Goal: Task Accomplishment & Management: Complete application form

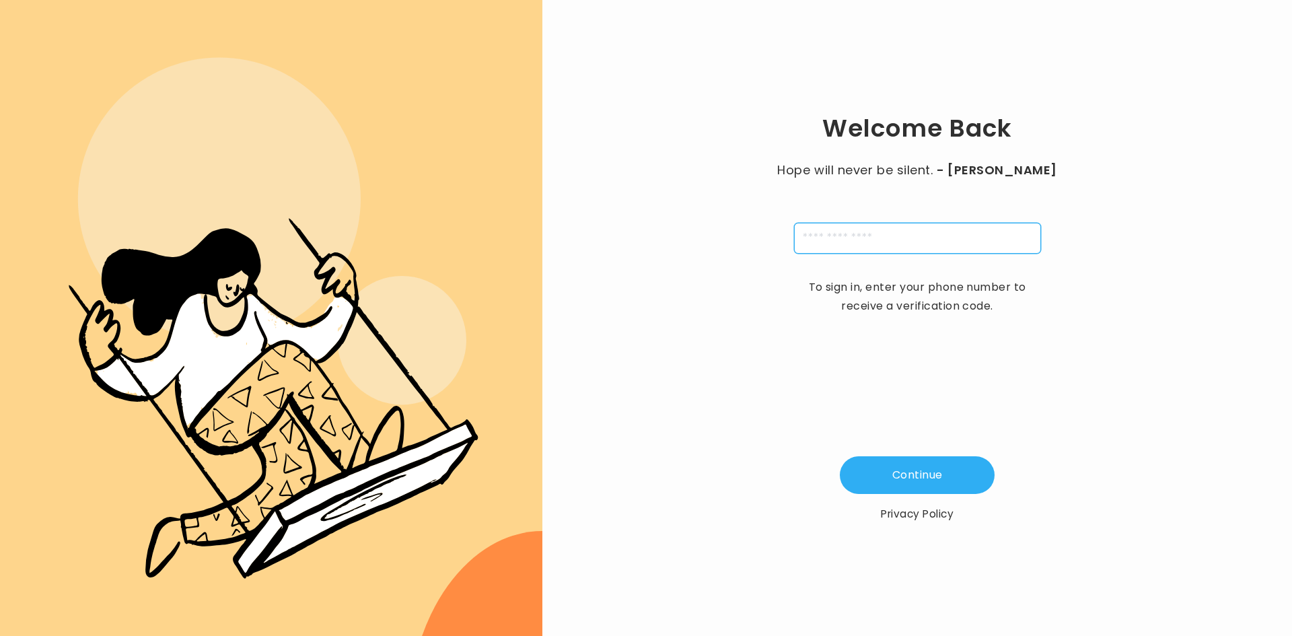
click at [933, 234] on input "tel" at bounding box center [917, 238] width 247 height 31
type input "**********"
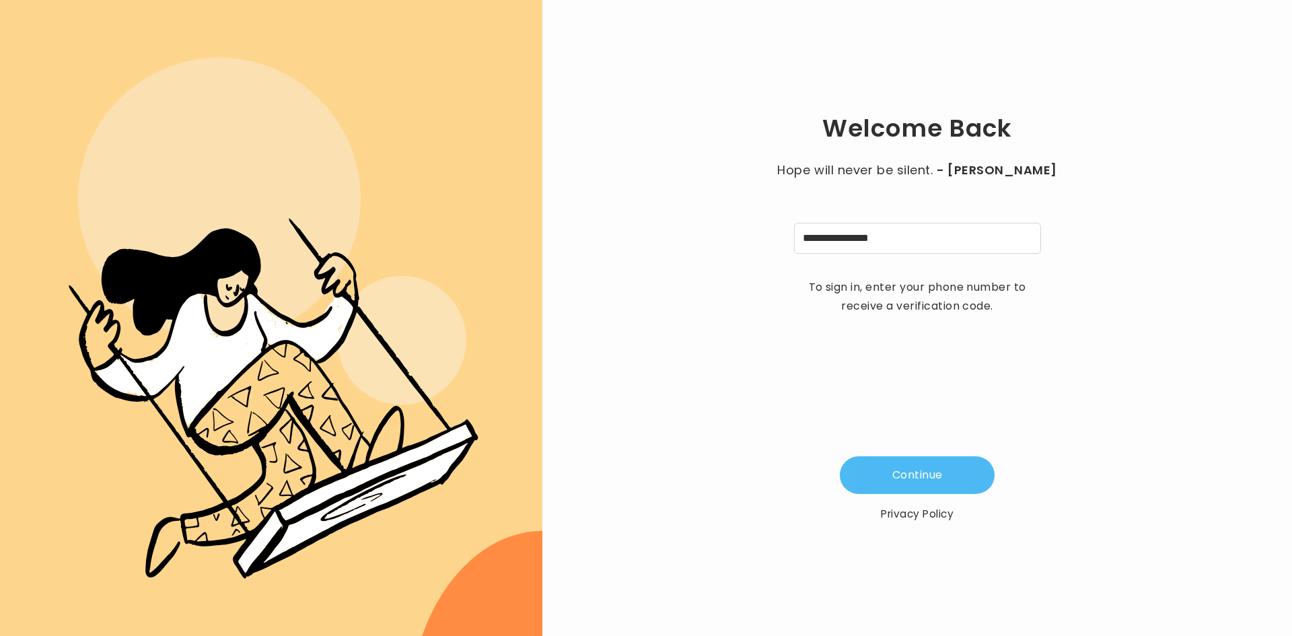
click at [919, 470] on button "Continue" at bounding box center [917, 475] width 155 height 38
type input "*"
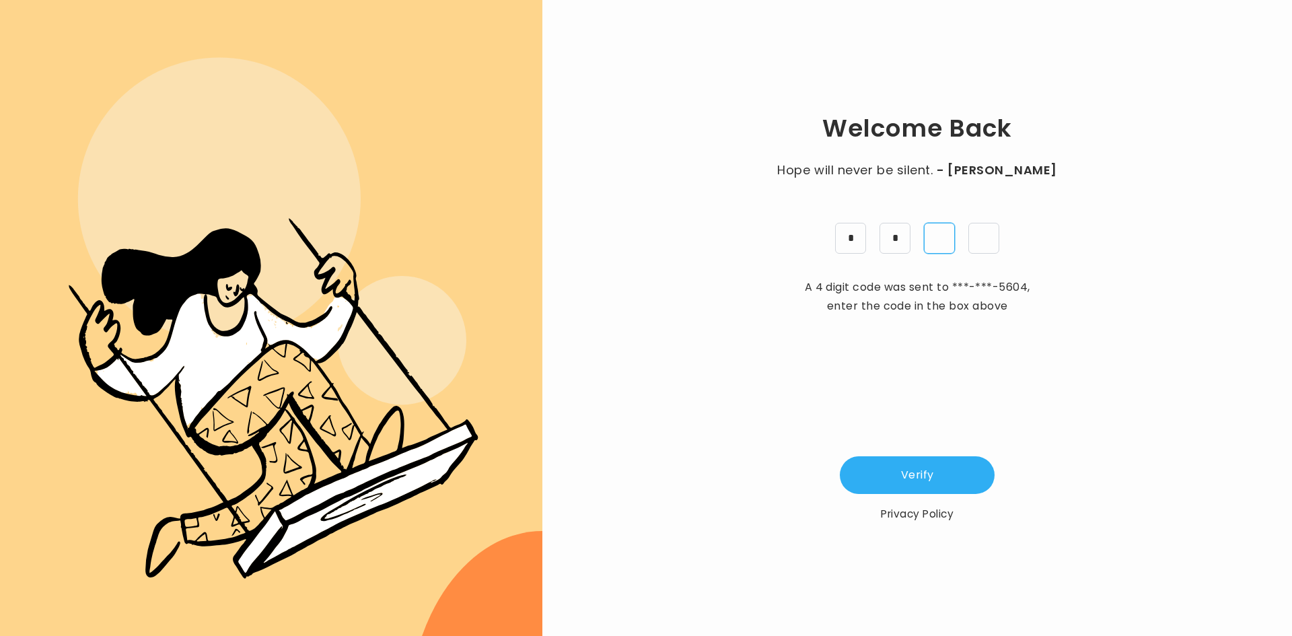
type input "*"
click at [977, 476] on button "Verify" at bounding box center [917, 475] width 155 height 38
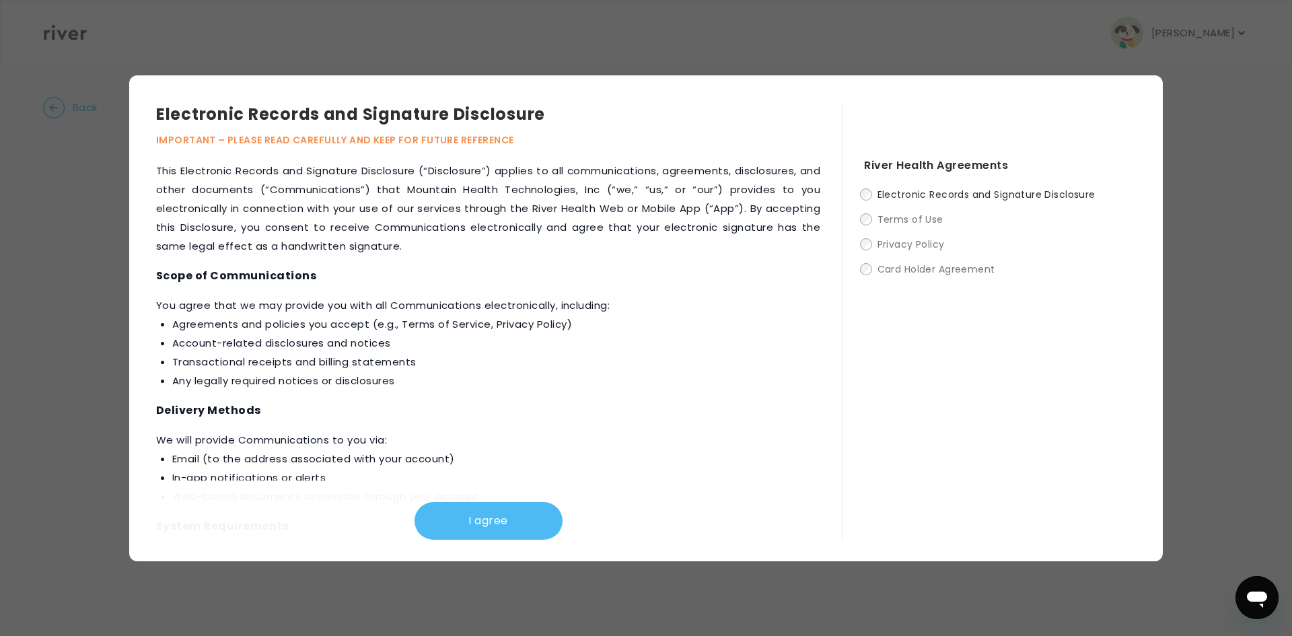
click at [517, 513] on button "I agree" at bounding box center [488, 521] width 148 height 38
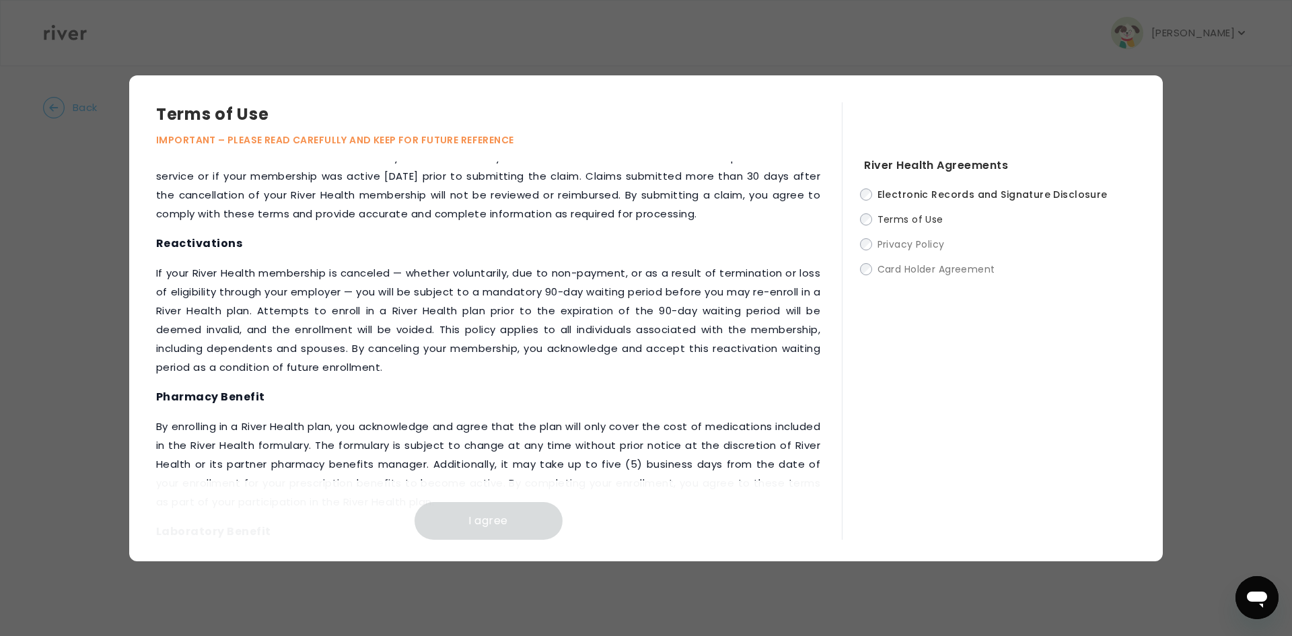
scroll to position [1411, 0]
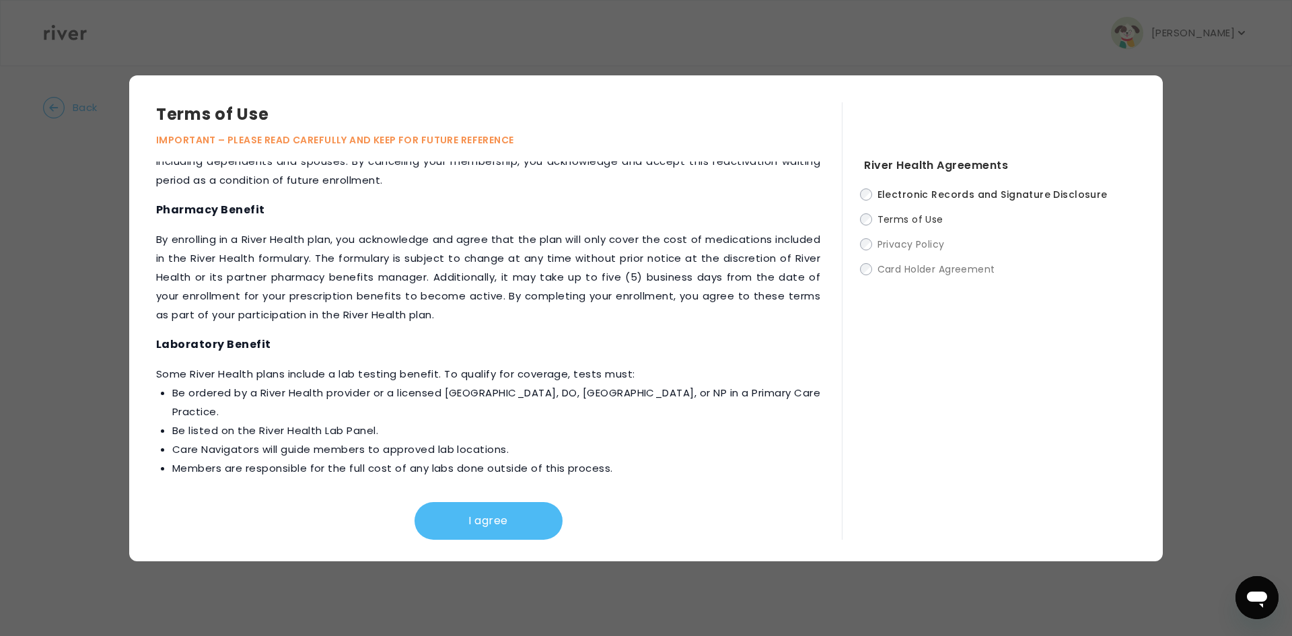
click at [518, 515] on button "I agree" at bounding box center [488, 521] width 148 height 38
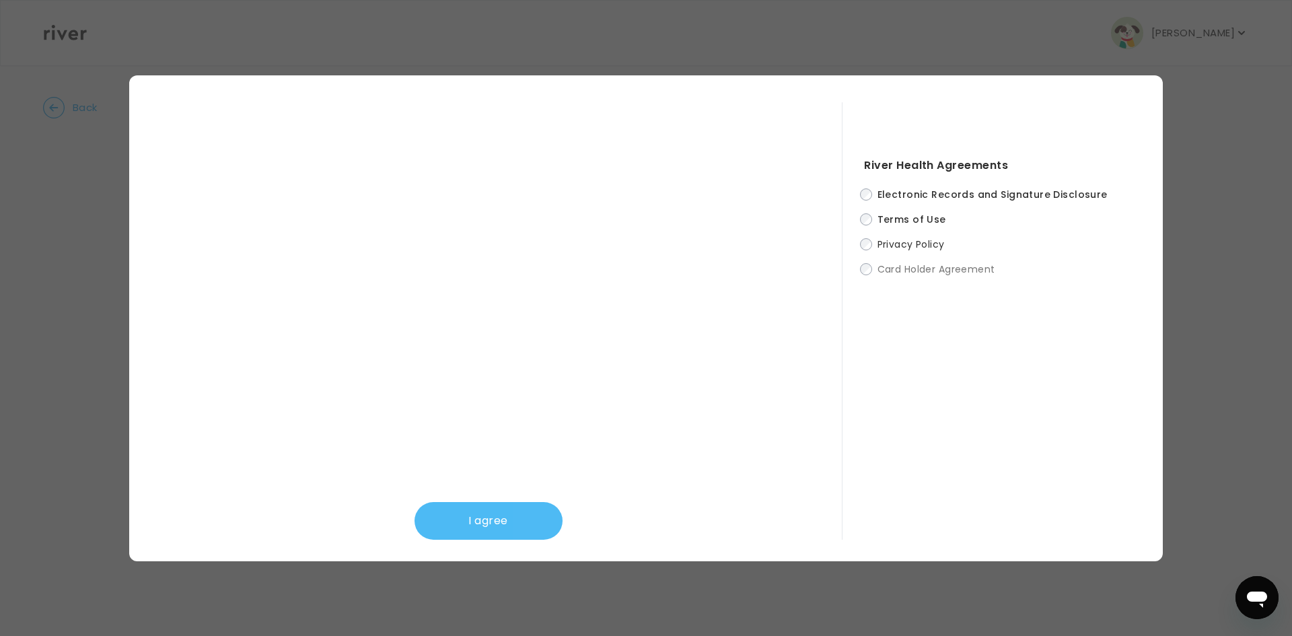
click at [523, 523] on button "I agree" at bounding box center [488, 521] width 148 height 38
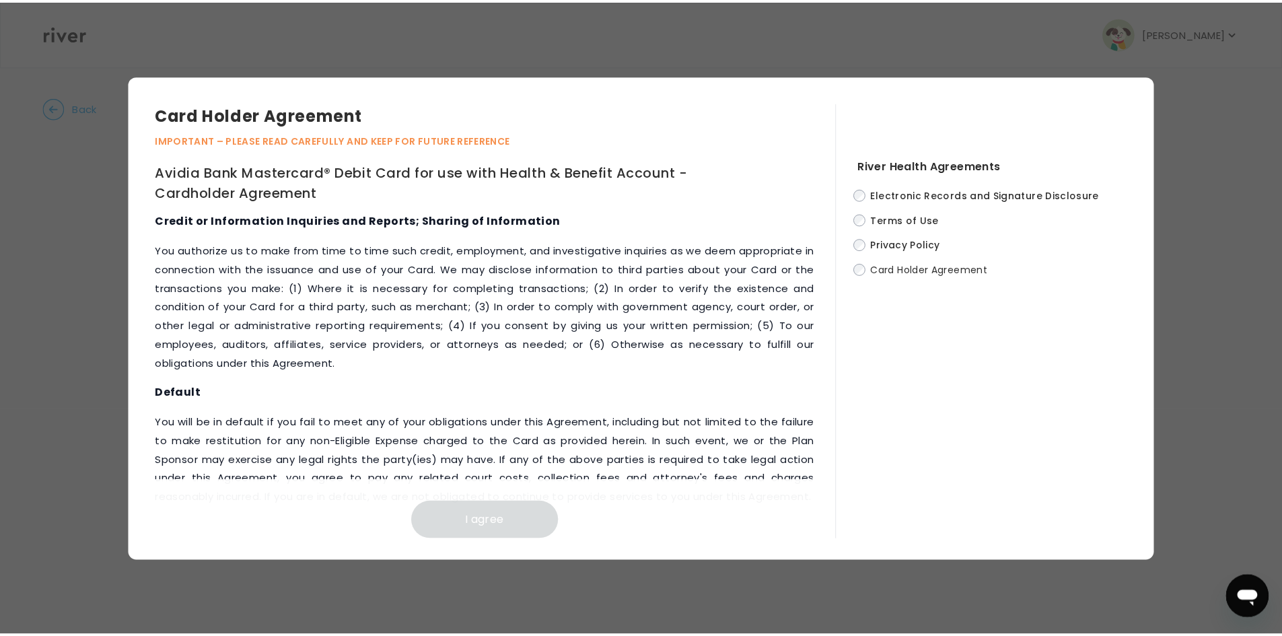
scroll to position [5604, 0]
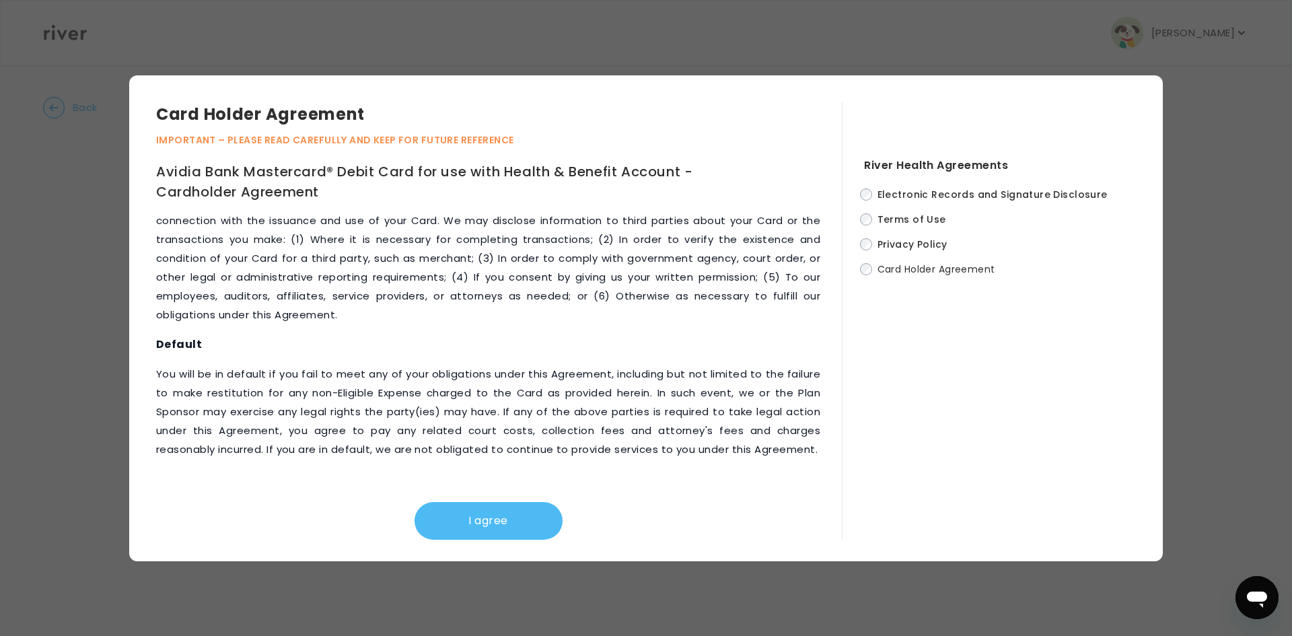
click at [521, 525] on button "I agree" at bounding box center [488, 521] width 148 height 38
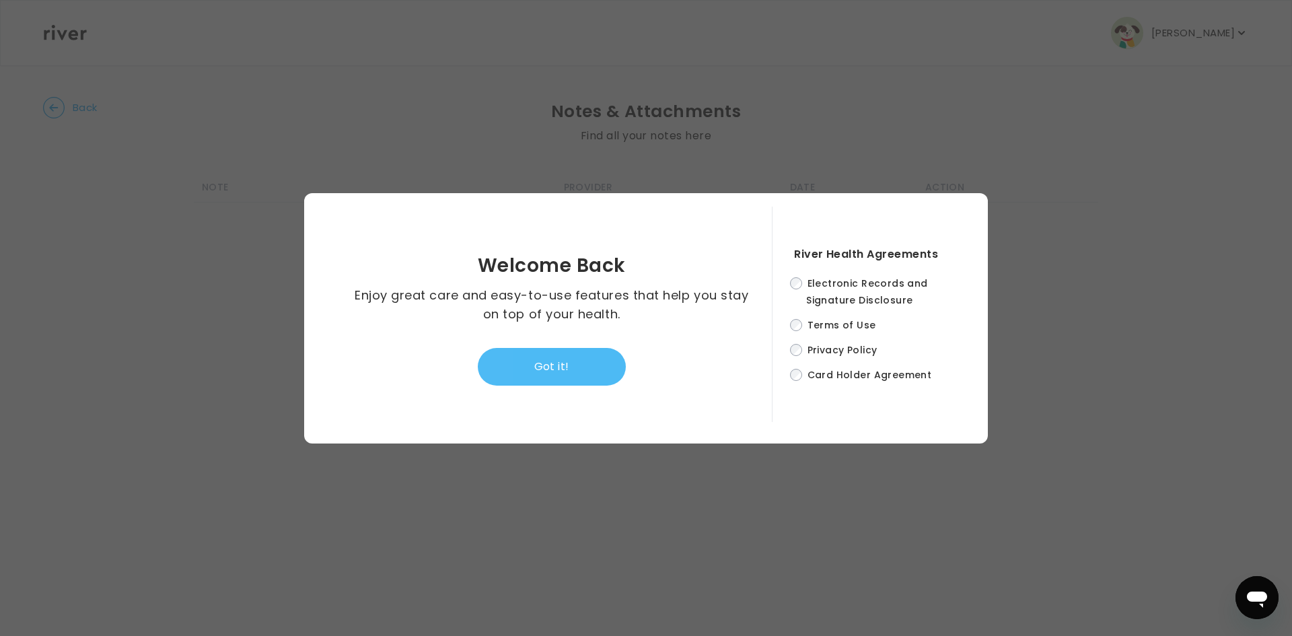
click at [568, 373] on button "Got it!" at bounding box center [552, 367] width 148 height 38
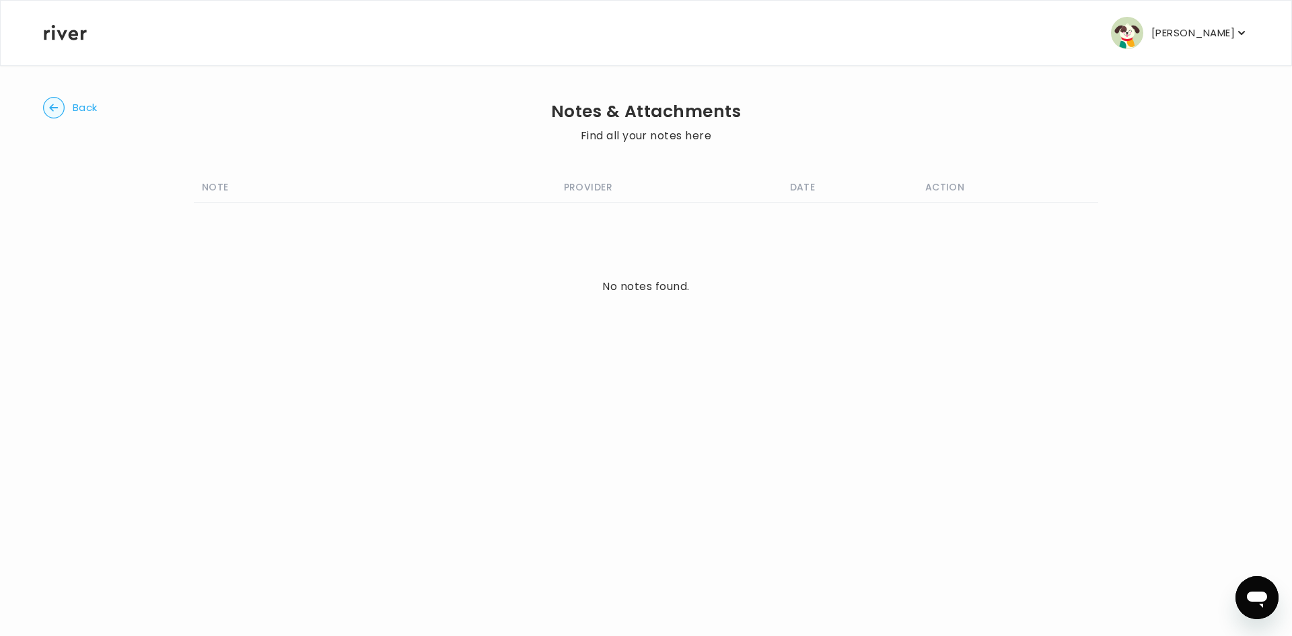
click at [49, 108] on circle "button" at bounding box center [54, 108] width 21 height 21
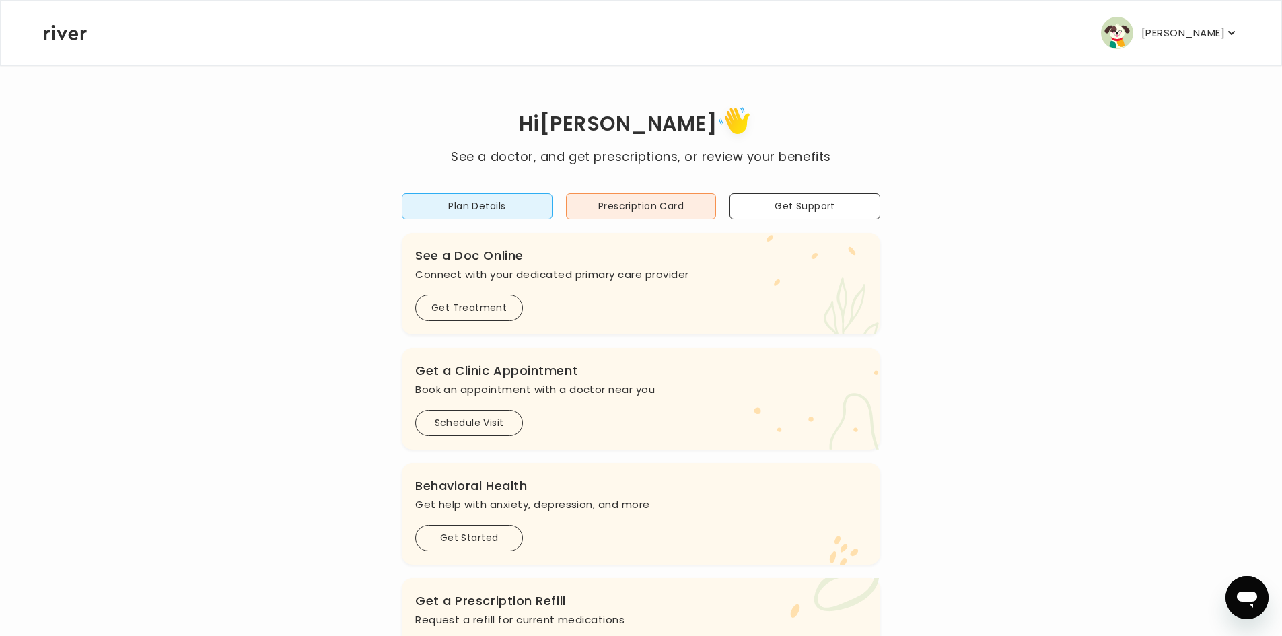
click at [1166, 32] on p "[PERSON_NAME]" at bounding box center [1182, 33] width 83 height 19
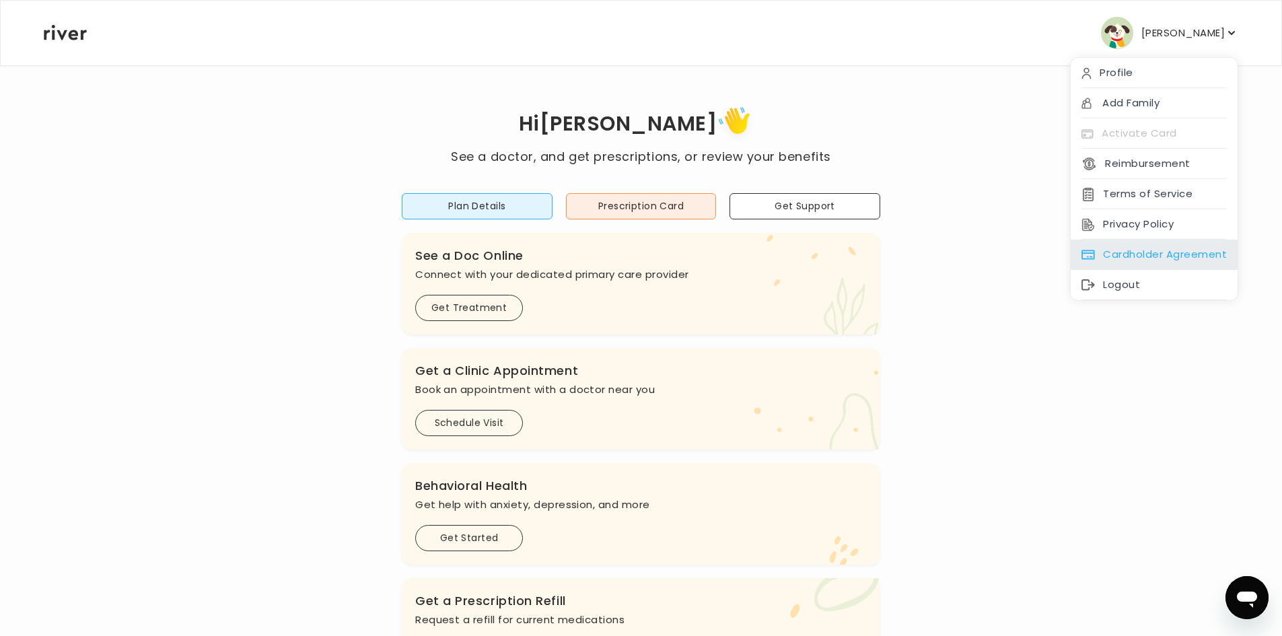
click at [1165, 252] on div "Cardholder Agreement" at bounding box center [1153, 254] width 167 height 30
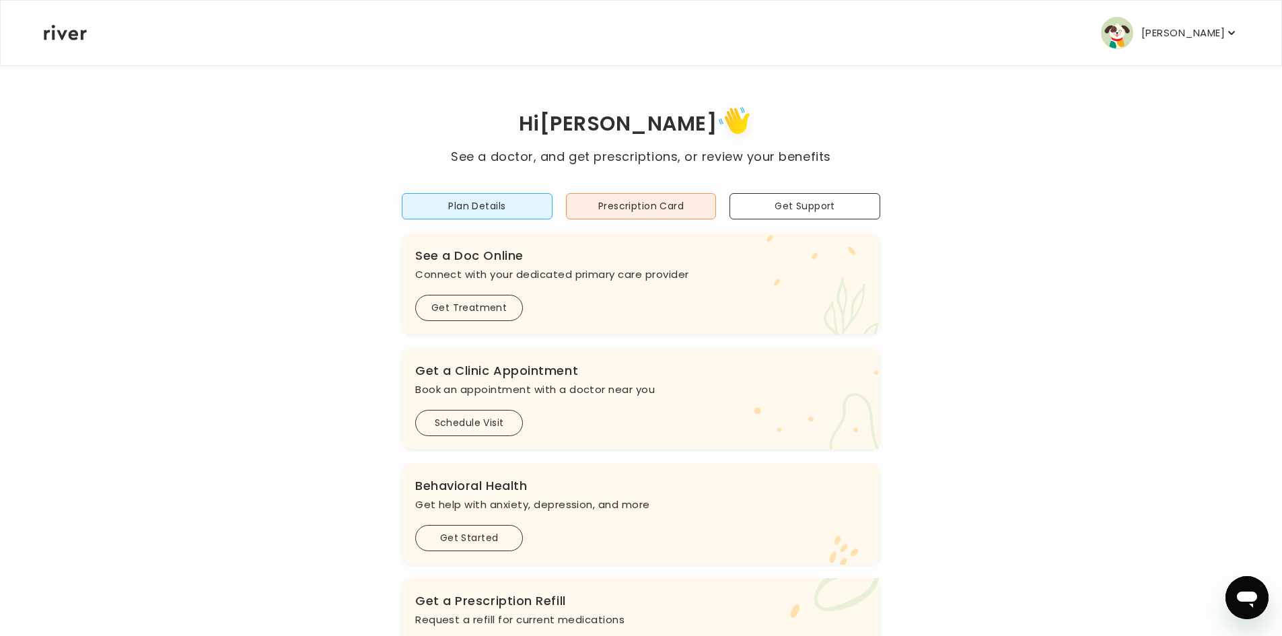
click at [1043, 305] on div "Hi [PERSON_NAME] See a doctor, and get prescriptions, or review your benefits P…" at bounding box center [640, 448] width 1195 height 692
click at [632, 210] on button "Prescription Card" at bounding box center [641, 206] width 151 height 26
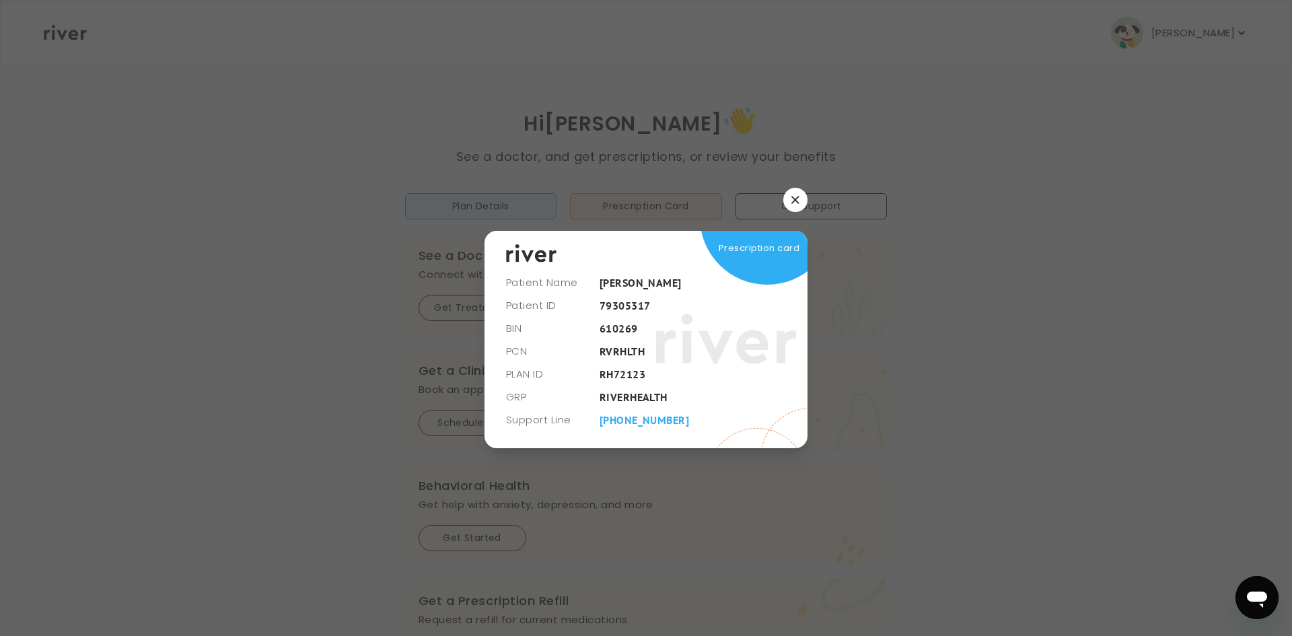
click at [792, 196] on icon "button" at bounding box center [795, 200] width 8 height 8
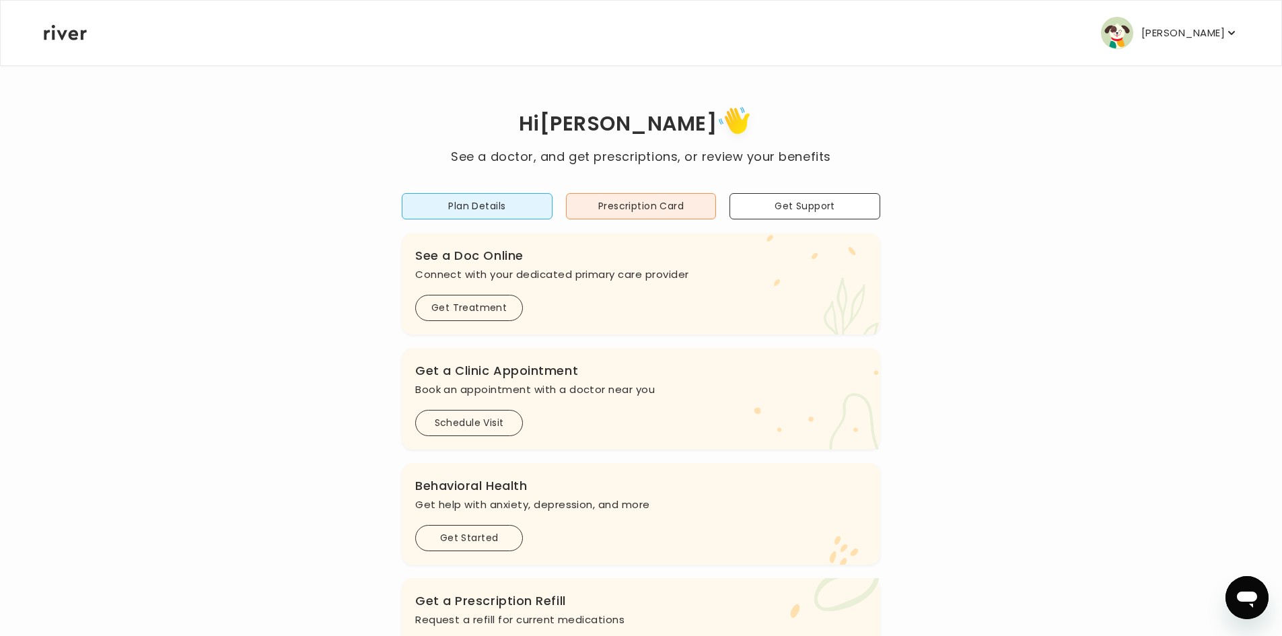
click at [469, 221] on div "Plan Details Prescription Card Get Support .cls-1 { fill: #ffe0ae; } .cls-2 { f…" at bounding box center [641, 480] width 478 height 628
click at [469, 219] on button "Plan Details" at bounding box center [477, 206] width 151 height 26
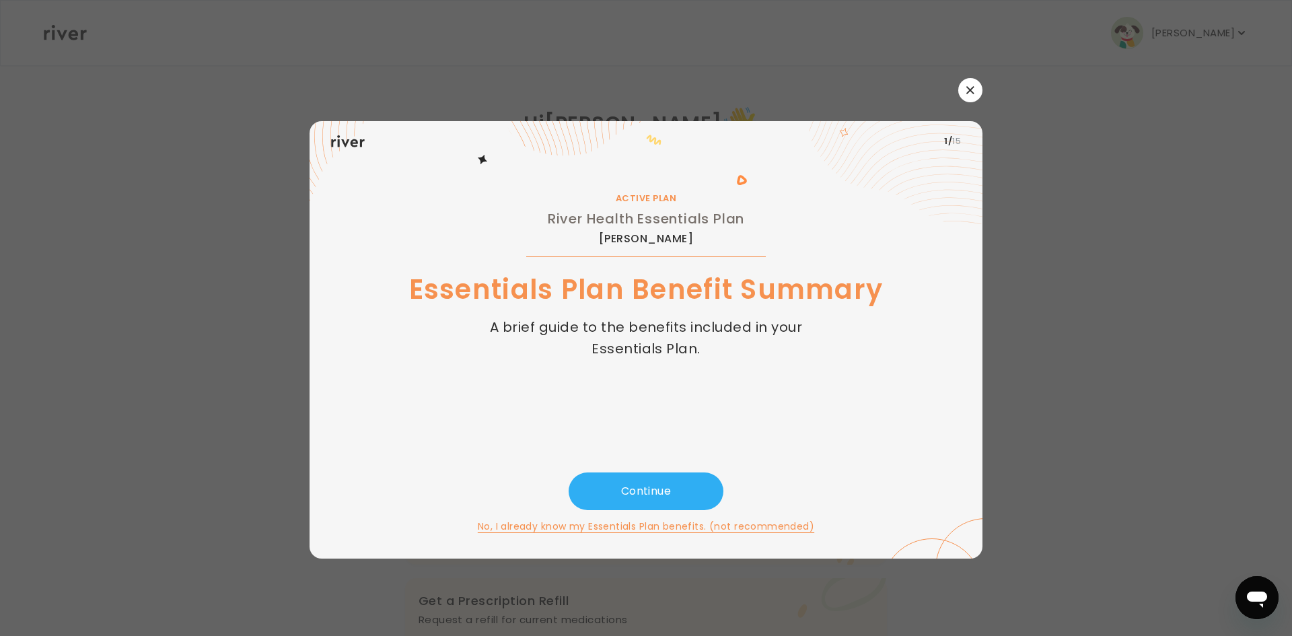
click at [969, 92] on icon "button" at bounding box center [970, 90] width 8 height 8
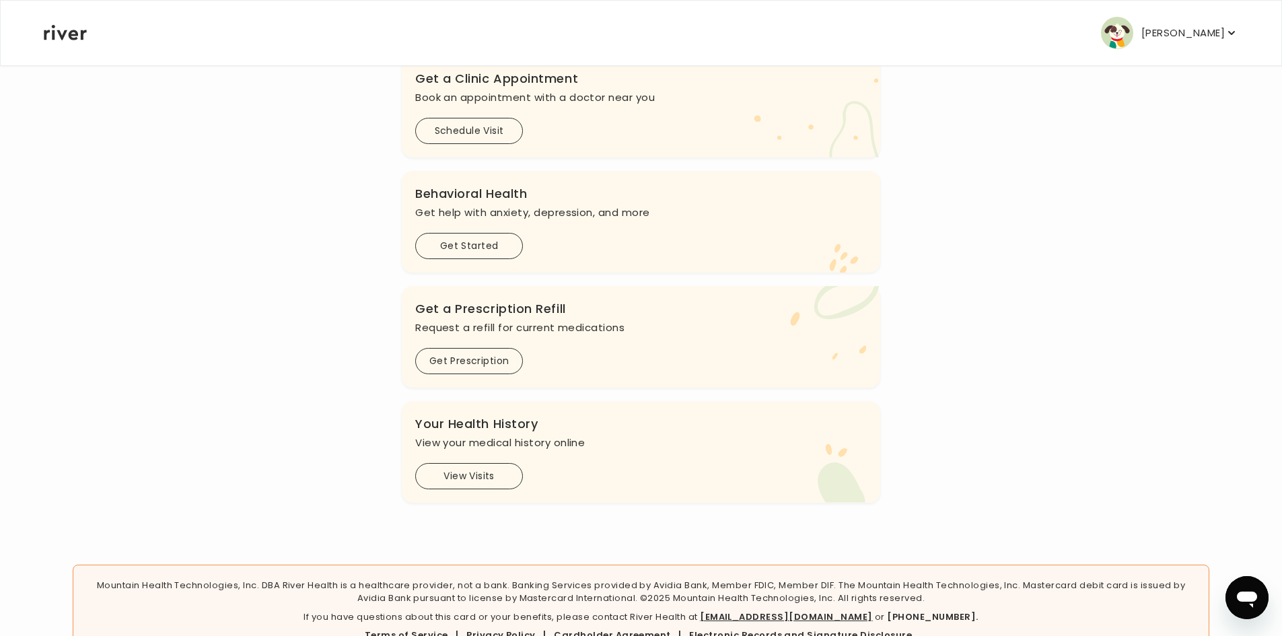
scroll to position [334, 0]
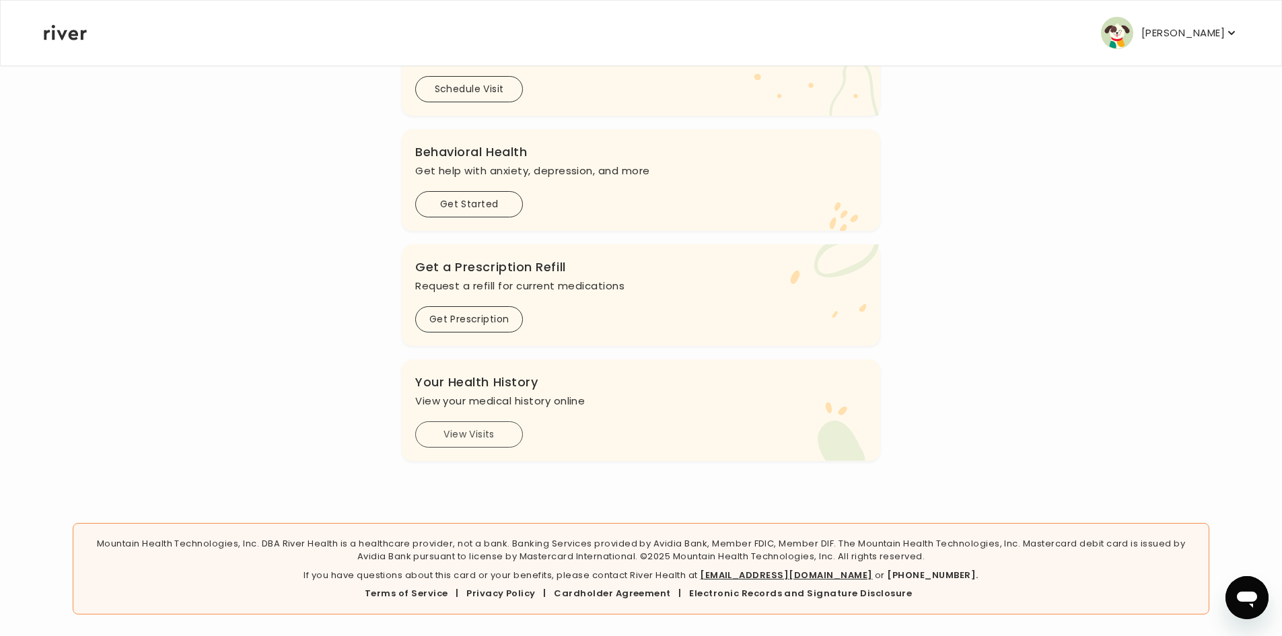
click at [479, 439] on button "View Visits" at bounding box center [469, 434] width 108 height 26
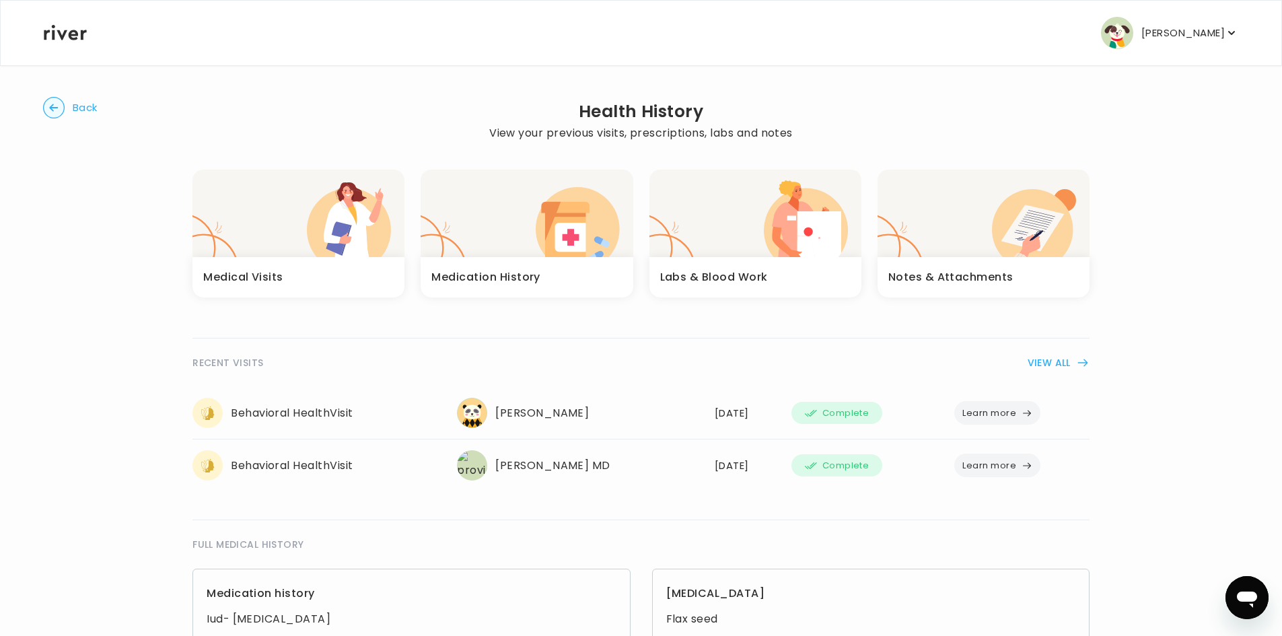
click at [958, 244] on div "button" at bounding box center [983, 213] width 212 height 87
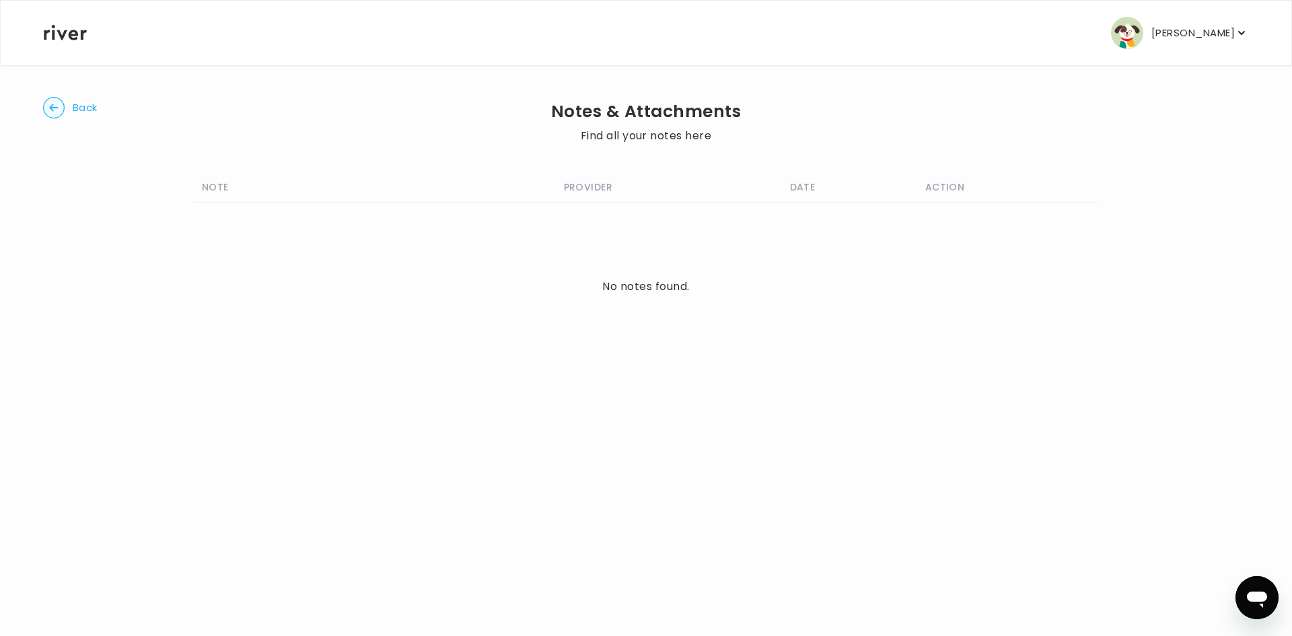
click at [50, 97] on icon "button" at bounding box center [54, 108] width 22 height 22
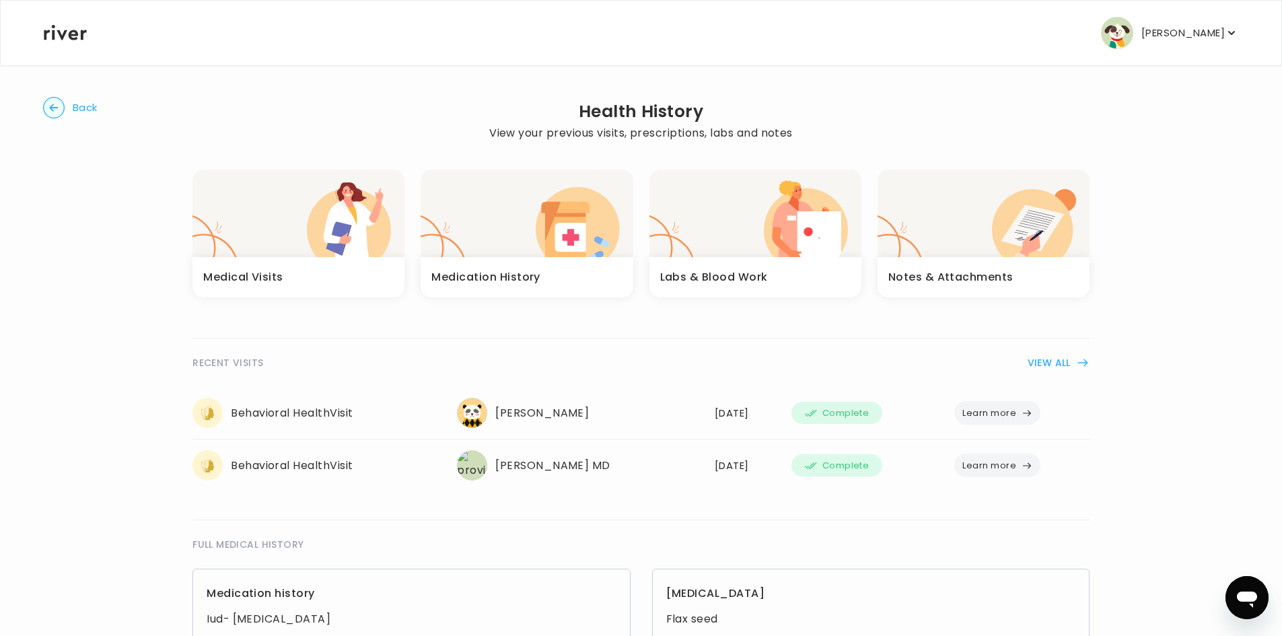
click at [56, 109] on circle "button" at bounding box center [54, 108] width 21 height 21
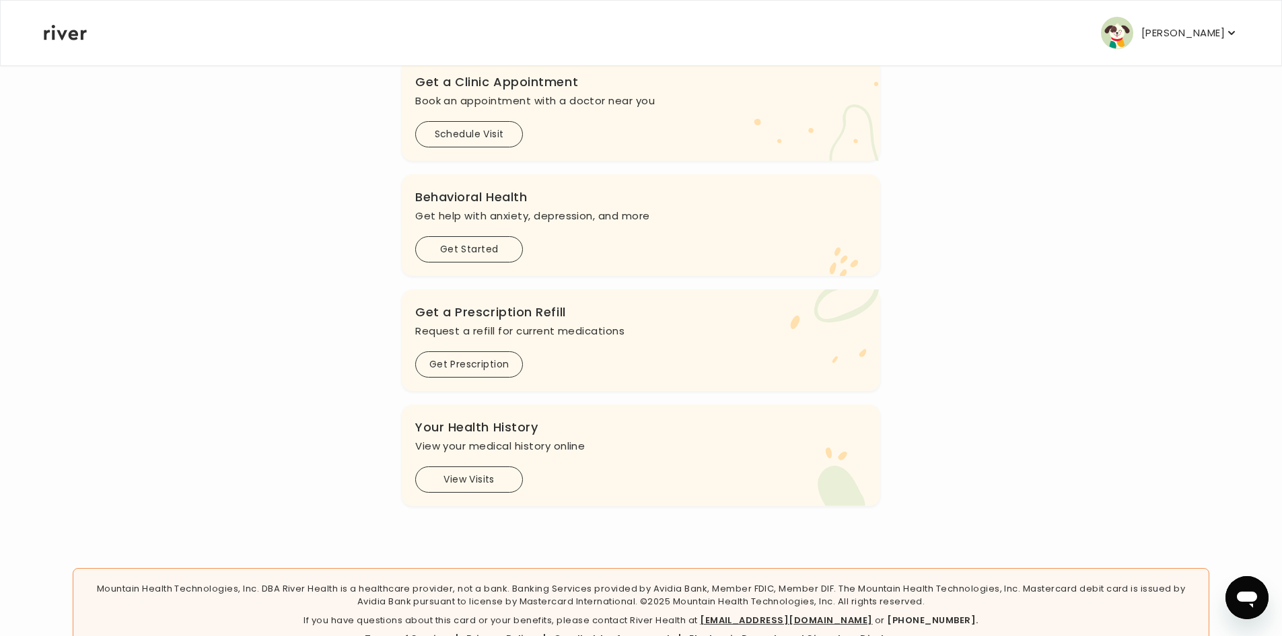
scroll to position [266, 0]
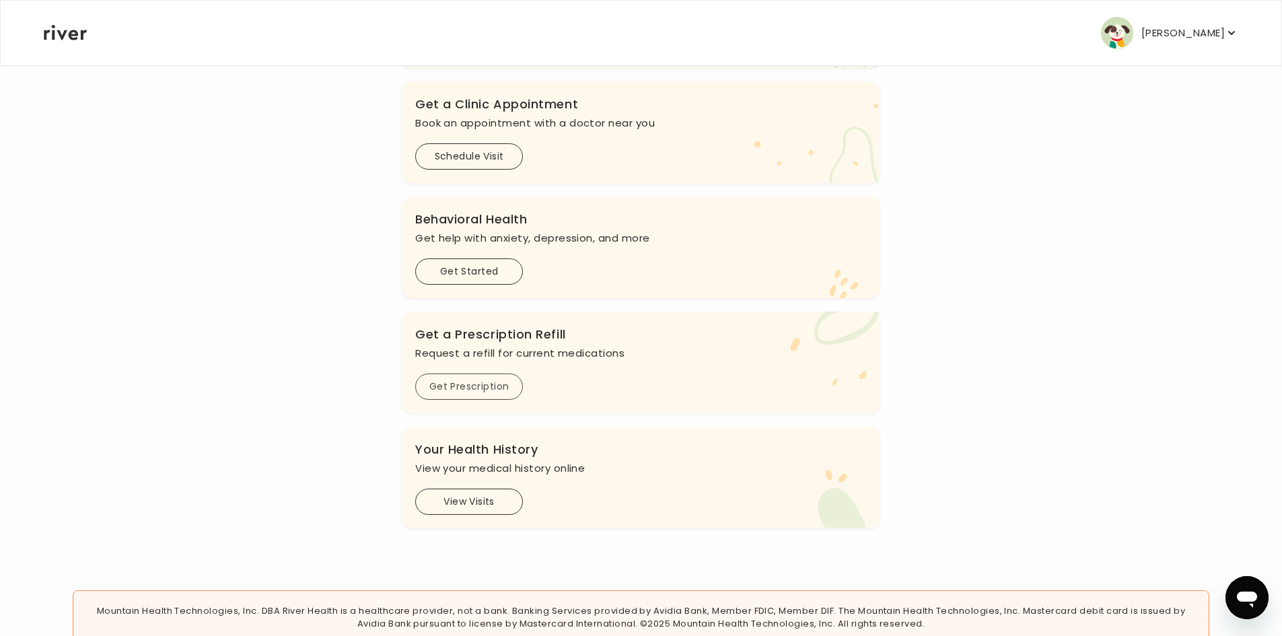
click at [425, 381] on button "Get Prescription" at bounding box center [469, 386] width 108 height 26
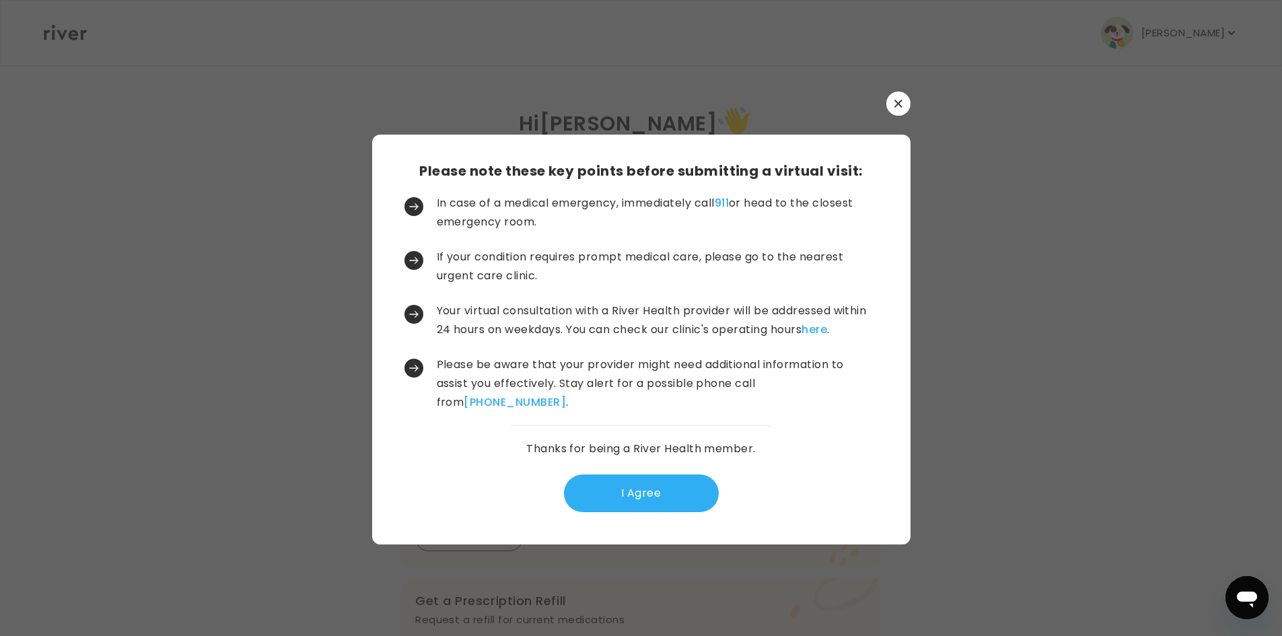
scroll to position [0, 0]
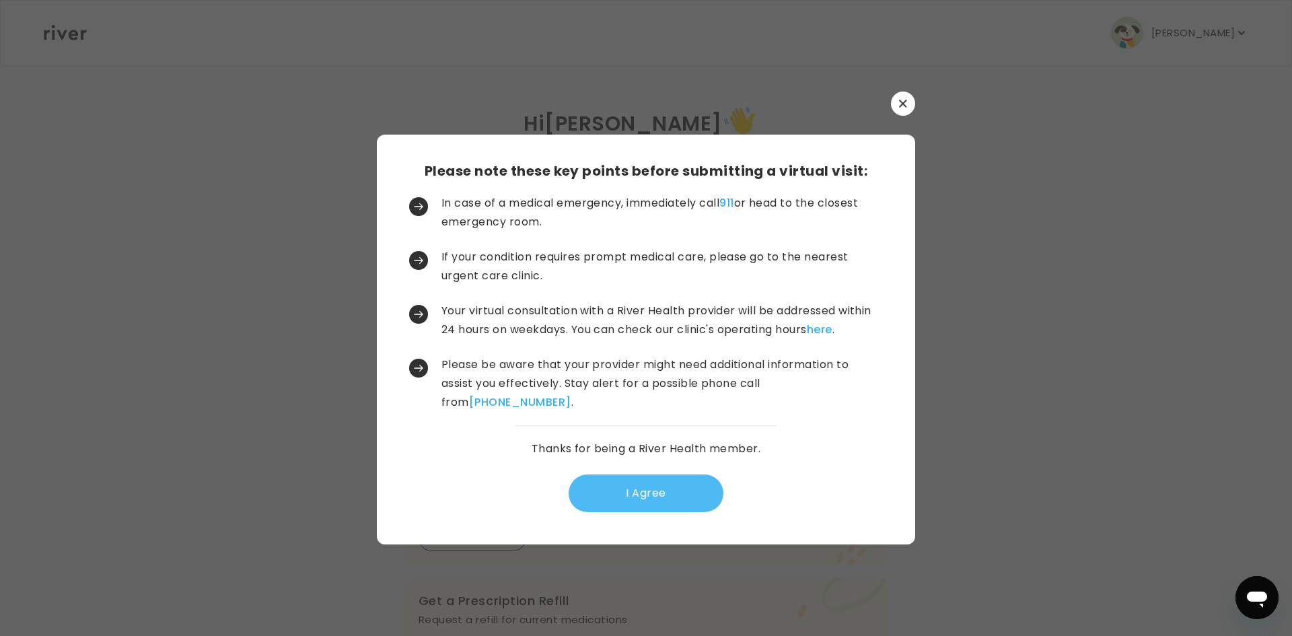
click at [638, 488] on button "I Agree" at bounding box center [645, 493] width 155 height 38
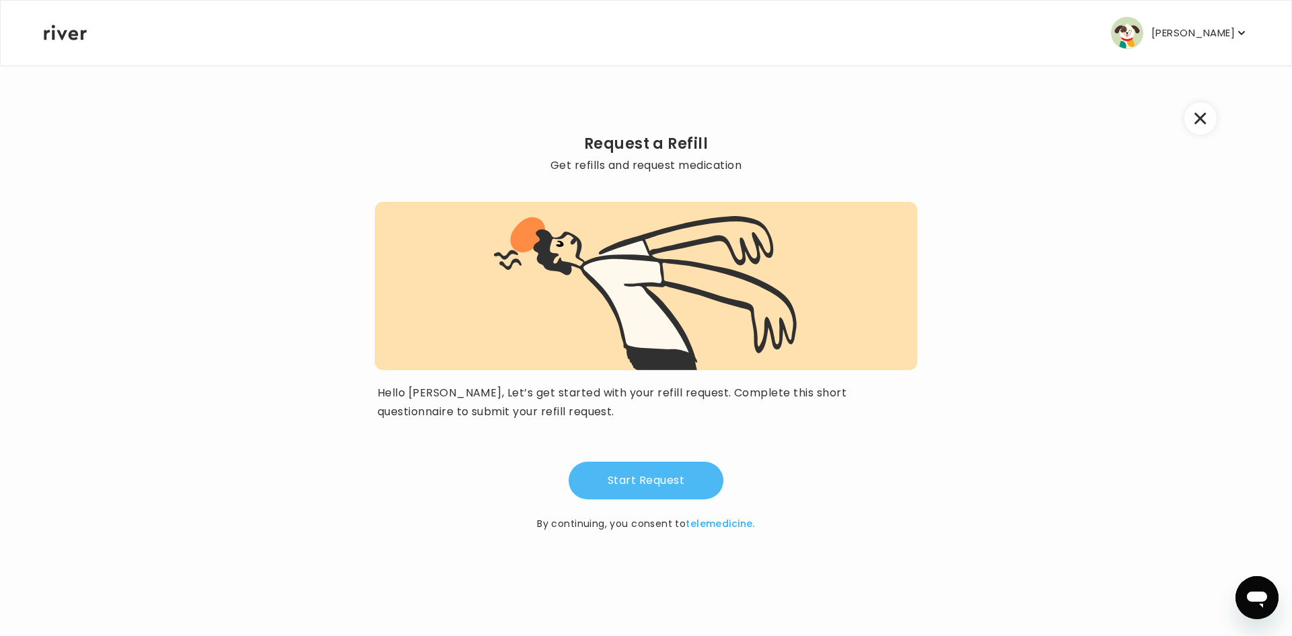
click at [697, 482] on button "Start Request" at bounding box center [645, 480] width 155 height 38
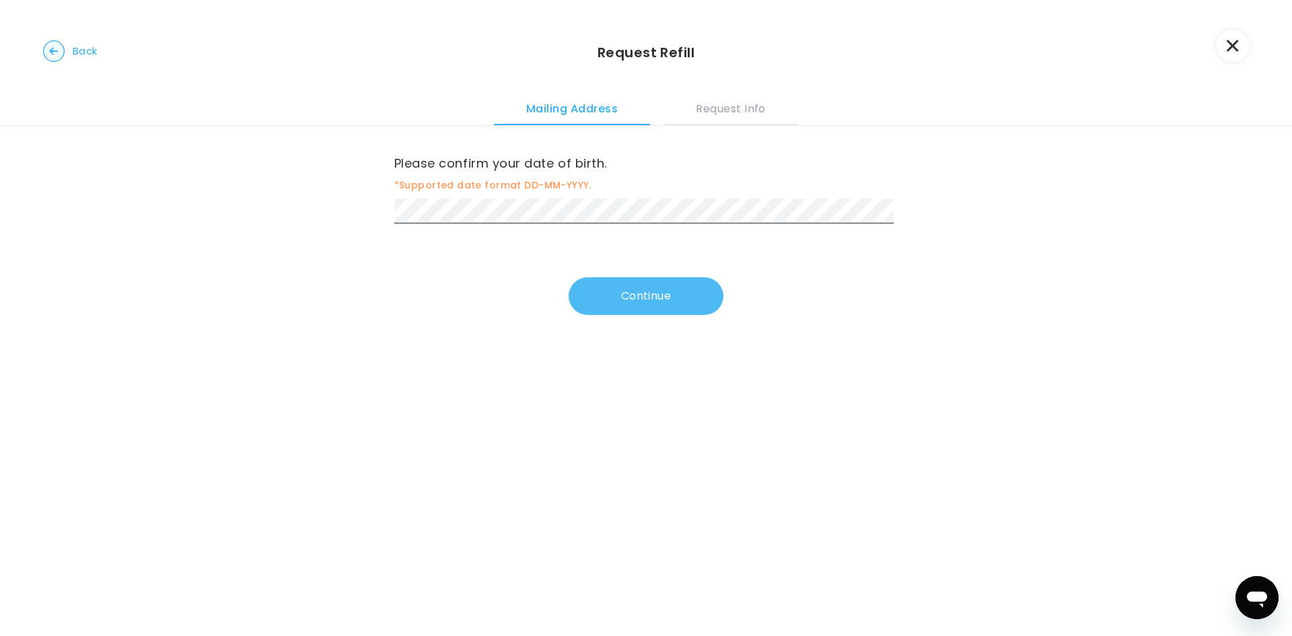
click at [674, 291] on button "Continue" at bounding box center [645, 296] width 155 height 38
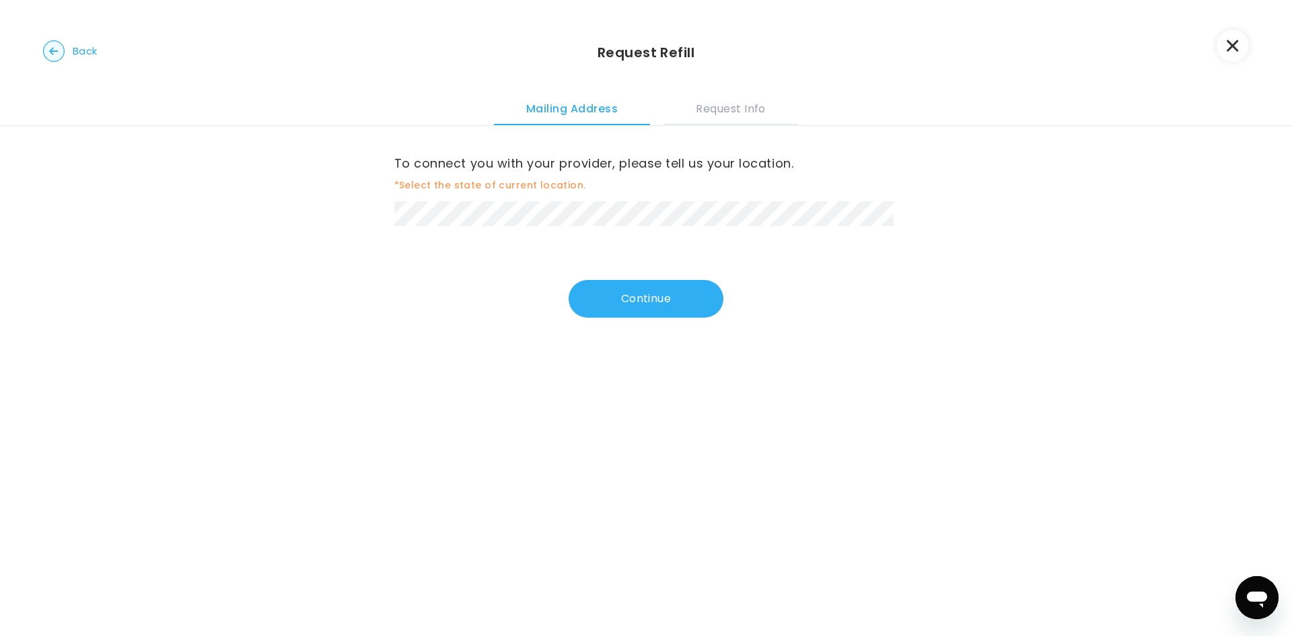
click at [64, 57] on icon "button" at bounding box center [54, 51] width 22 height 22
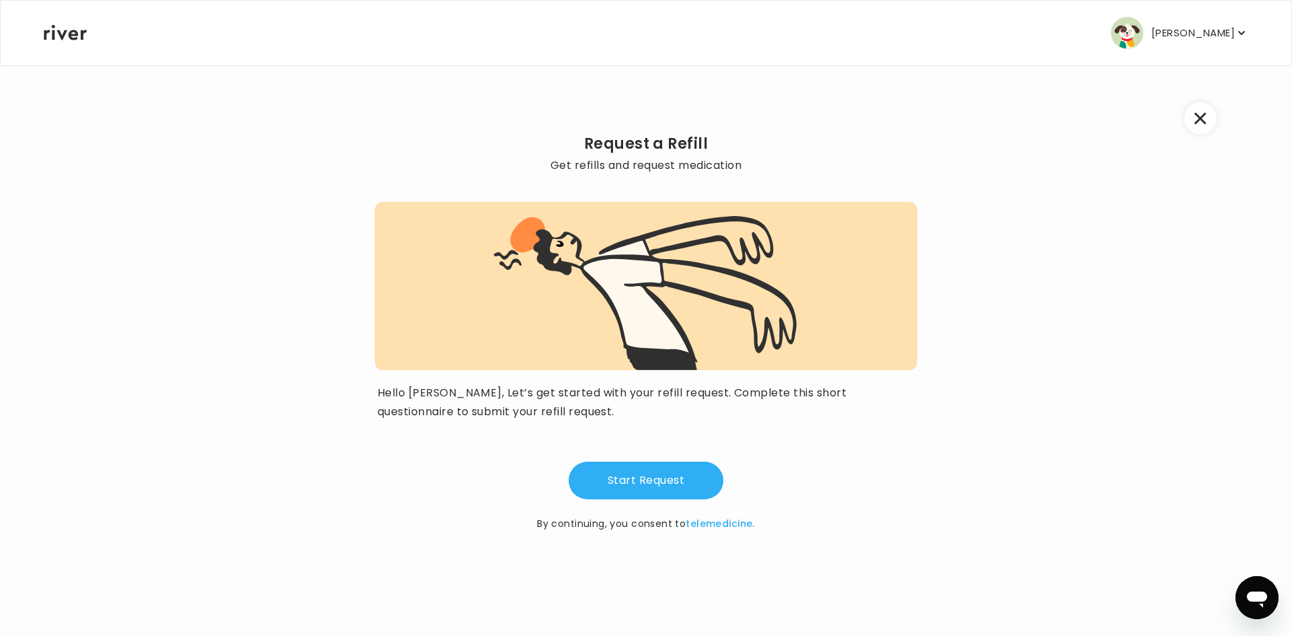
click at [64, 57] on div "[PERSON_NAME] Profile Add Family Activate Card Reimbursement Terms of Service P…" at bounding box center [646, 33] width 1204 height 65
click at [1188, 120] on button "button" at bounding box center [1200, 118] width 32 height 32
click at [1189, 120] on button "button" at bounding box center [1200, 118] width 32 height 32
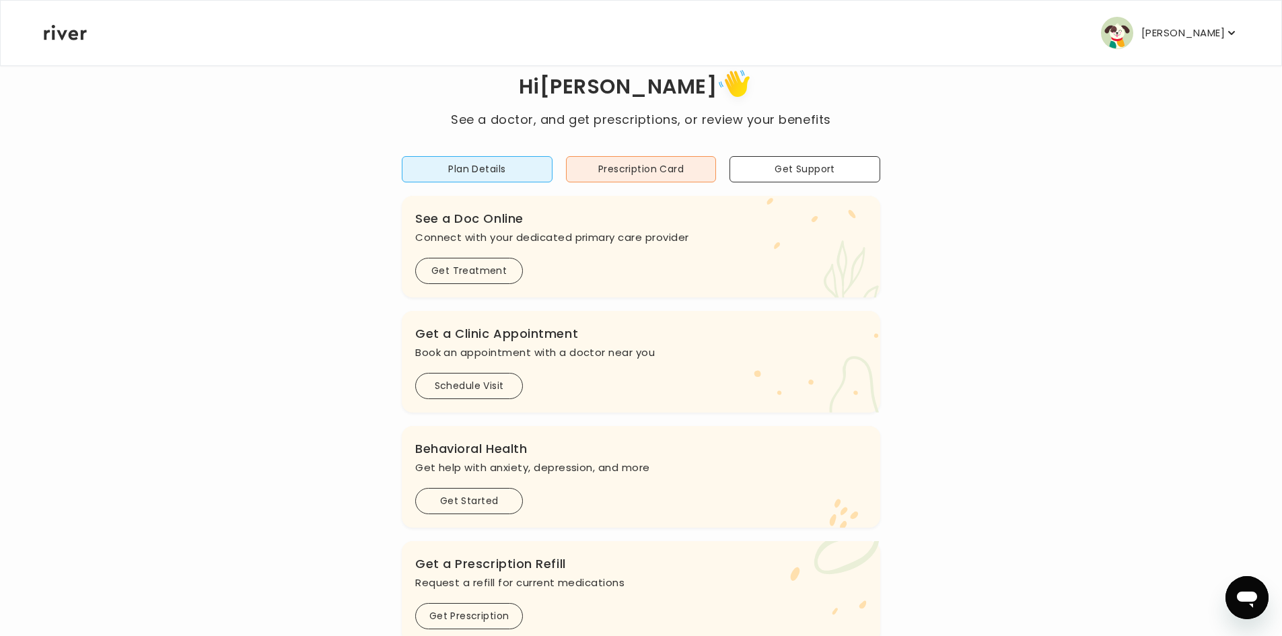
scroll to position [67, 0]
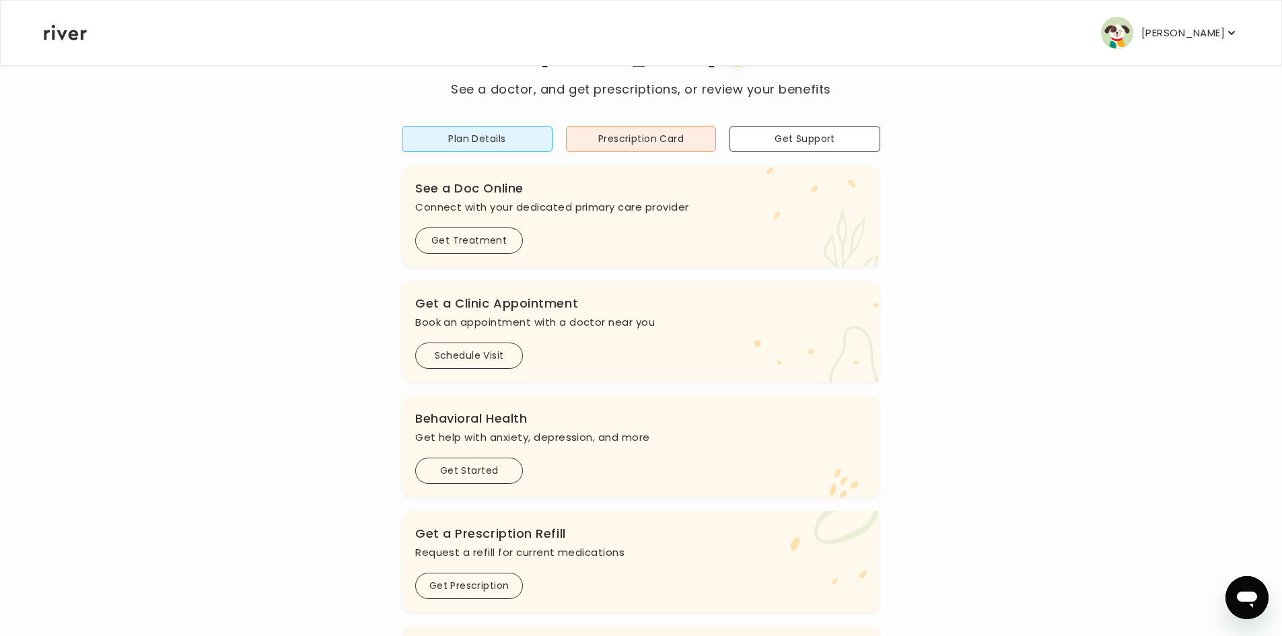
click at [439, 489] on div ".cls-1 { fill: #ffe0ae; } Behavioral Health Get help with anxiety, [MEDICAL_DAT…" at bounding box center [641, 447] width 478 height 102
click at [449, 470] on button "Get Started" at bounding box center [469, 470] width 108 height 26
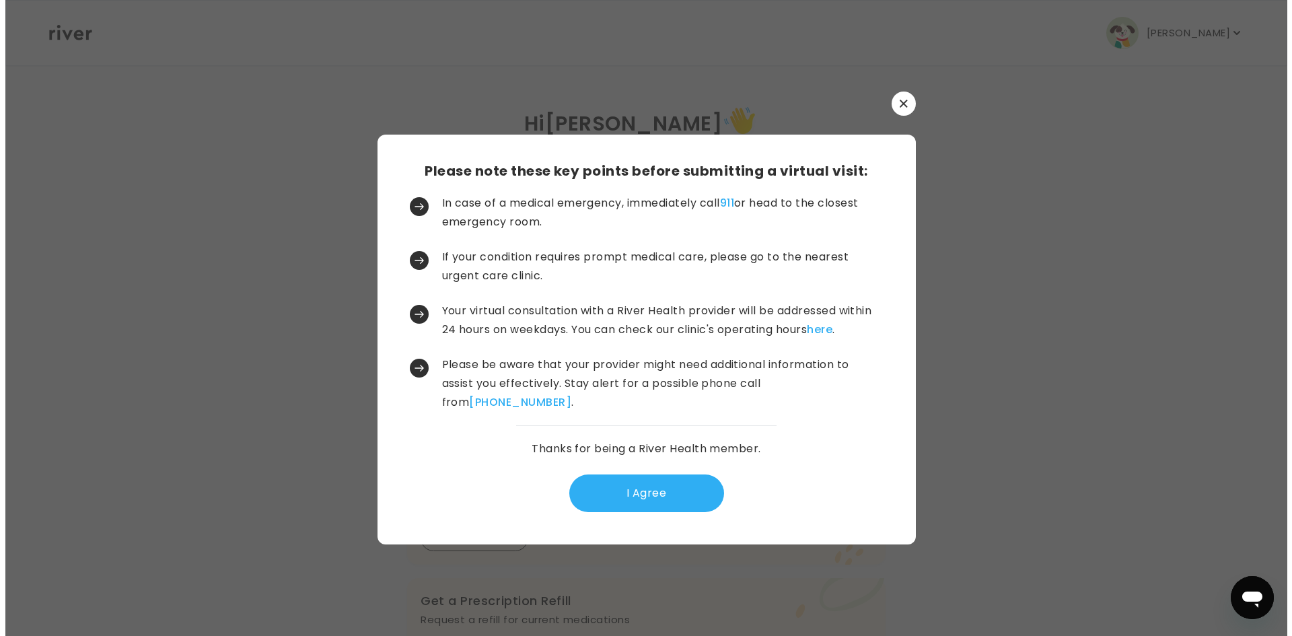
scroll to position [0, 0]
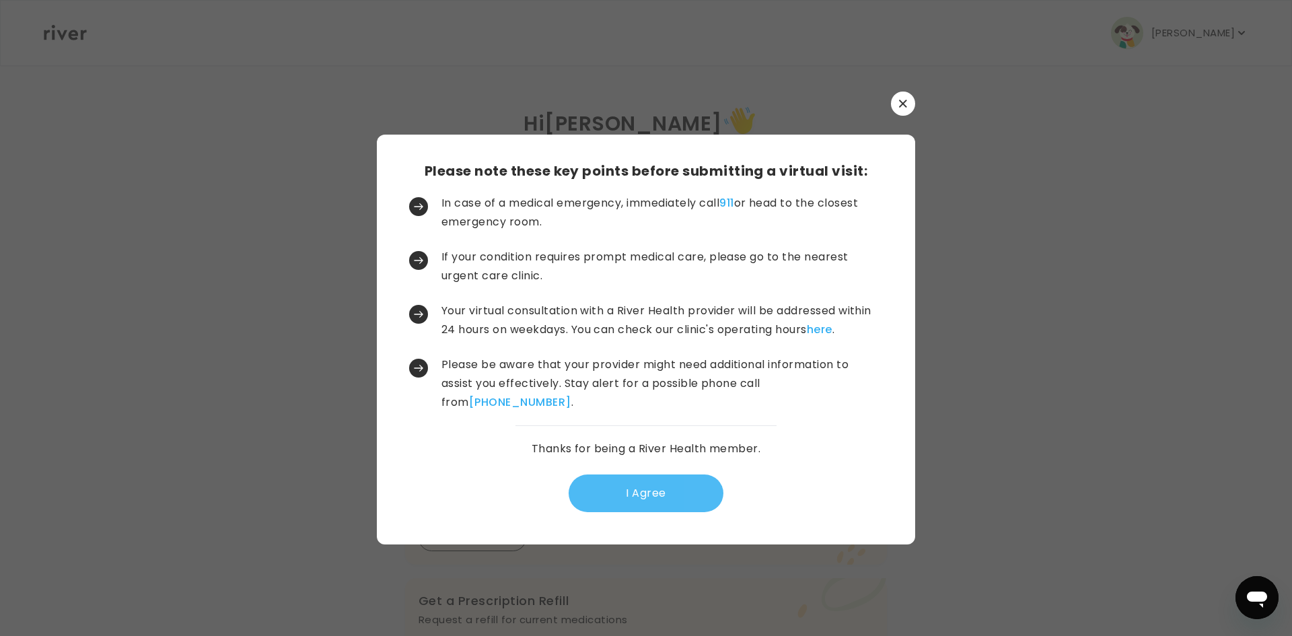
click at [665, 501] on button "I Agree" at bounding box center [645, 493] width 155 height 38
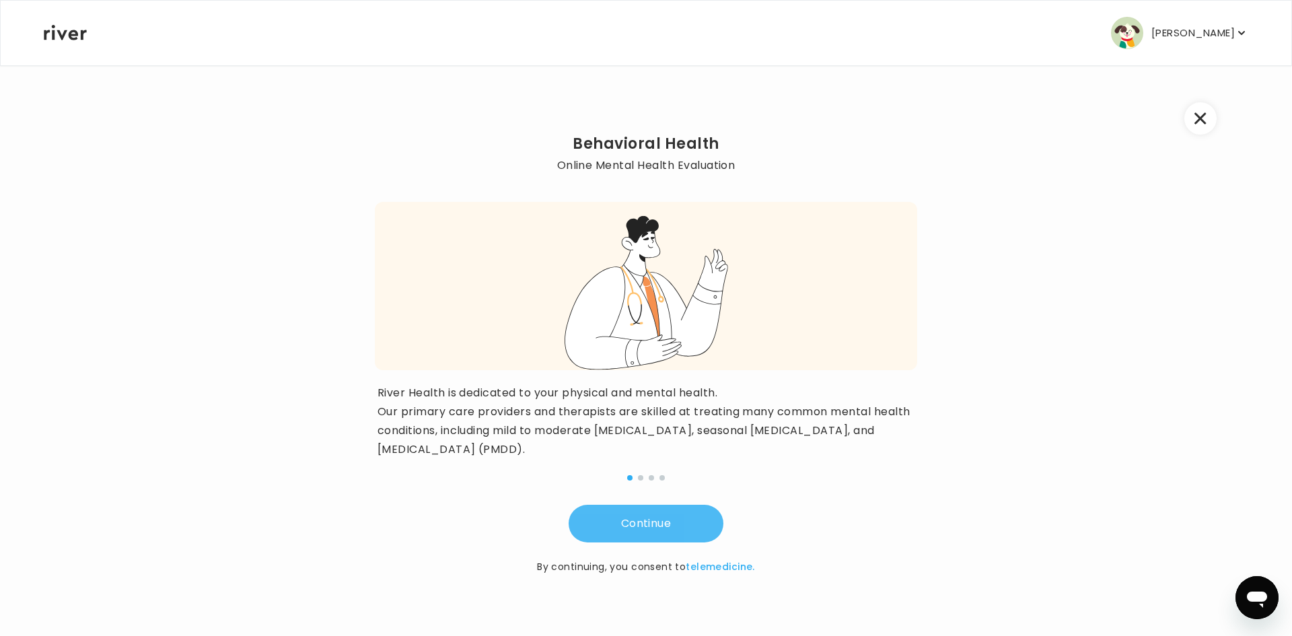
click at [656, 541] on button "Continue" at bounding box center [645, 524] width 155 height 38
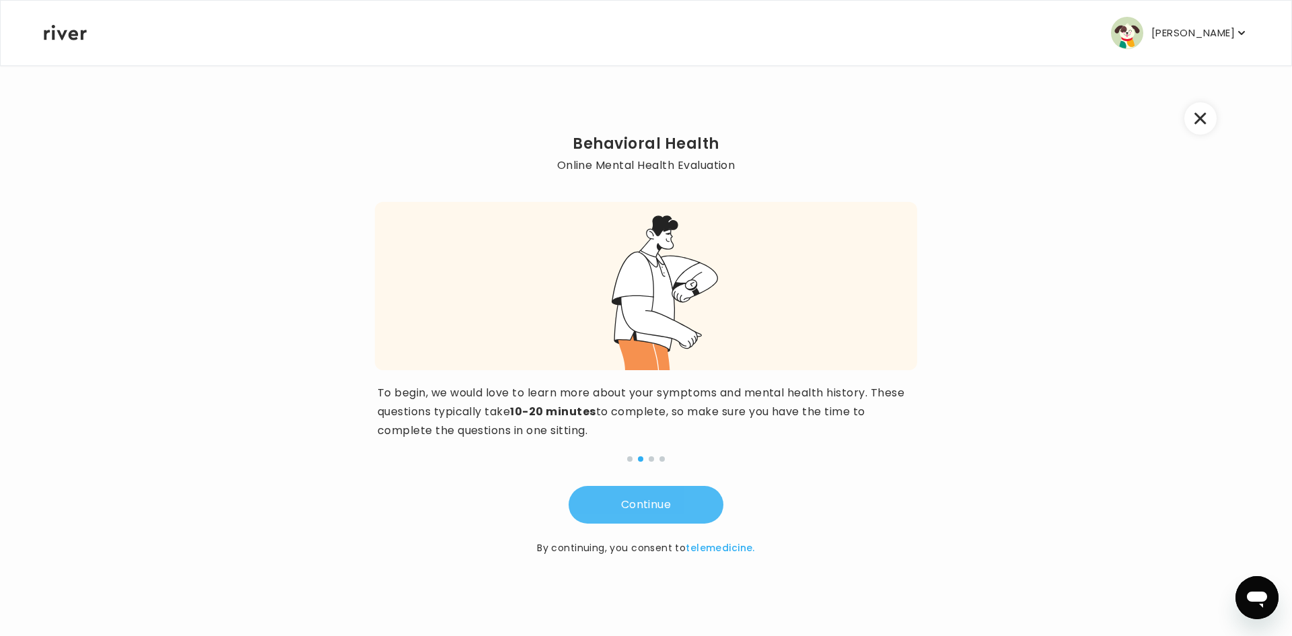
click at [675, 498] on button "Continue" at bounding box center [645, 505] width 155 height 38
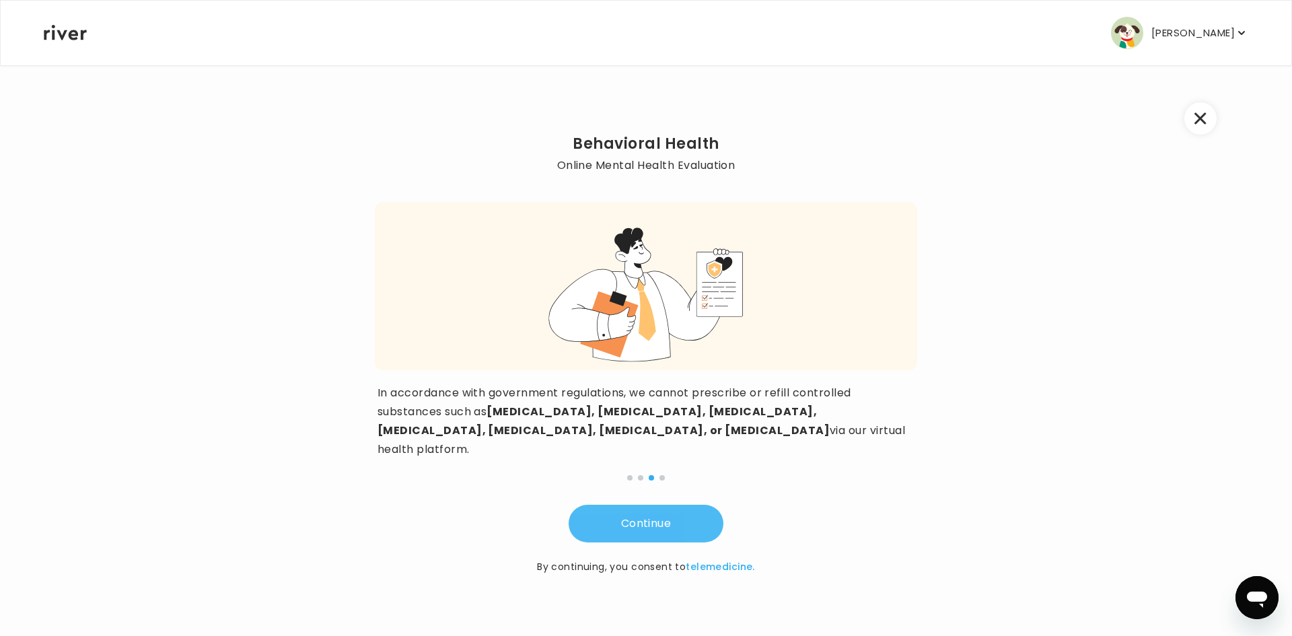
click at [677, 507] on button "Continue" at bounding box center [645, 524] width 155 height 38
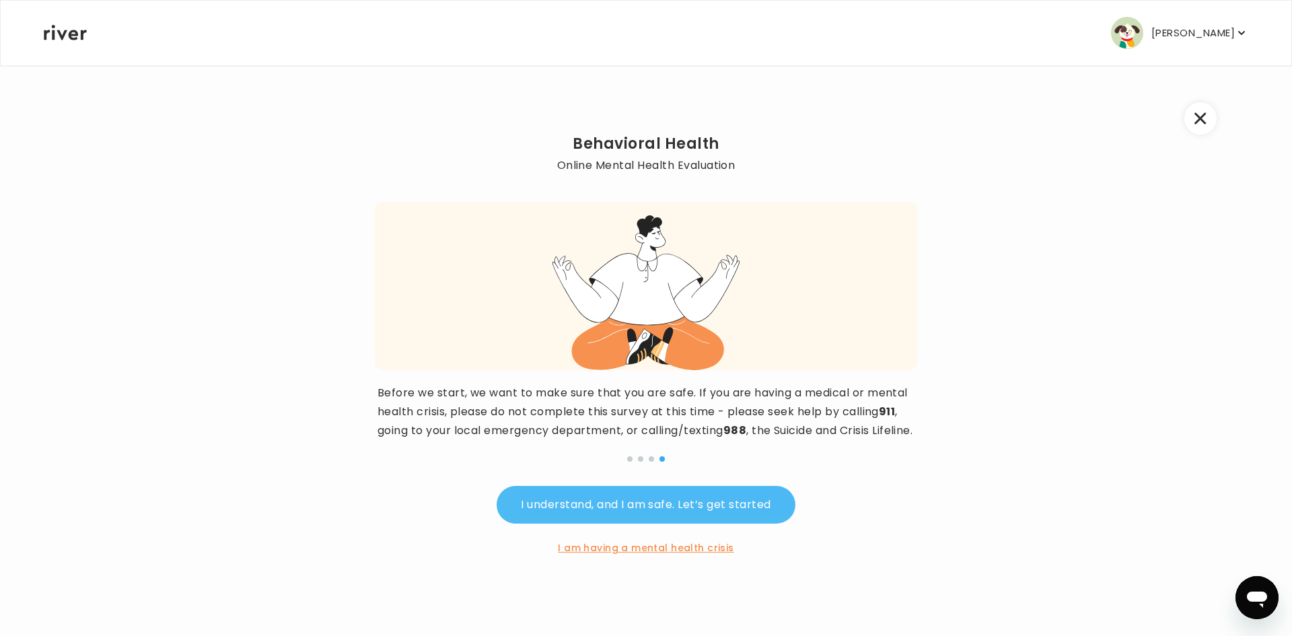
click at [727, 523] on button "I understand, and I am safe. Let’s get started" at bounding box center [645, 505] width 298 height 38
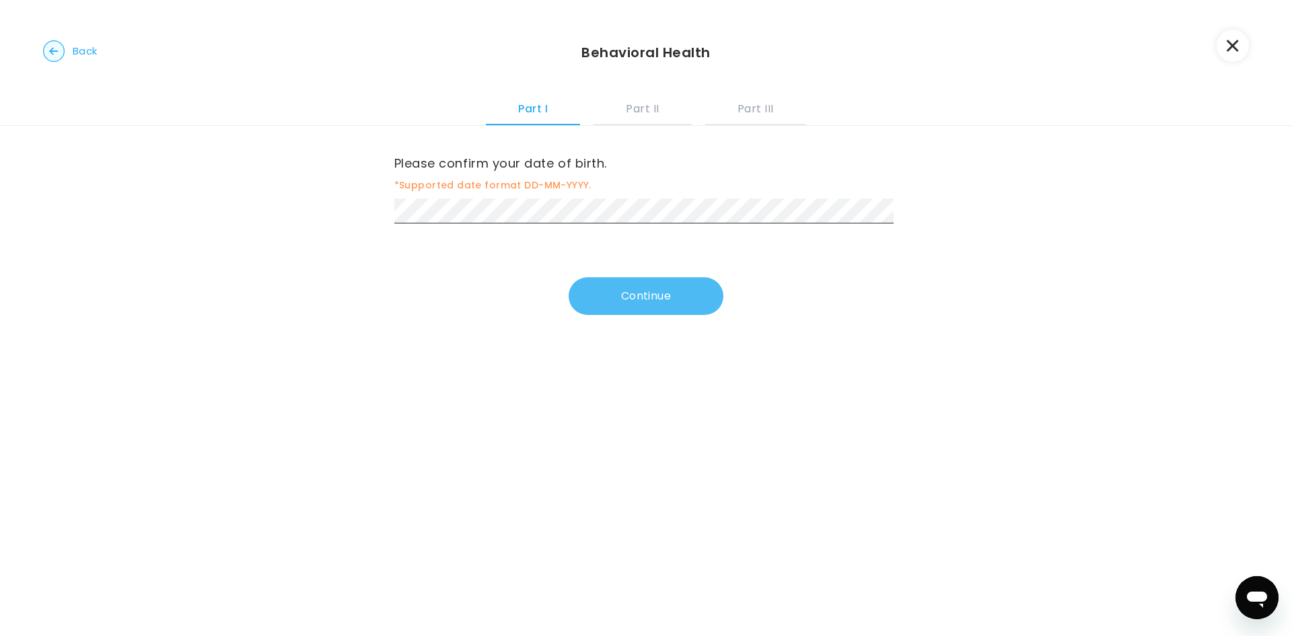
click at [695, 295] on button "Continue" at bounding box center [645, 296] width 155 height 38
click at [657, 295] on button "Continue" at bounding box center [645, 299] width 155 height 38
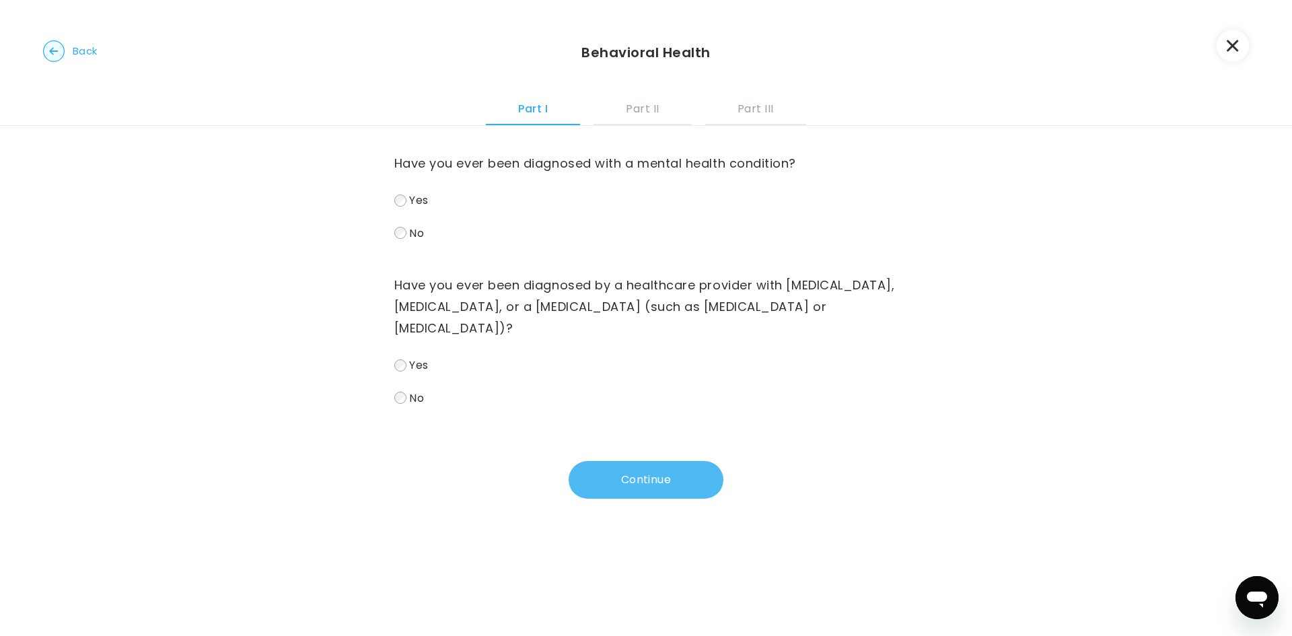
click at [630, 482] on button "Continue" at bounding box center [645, 480] width 155 height 38
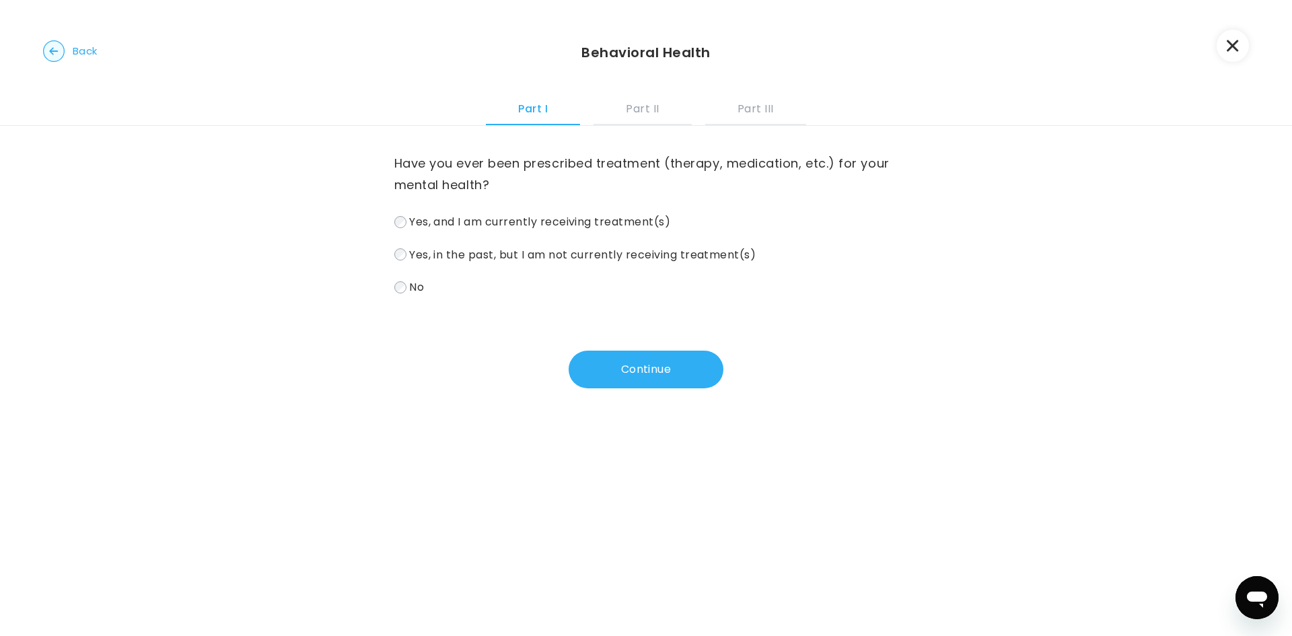
click at [583, 252] on span "Yes, in the past, but I am not currently receiving treatment(s)" at bounding box center [582, 253] width 346 height 15
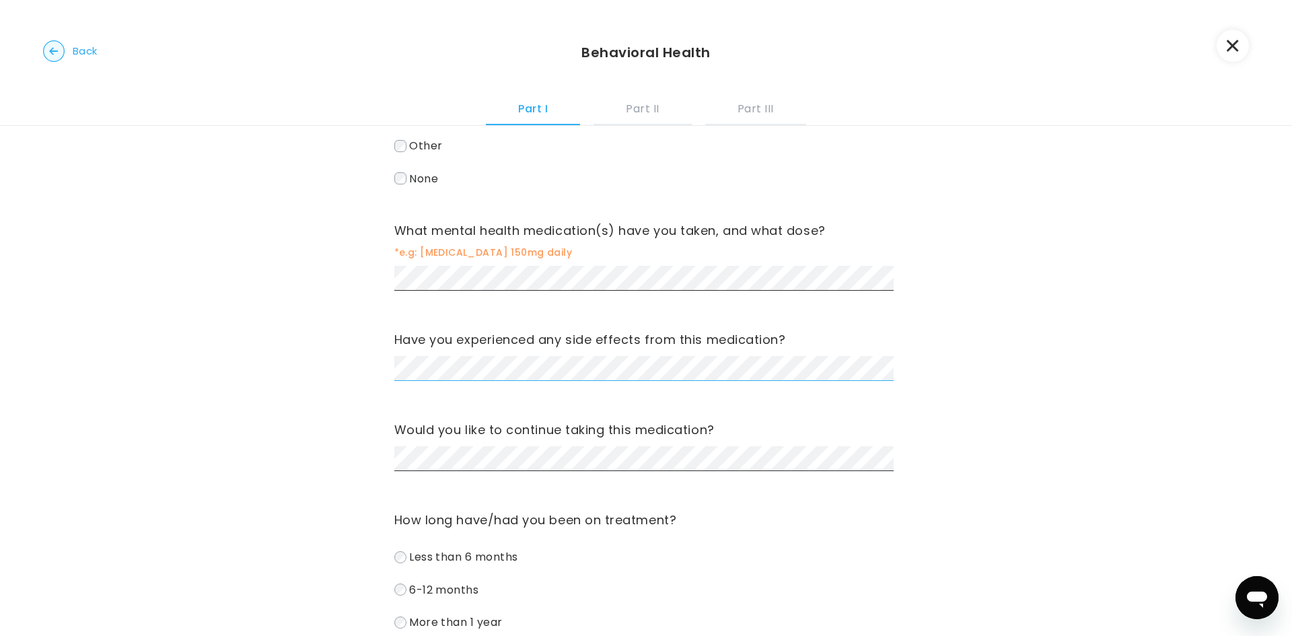
scroll to position [404, 0]
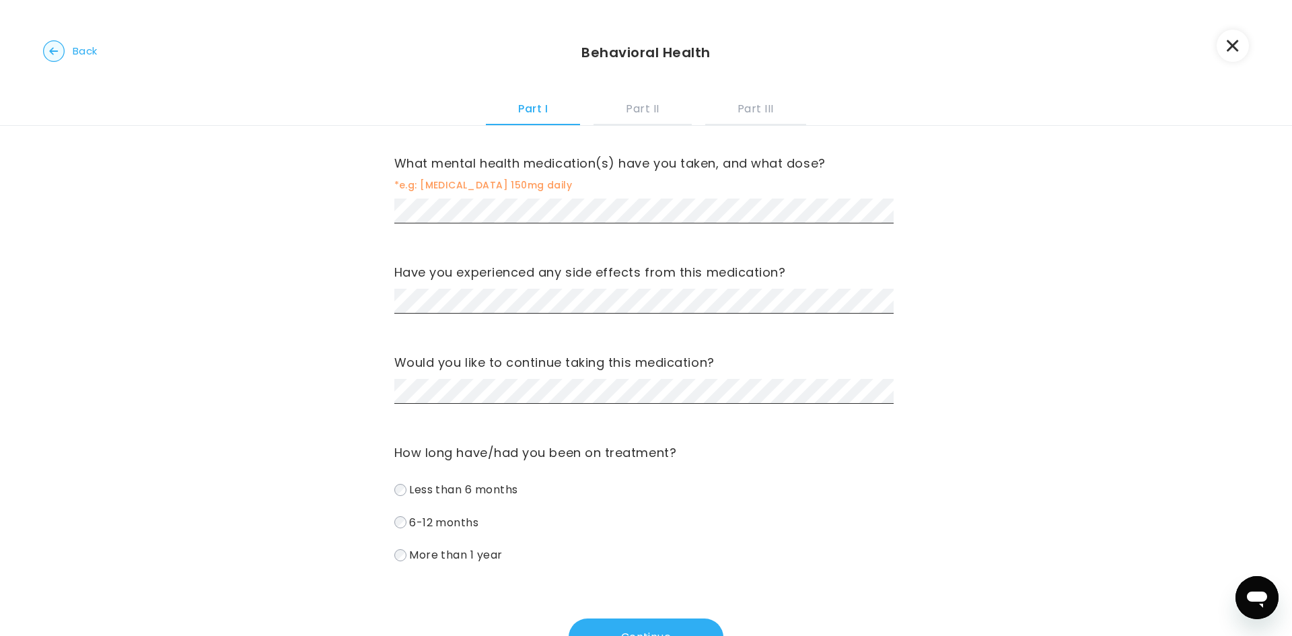
click at [497, 376] on div "Would you like to continue taking this medication?" at bounding box center [646, 381] width 504 height 58
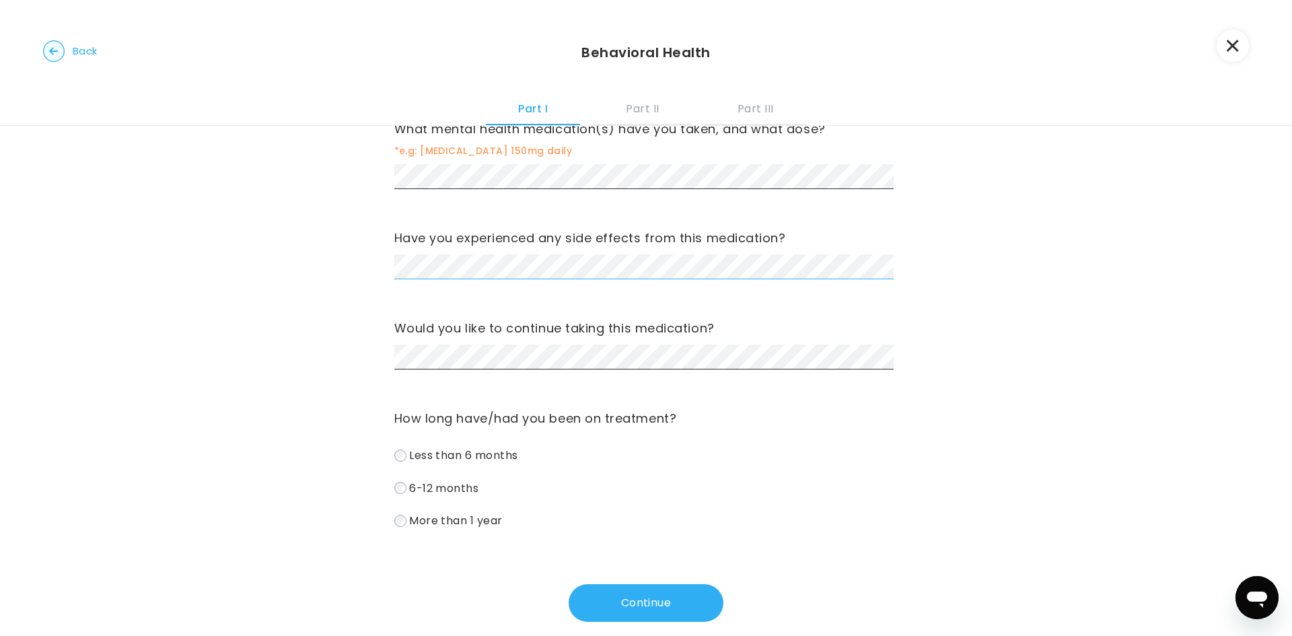
scroll to position [457, 0]
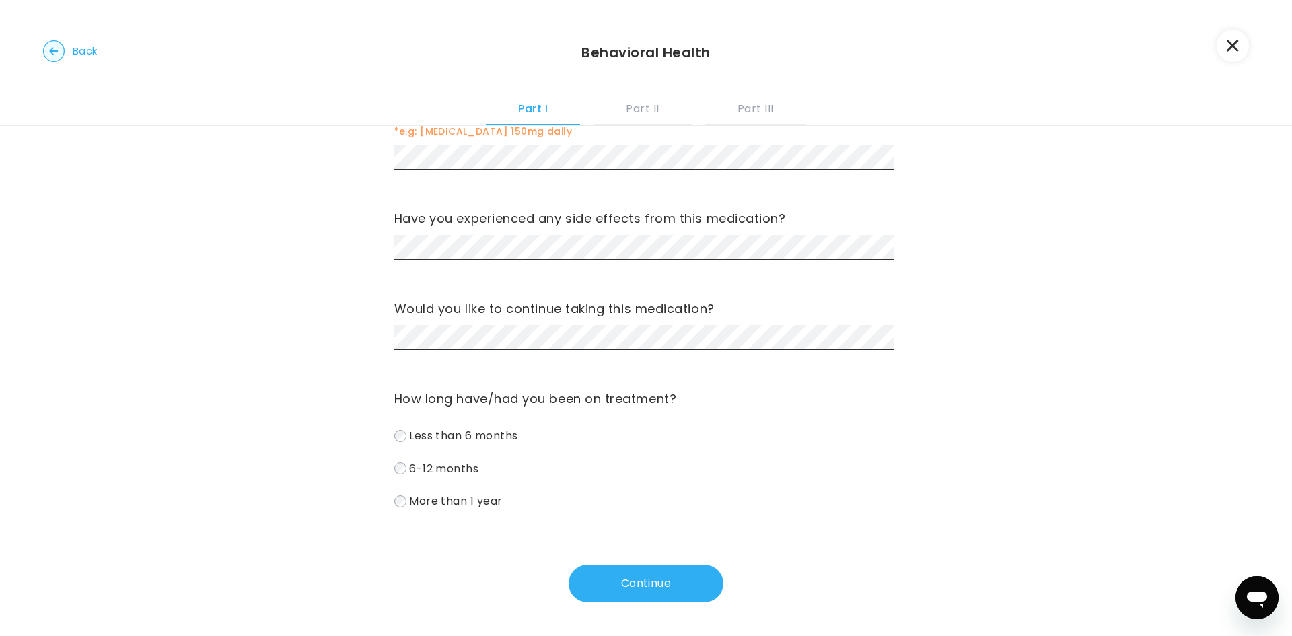
click at [466, 436] on span "Less than 6 months" at bounding box center [463, 435] width 109 height 15
click at [668, 579] on button "Continue" at bounding box center [645, 583] width 155 height 38
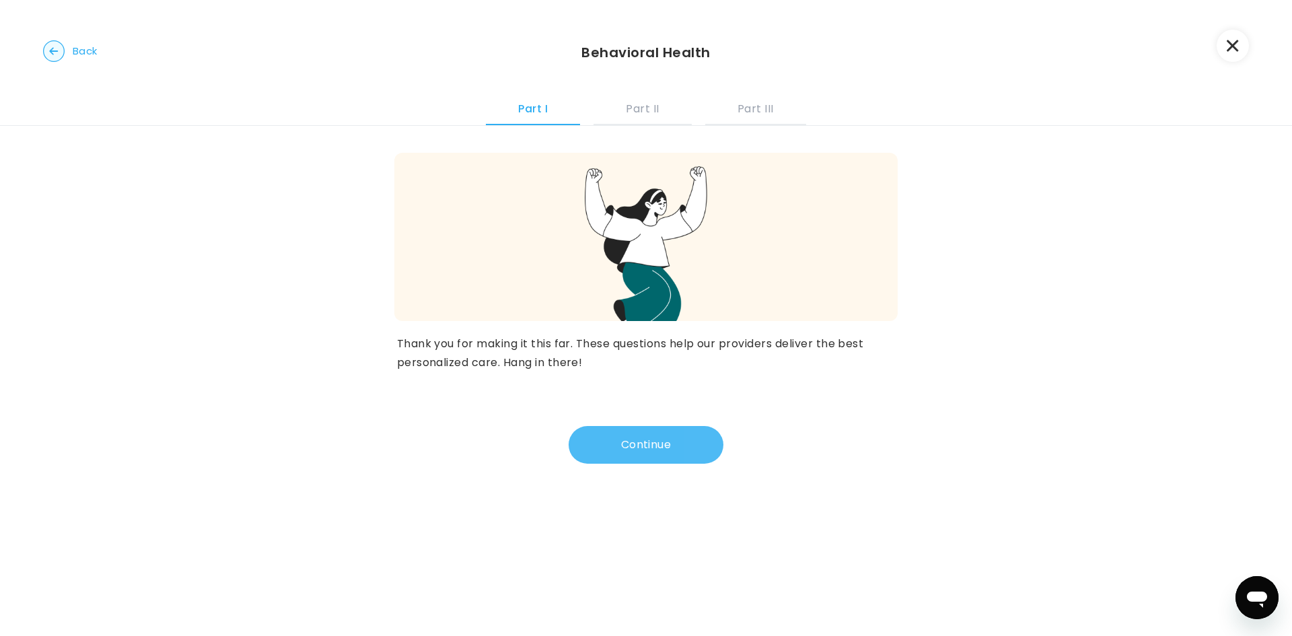
click at [661, 451] on button "Continue" at bounding box center [645, 445] width 155 height 38
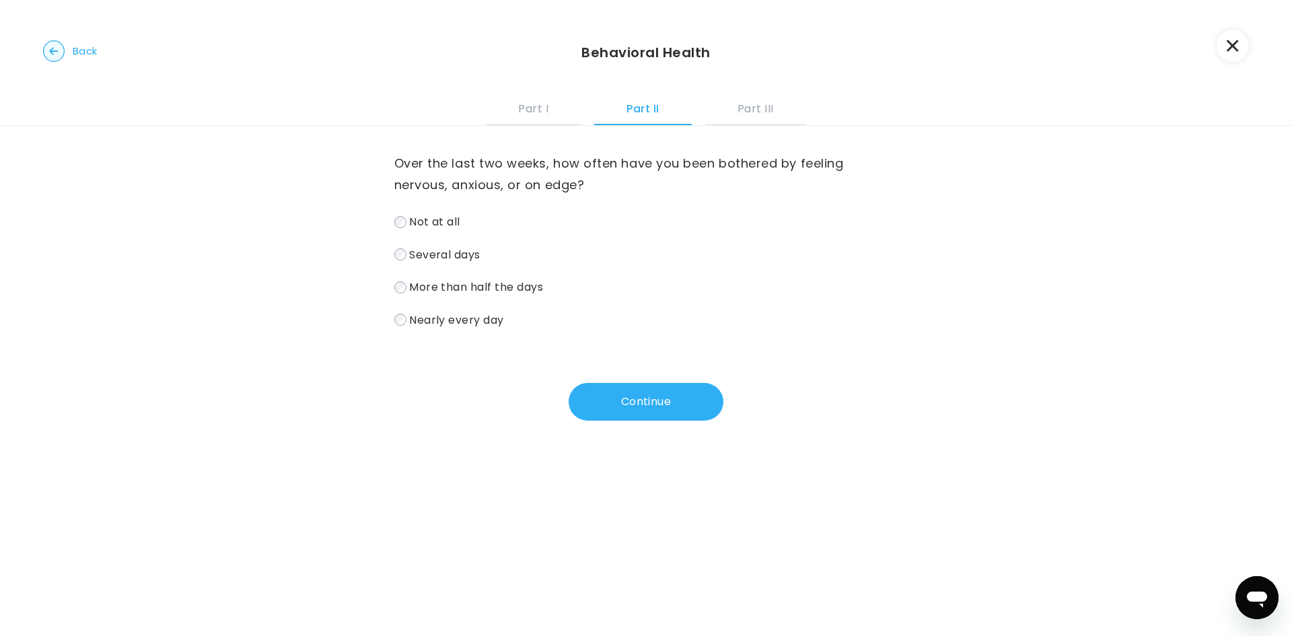
click at [441, 313] on span "Nearly every day" at bounding box center [456, 318] width 95 height 15
click at [609, 399] on button "Continue" at bounding box center [645, 402] width 155 height 38
click at [414, 447] on div "Over the last two weeks, how often have you been bothered by not being able to …" at bounding box center [646, 290] width 1292 height 328
click at [453, 322] on span "Nearly every day" at bounding box center [456, 318] width 95 height 15
click at [621, 403] on button "Continue" at bounding box center [645, 402] width 155 height 38
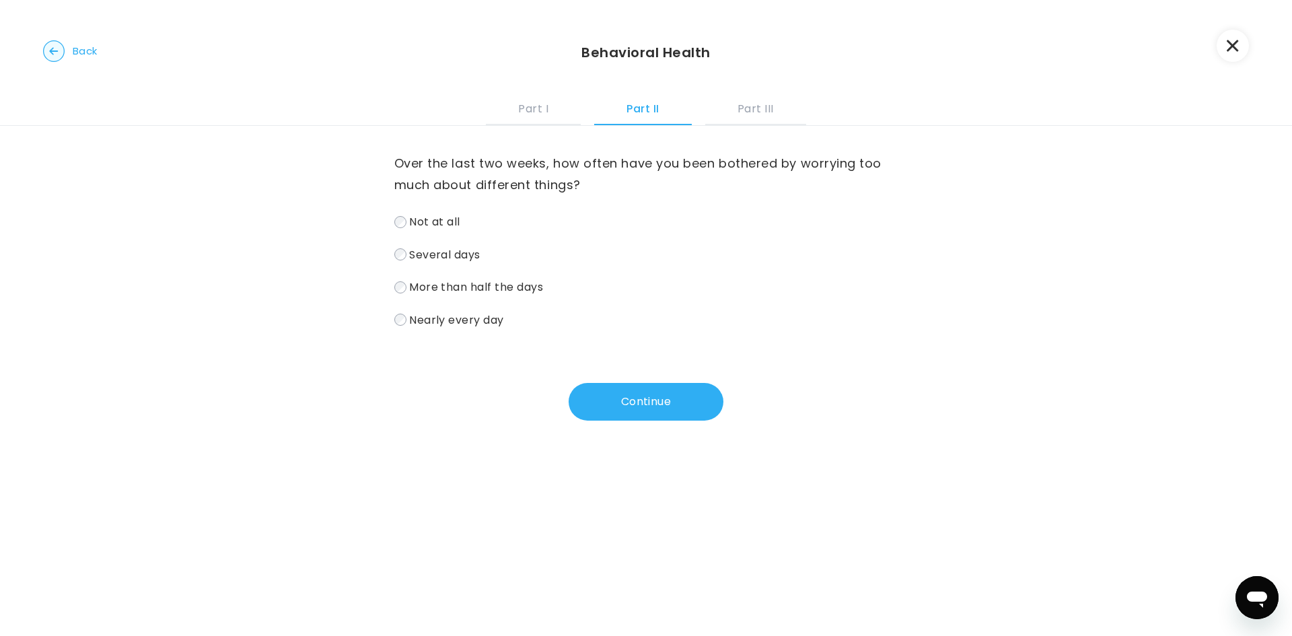
click at [475, 326] on span "Nearly every day" at bounding box center [456, 318] width 95 height 15
click at [599, 398] on button "Continue" at bounding box center [645, 402] width 155 height 38
click at [476, 322] on span "Nearly every day" at bounding box center [456, 318] width 95 height 15
click at [642, 406] on button "Continue" at bounding box center [645, 402] width 155 height 38
click at [474, 291] on span "More than half the days" at bounding box center [476, 286] width 134 height 15
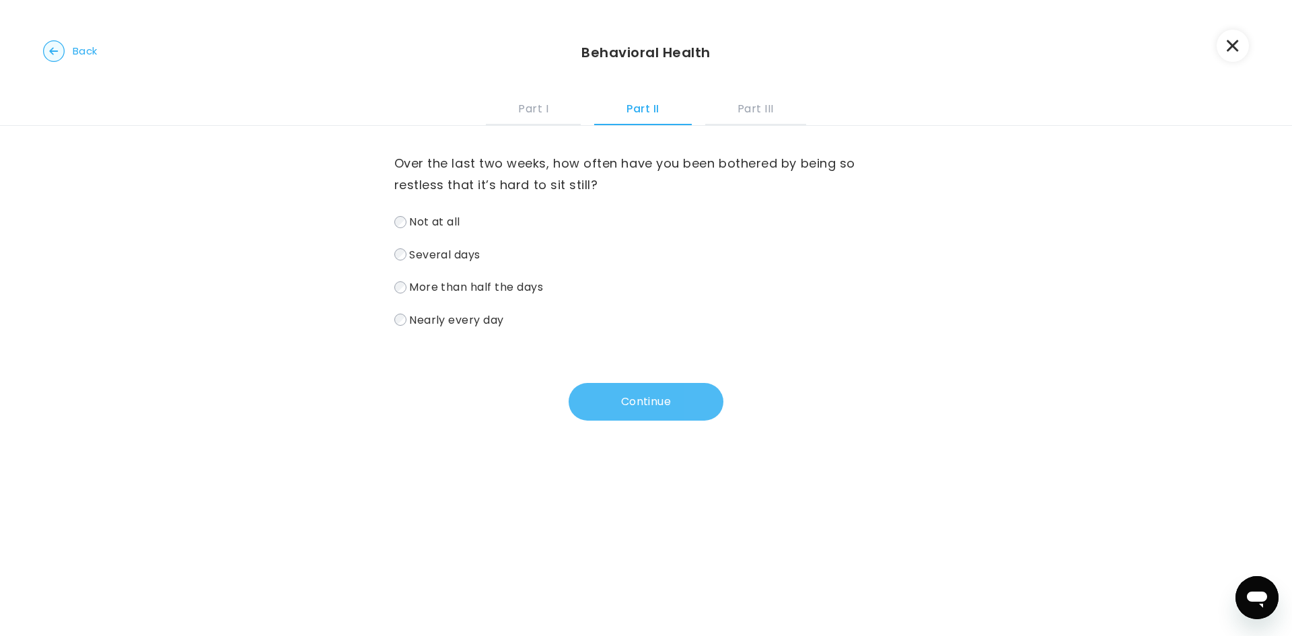
click at [599, 414] on button "Continue" at bounding box center [645, 402] width 155 height 38
click at [476, 276] on div "Not at all Several days More than half the days Nearly every day" at bounding box center [646, 270] width 504 height 117
click at [454, 252] on span "Several days" at bounding box center [444, 253] width 71 height 15
click at [616, 387] on button "Continue" at bounding box center [645, 402] width 155 height 38
click at [444, 289] on span "More than half the days" at bounding box center [476, 286] width 134 height 15
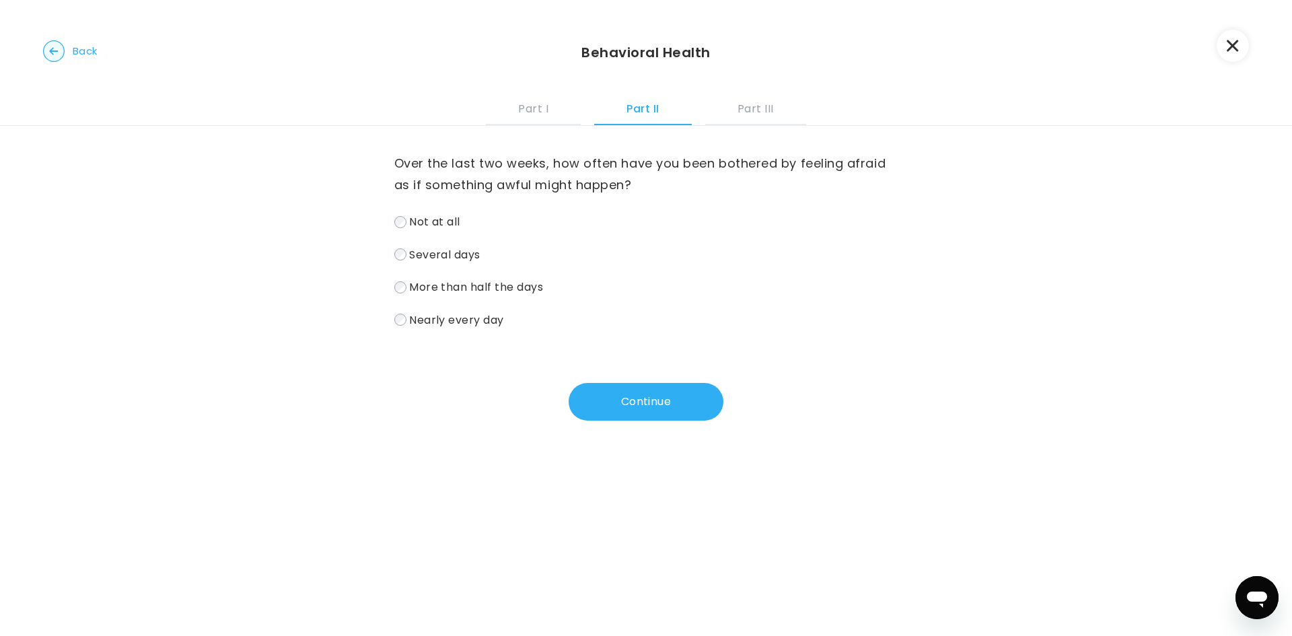
click at [435, 251] on span "Several days" at bounding box center [444, 253] width 71 height 15
click at [644, 384] on button "Continue" at bounding box center [645, 402] width 155 height 38
click at [459, 252] on span "Several days" at bounding box center [444, 253] width 71 height 15
click at [615, 404] on button "Continue" at bounding box center [645, 402] width 155 height 38
click at [454, 254] on span "Several days" at bounding box center [444, 253] width 71 height 15
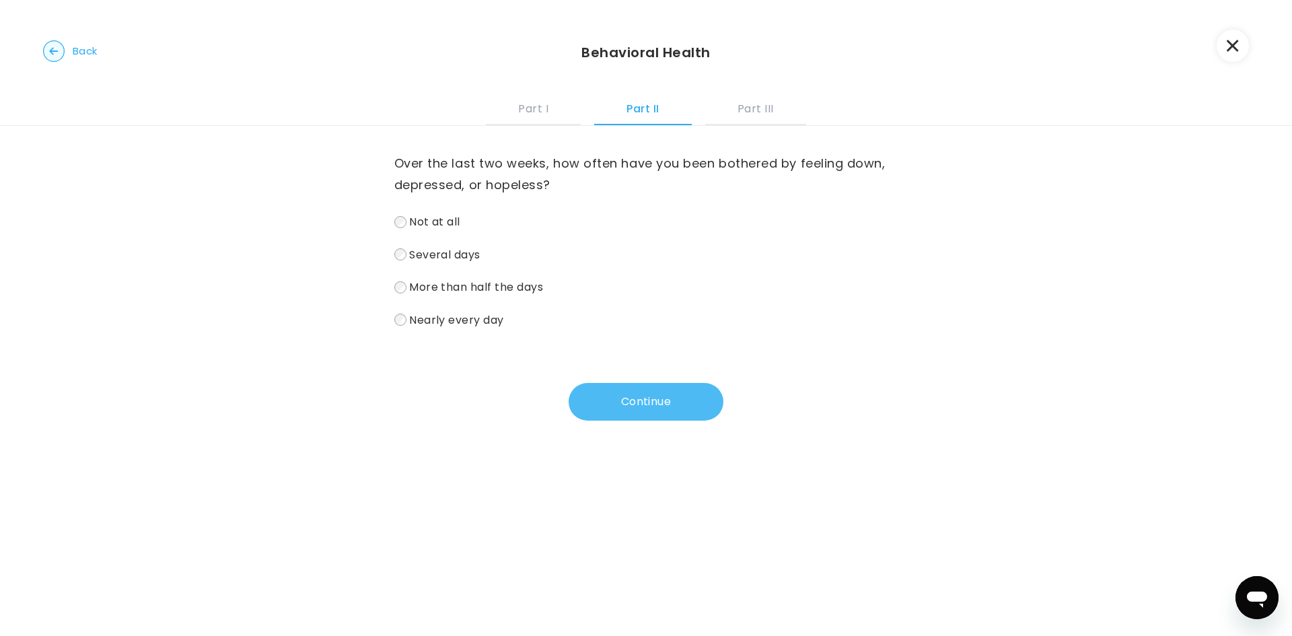
click at [614, 397] on button "Continue" at bounding box center [645, 402] width 155 height 38
click at [465, 259] on span "Several days" at bounding box center [444, 253] width 71 height 15
click at [607, 381] on div "Over the last two weeks, how often have you been bothered by trouble falling or…" at bounding box center [646, 273] width 504 height 295
click at [608, 400] on button "Continue" at bounding box center [645, 402] width 155 height 38
drag, startPoint x: 417, startPoint y: 256, endPoint x: 632, endPoint y: 340, distance: 230.5
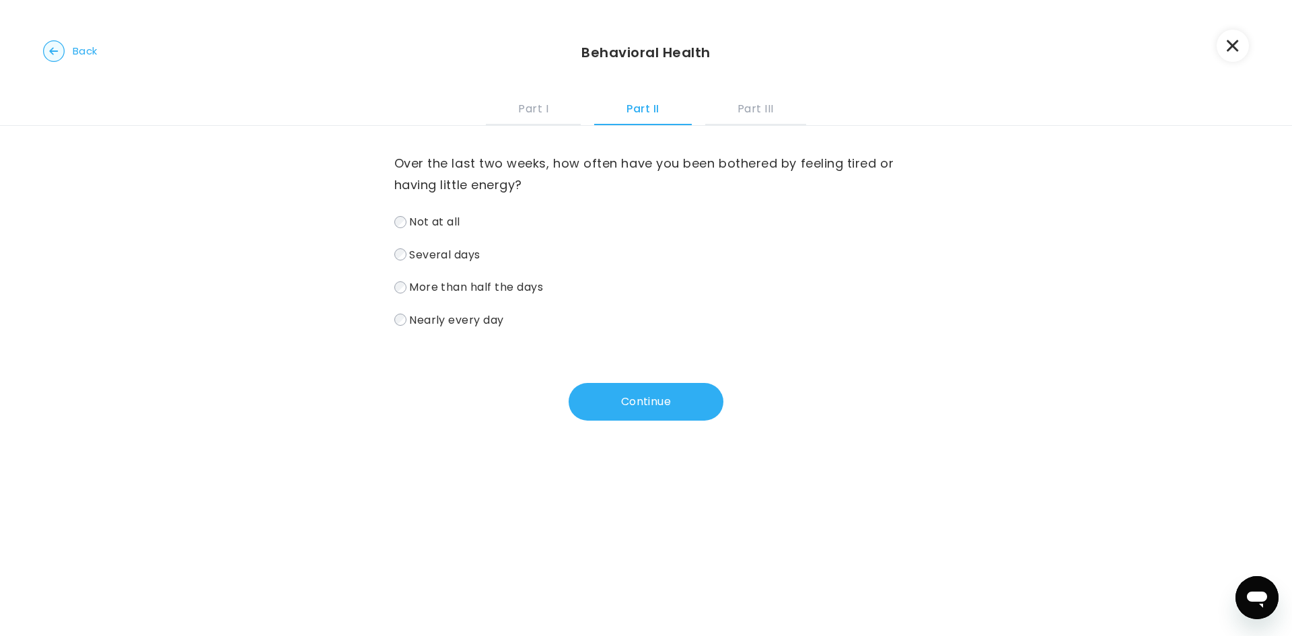
click at [418, 256] on span "Several days" at bounding box center [444, 253] width 71 height 15
click at [632, 374] on div "Over the last two weeks, how often have you been bothered by feeling tired or h…" at bounding box center [646, 273] width 504 height 295
click at [617, 398] on button "Continue" at bounding box center [645, 402] width 155 height 38
click at [453, 255] on span "Several days" at bounding box center [444, 253] width 71 height 15
click at [600, 399] on button "Continue" at bounding box center [645, 402] width 155 height 38
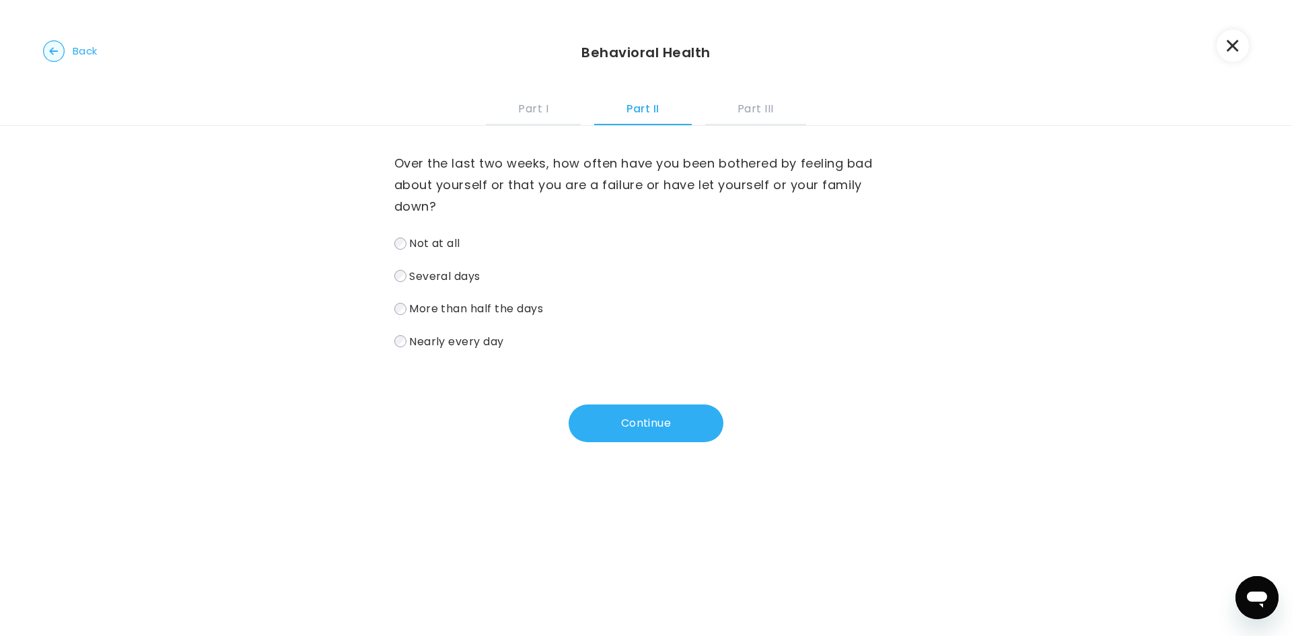
click at [423, 246] on span "Not at all" at bounding box center [434, 242] width 51 height 15
click at [585, 428] on button "Continue" at bounding box center [645, 423] width 155 height 38
click at [456, 266] on label "Several days" at bounding box center [646, 276] width 504 height 20
click at [625, 446] on div "Over the last two weeks, how often have you been bothered by trouble concentrat…" at bounding box center [646, 301] width 1292 height 350
click at [620, 417] on button "Continue" at bounding box center [645, 423] width 155 height 38
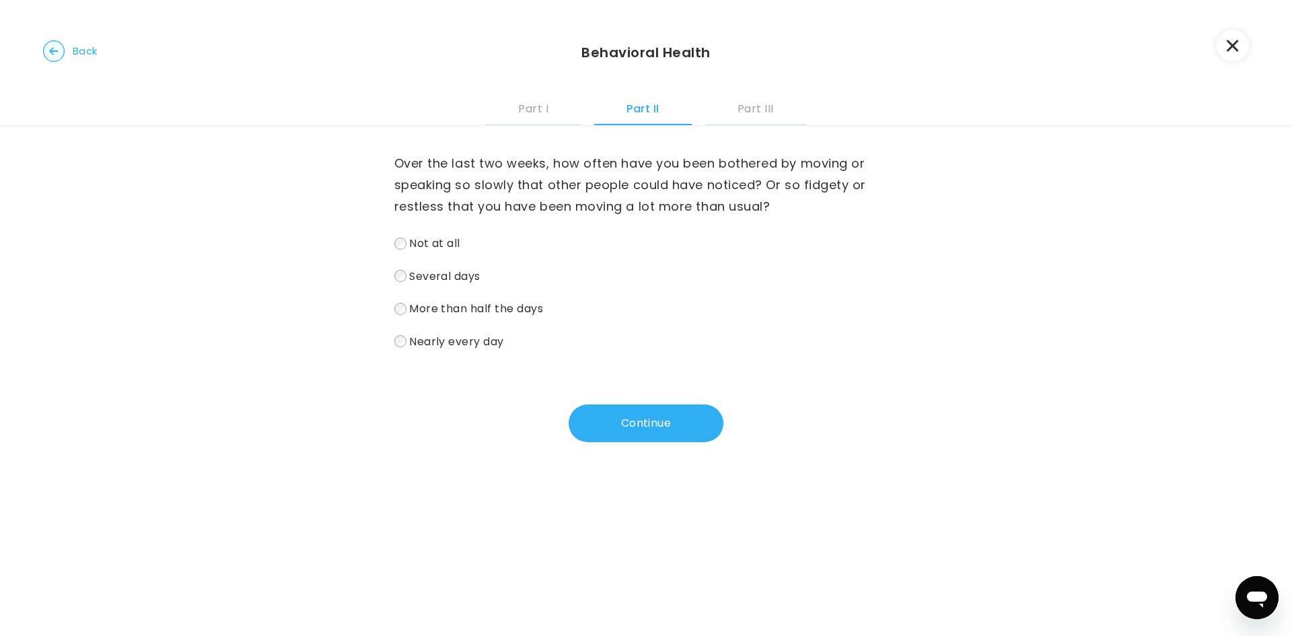
click at [467, 271] on span "Several days" at bounding box center [444, 275] width 71 height 15
click at [598, 419] on button "Continue" at bounding box center [645, 423] width 155 height 38
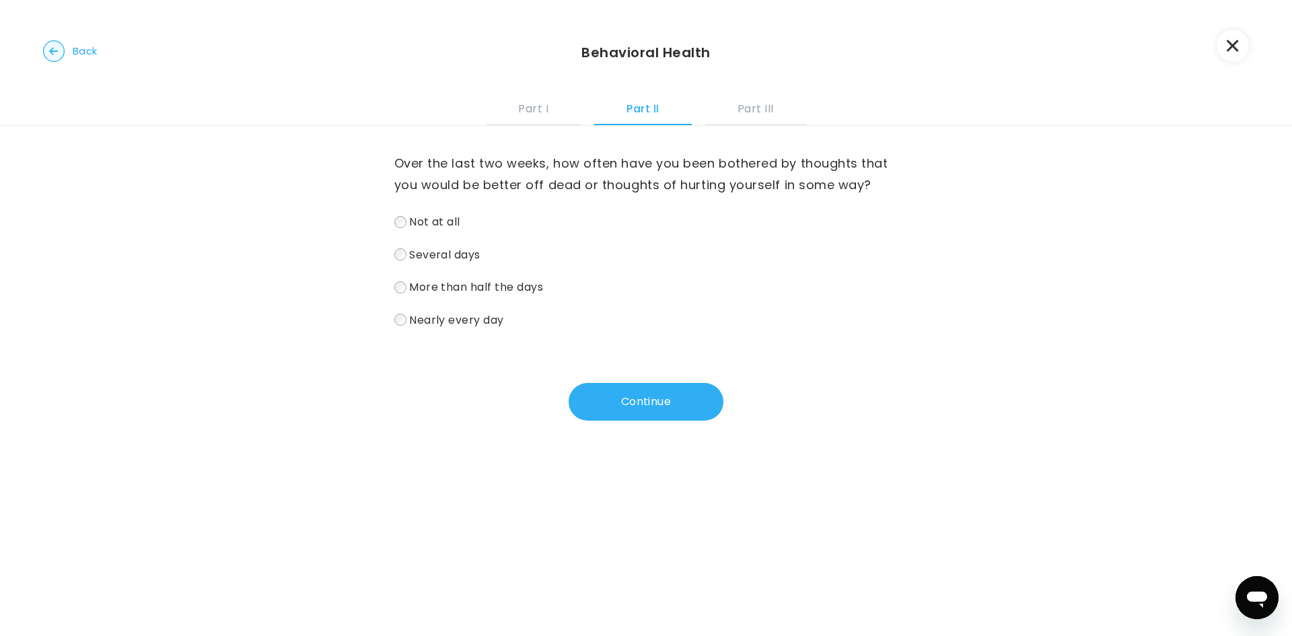
click at [457, 225] on span "Not at all" at bounding box center [434, 221] width 51 height 15
click at [620, 391] on button "Continue" at bounding box center [645, 402] width 155 height 38
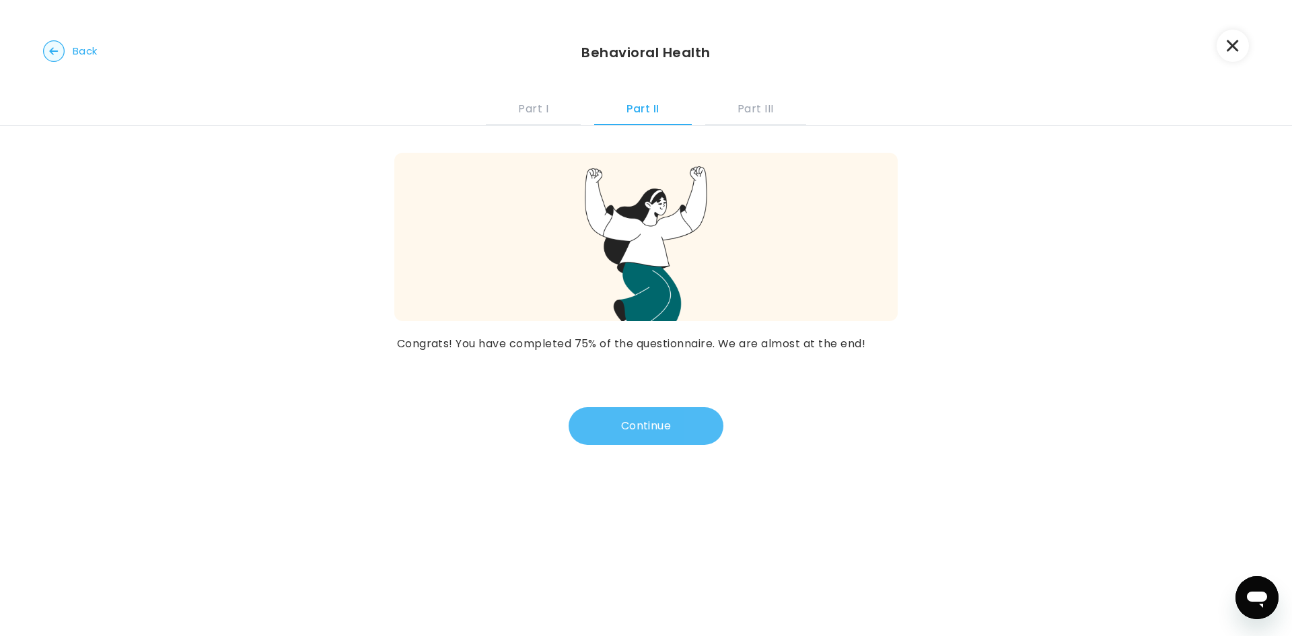
click at [624, 443] on button "Continue" at bounding box center [645, 426] width 155 height 38
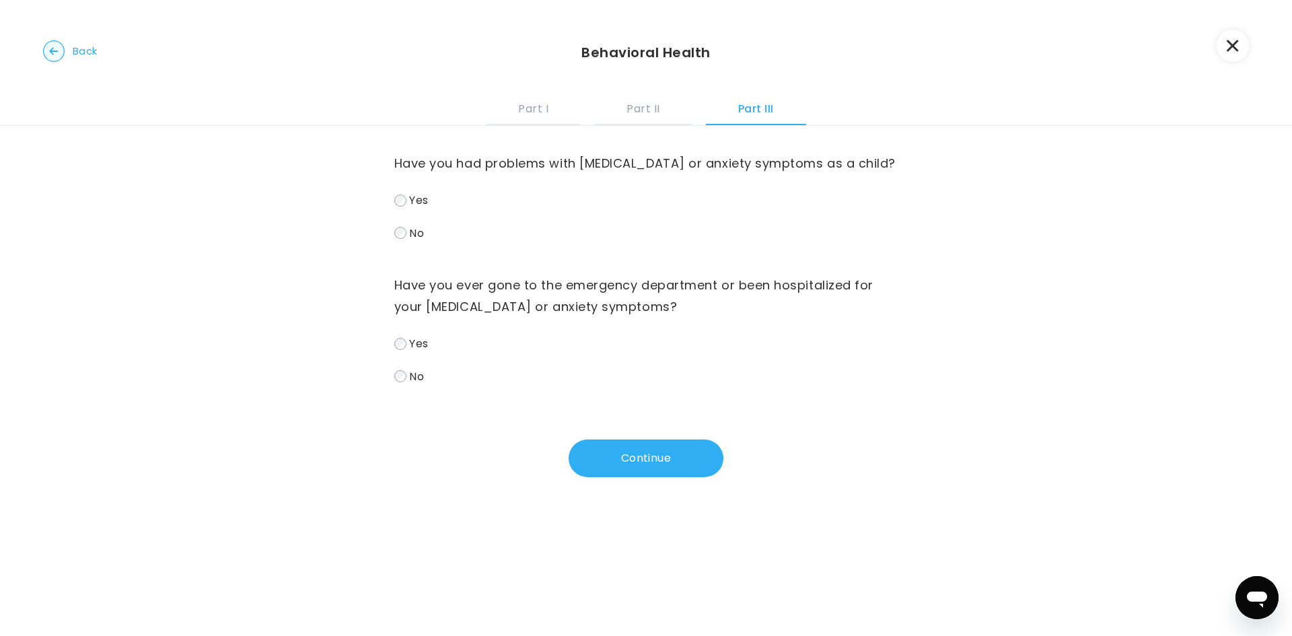
click at [410, 203] on span "Yes" at bounding box center [418, 199] width 19 height 15
click at [412, 382] on span "No" at bounding box center [416, 375] width 15 height 15
click at [635, 457] on button "Continue" at bounding box center [645, 458] width 155 height 38
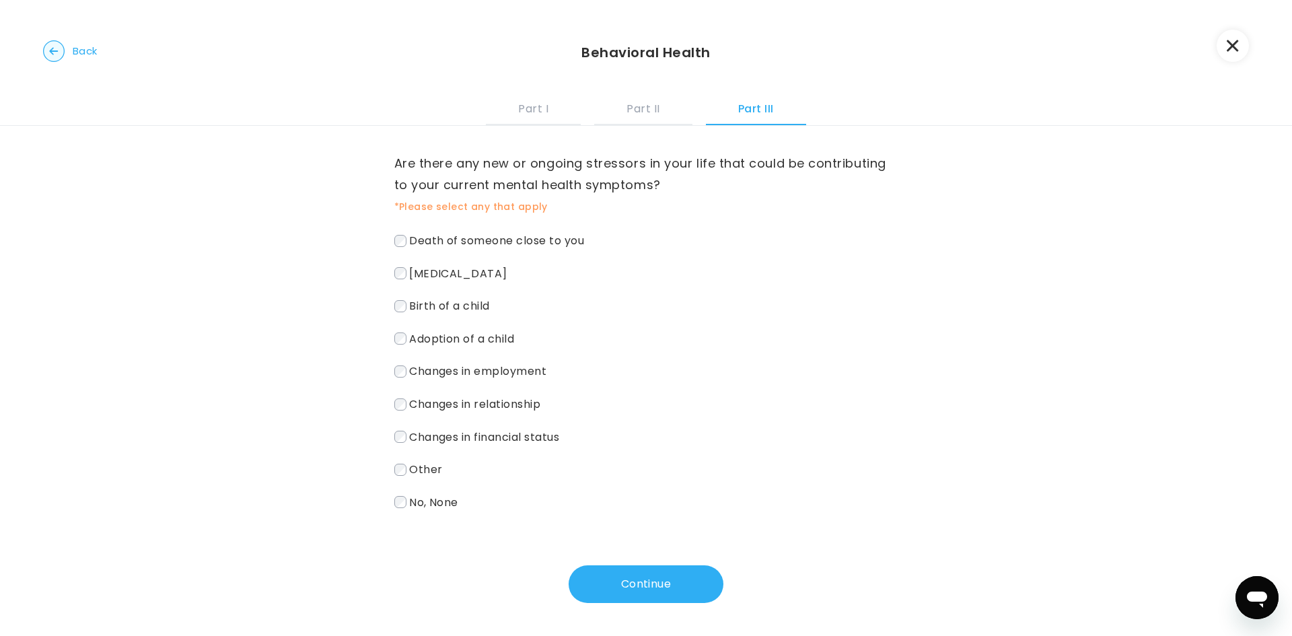
scroll to position [1, 0]
click at [390, 435] on div "Are there any new or ongoing stressors in your life that could be contributing …" at bounding box center [646, 380] width 1292 height 511
click at [416, 472] on span "Other" at bounding box center [425, 468] width 33 height 15
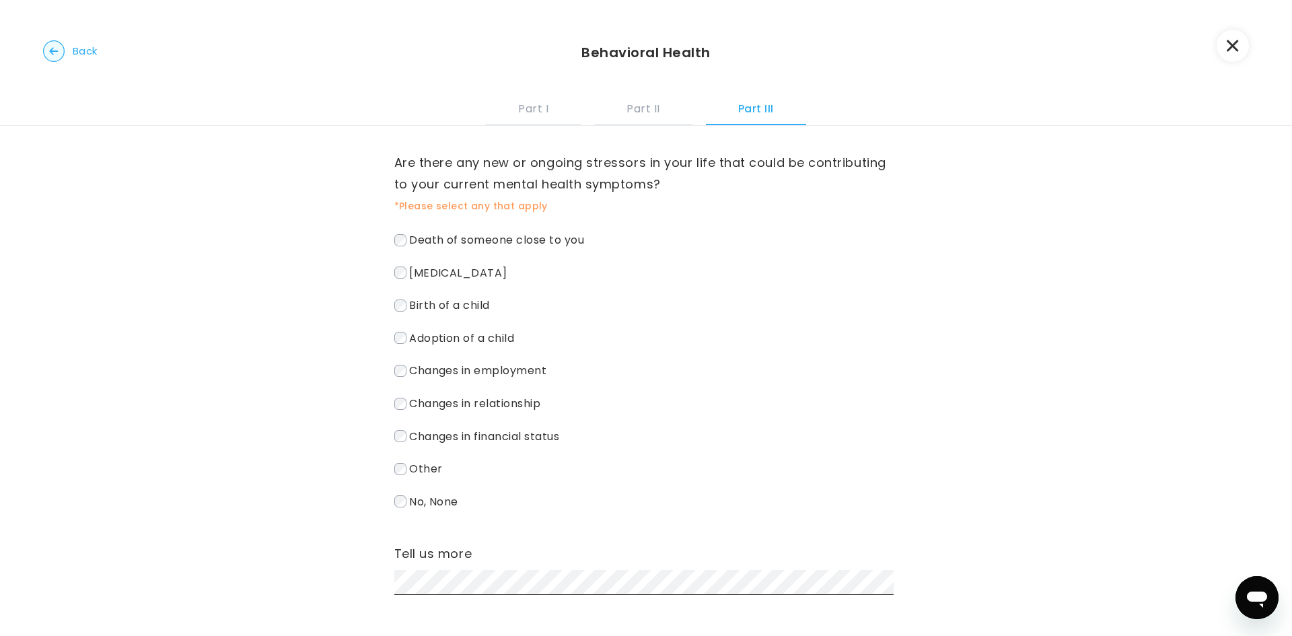
click at [435, 435] on span "Changes in financial status" at bounding box center [484, 435] width 150 height 15
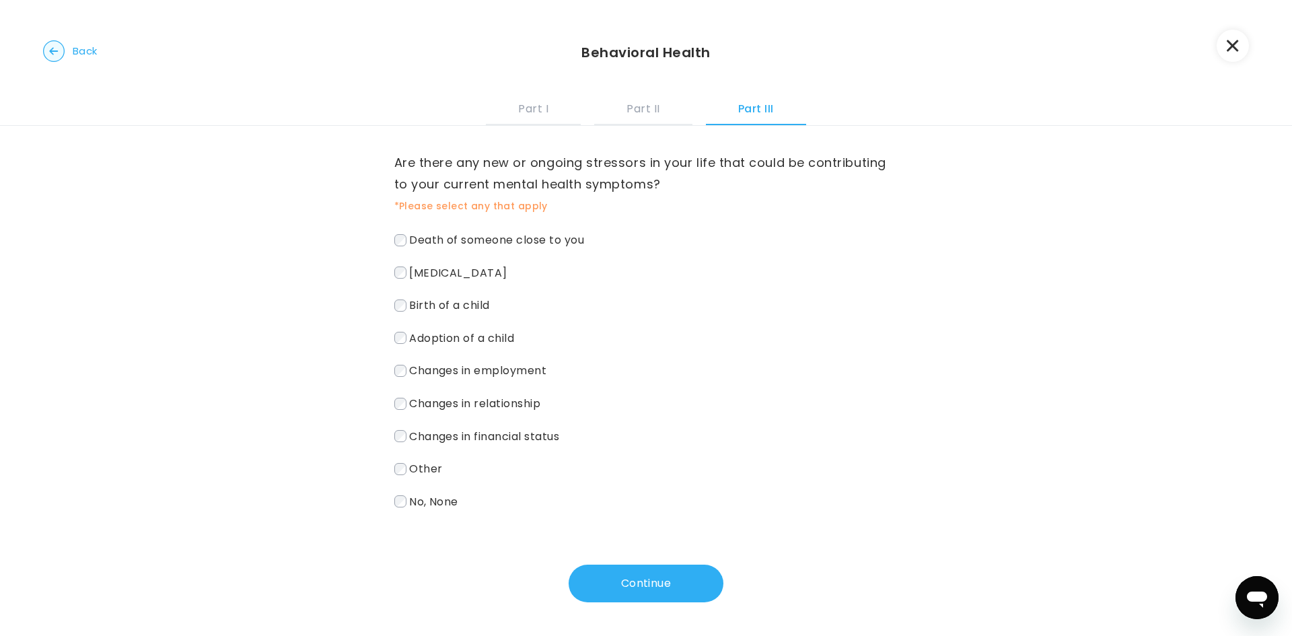
click at [445, 398] on span "Changes in relationship" at bounding box center [474, 403] width 131 height 15
click at [443, 408] on span "Changes in relationship" at bounding box center [474, 403] width 131 height 15
click at [439, 370] on span "Changes in employment" at bounding box center [477, 370] width 137 height 15
click at [441, 283] on div "Death of someone close to you [MEDICAL_DATA] Birth of a child Adoption of a chi…" at bounding box center [646, 370] width 504 height 281
click at [443, 274] on span "[MEDICAL_DATA]" at bounding box center [458, 271] width 98 height 15
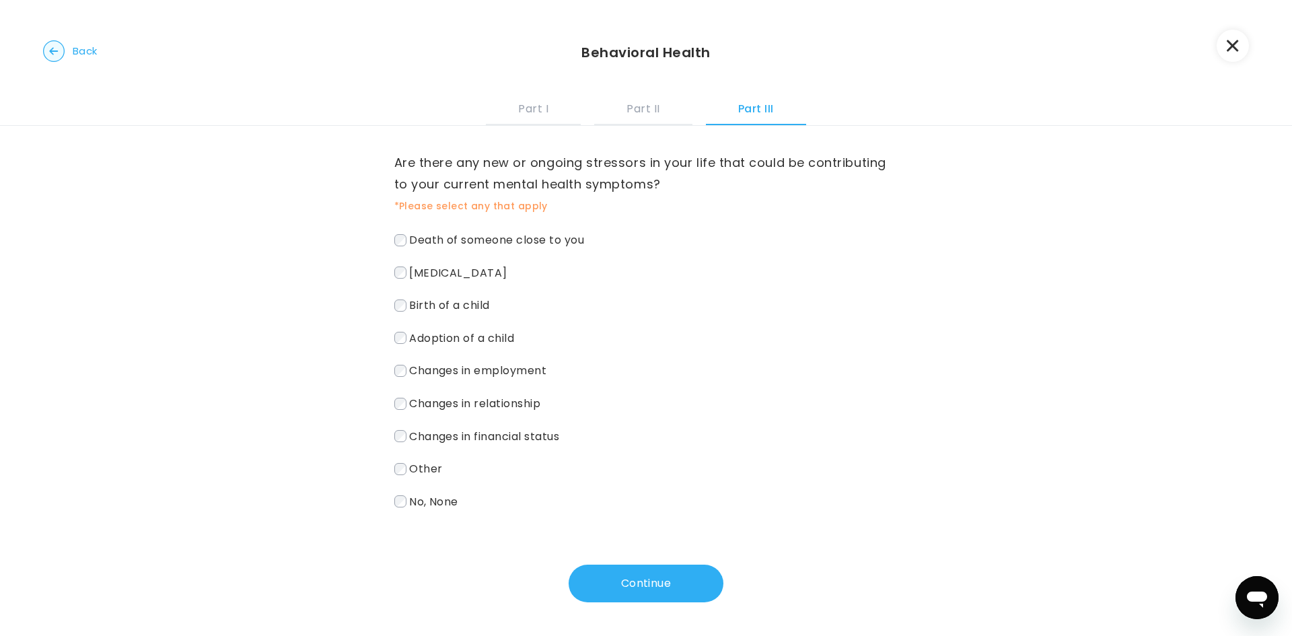
click at [439, 390] on div "Death of someone close to you [MEDICAL_DATA] Birth of a child Adoption of a chi…" at bounding box center [646, 370] width 504 height 281
click at [398, 395] on label "Changes in relationship" at bounding box center [646, 404] width 504 height 20
click at [651, 587] on button "Continue" at bounding box center [645, 583] width 155 height 38
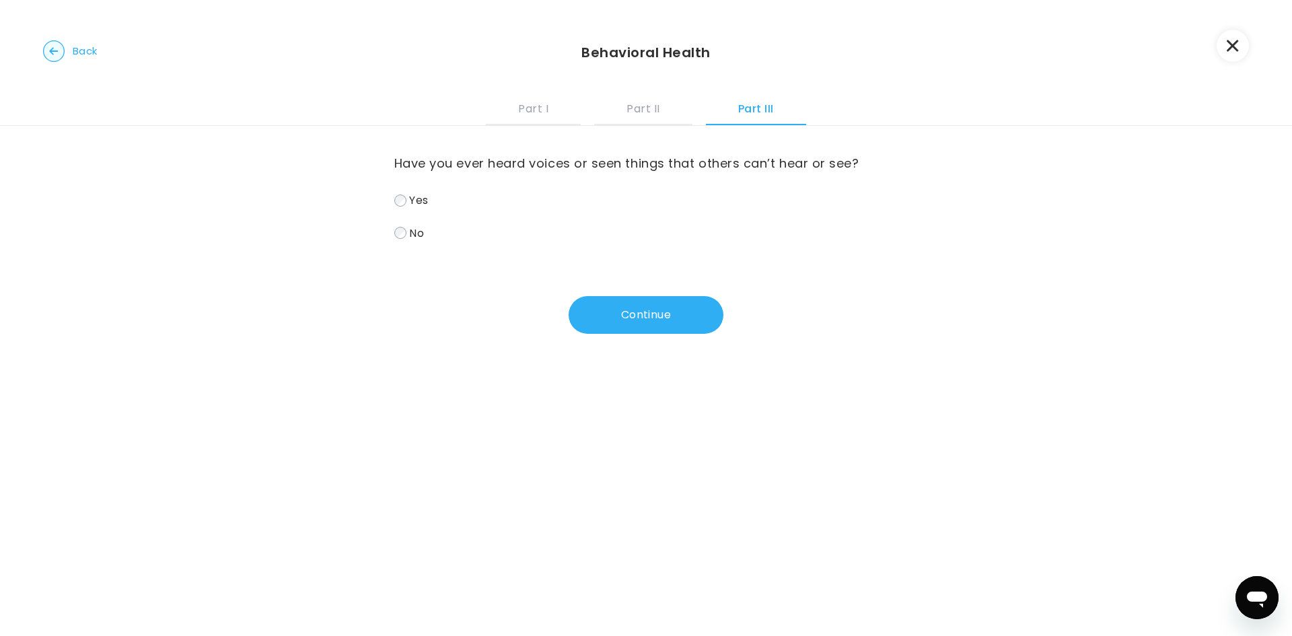
scroll to position [0, 0]
click at [610, 326] on button "Continue" at bounding box center [645, 315] width 155 height 38
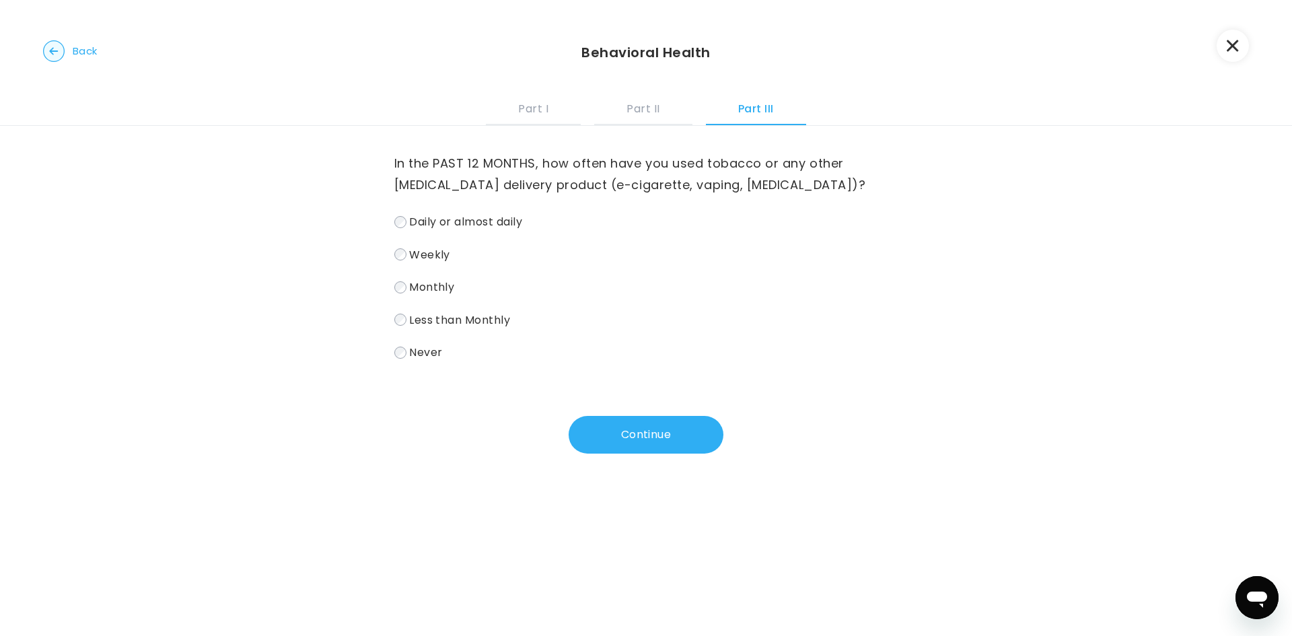
click at [413, 356] on span "Never" at bounding box center [425, 351] width 33 height 15
click at [638, 424] on button "Continue" at bounding box center [645, 435] width 155 height 38
click at [441, 292] on span "Monthly" at bounding box center [431, 286] width 45 height 15
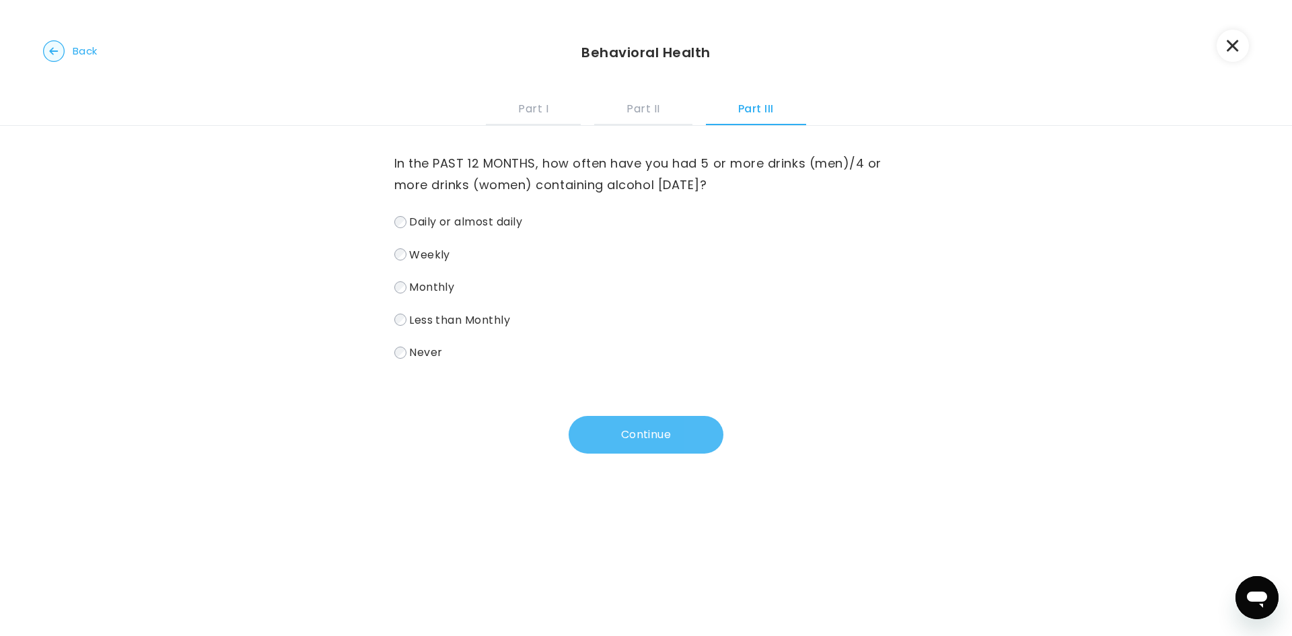
click at [593, 435] on button "Continue" at bounding box center [645, 435] width 155 height 38
click at [439, 351] on label "Never" at bounding box center [646, 352] width 504 height 20
click at [601, 430] on button "Continue" at bounding box center [645, 435] width 155 height 38
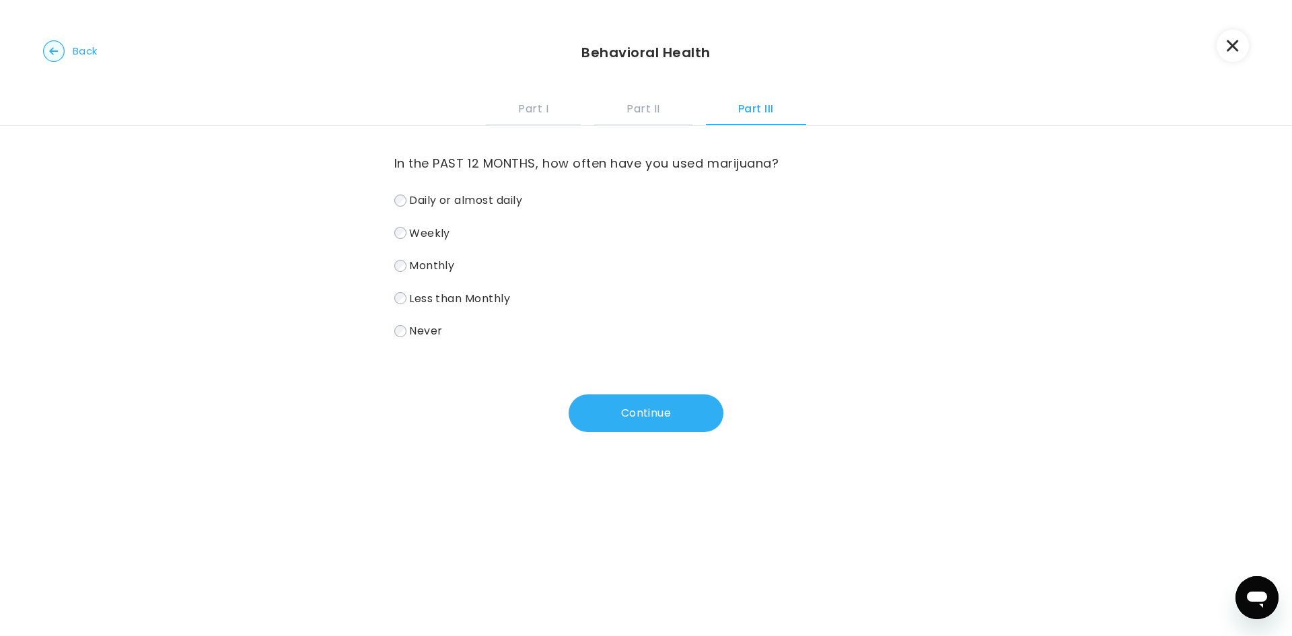
click at [451, 294] on span "Less than Monthly" at bounding box center [459, 297] width 101 height 15
click at [598, 410] on button "Continue" at bounding box center [645, 413] width 155 height 38
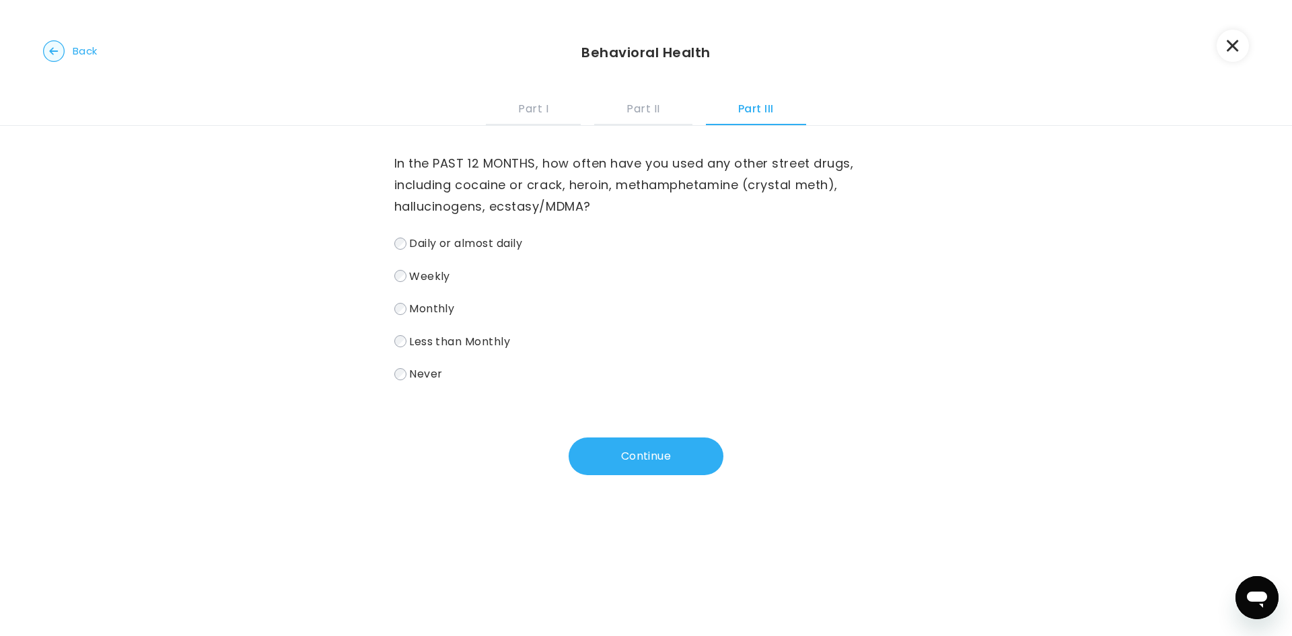
click at [431, 382] on label "Never" at bounding box center [646, 374] width 504 height 20
click at [644, 451] on button "Continue" at bounding box center [645, 456] width 155 height 38
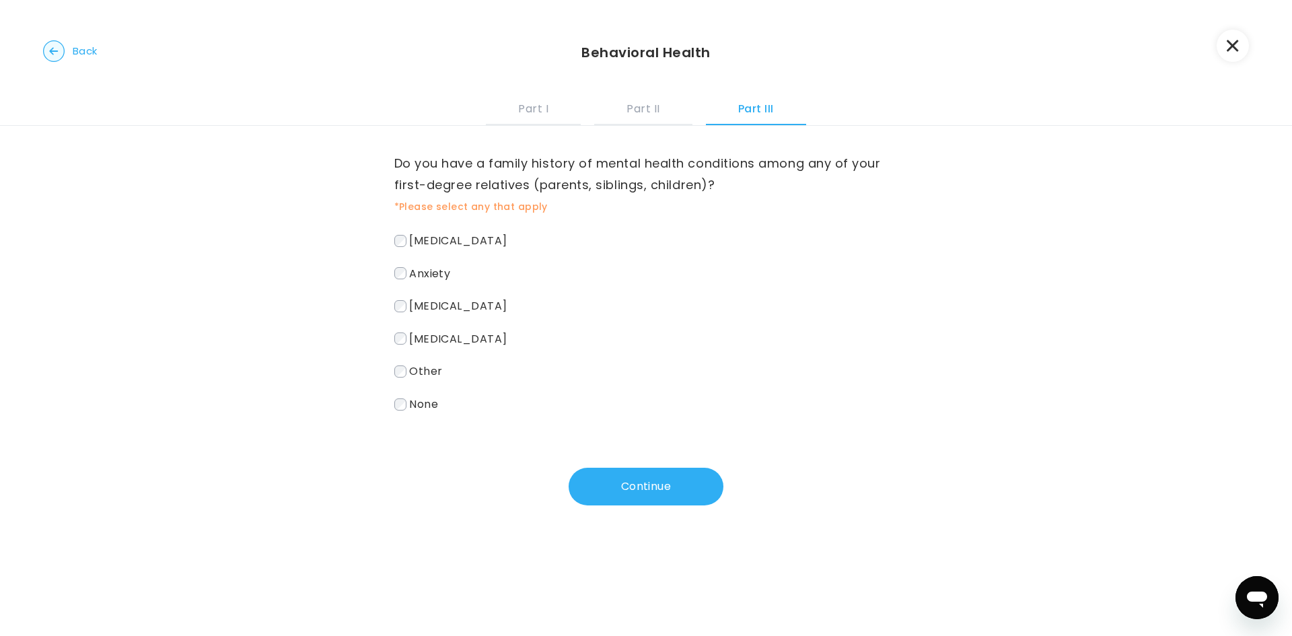
click at [397, 313] on label "[MEDICAL_DATA]" at bounding box center [646, 306] width 504 height 20
click at [634, 486] on button "Continue" at bounding box center [645, 487] width 155 height 38
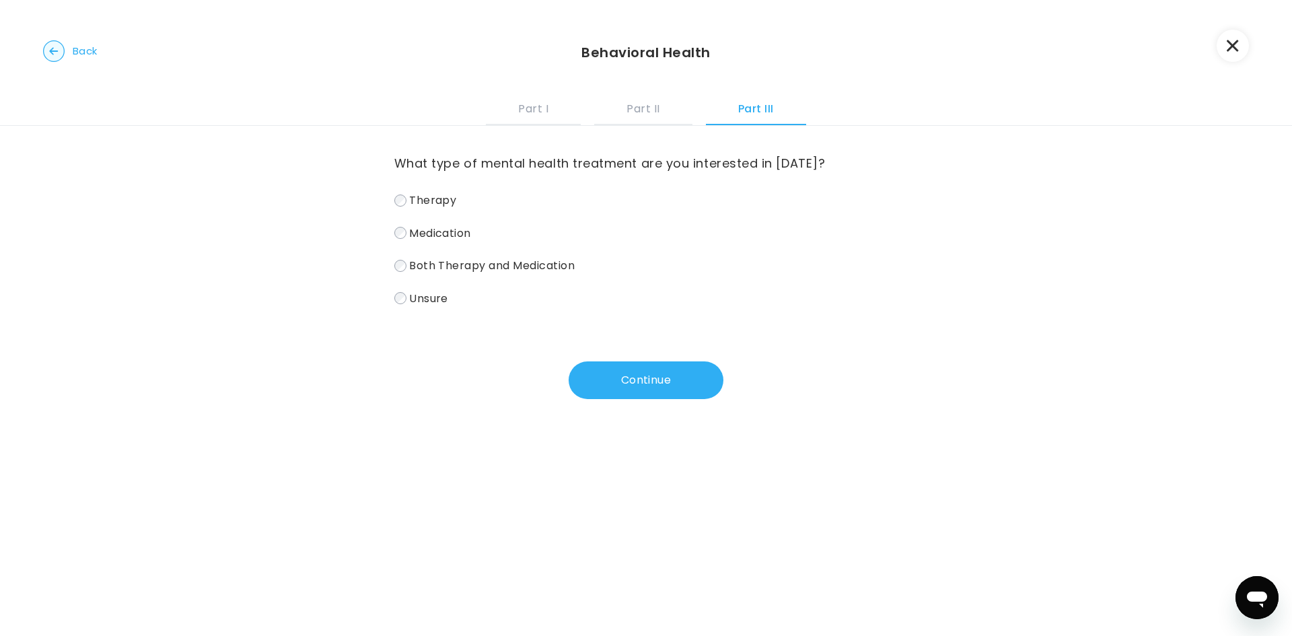
click at [409, 233] on span "Medication" at bounding box center [440, 232] width 62 height 15
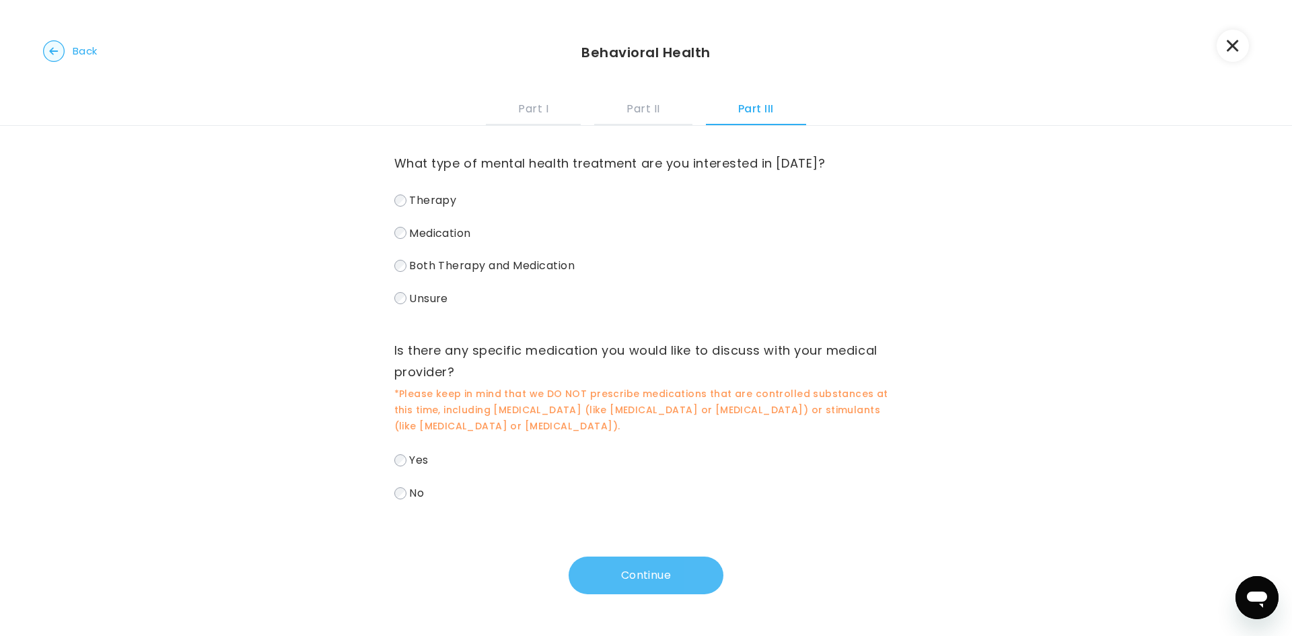
click at [594, 556] on button "Continue" at bounding box center [645, 575] width 155 height 38
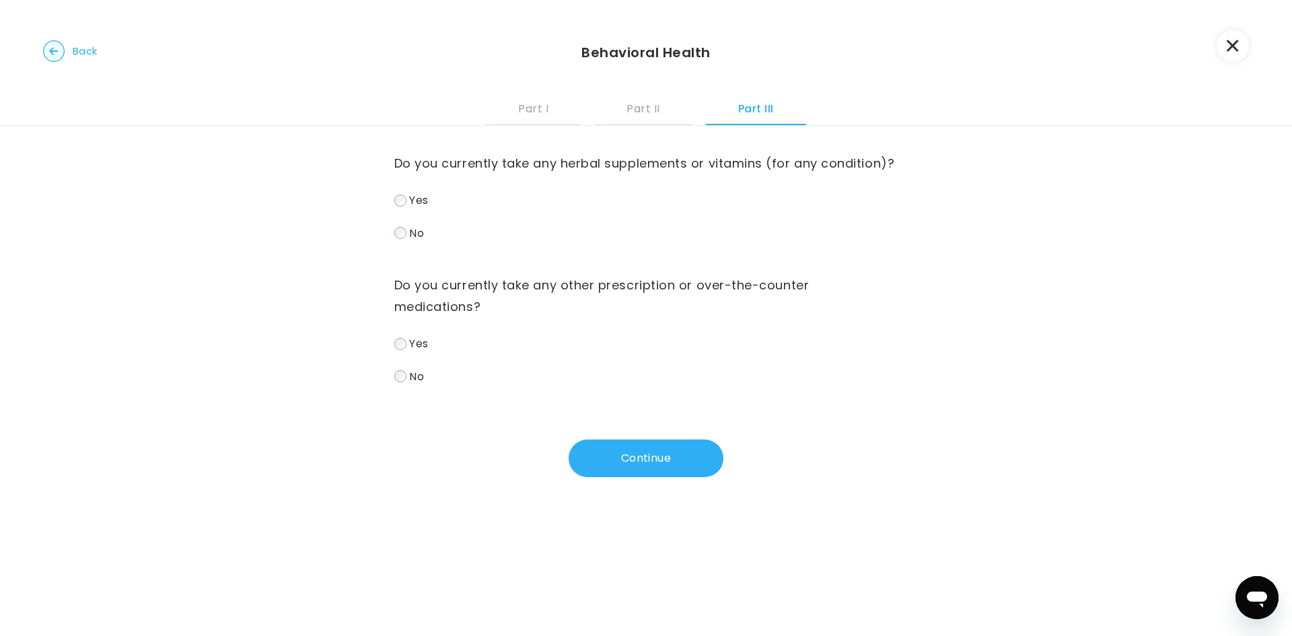
click at [402, 353] on label "Yes" at bounding box center [646, 344] width 504 height 20
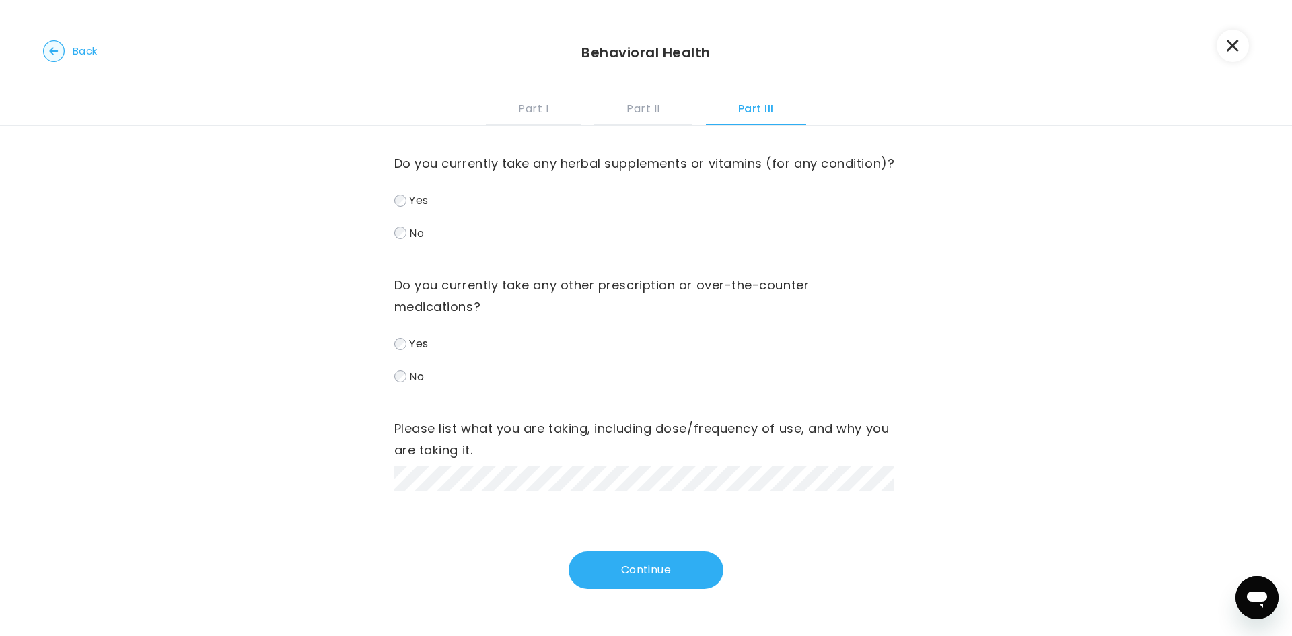
scroll to position [8, 0]
click at [642, 579] on button "Continue" at bounding box center [645, 570] width 155 height 38
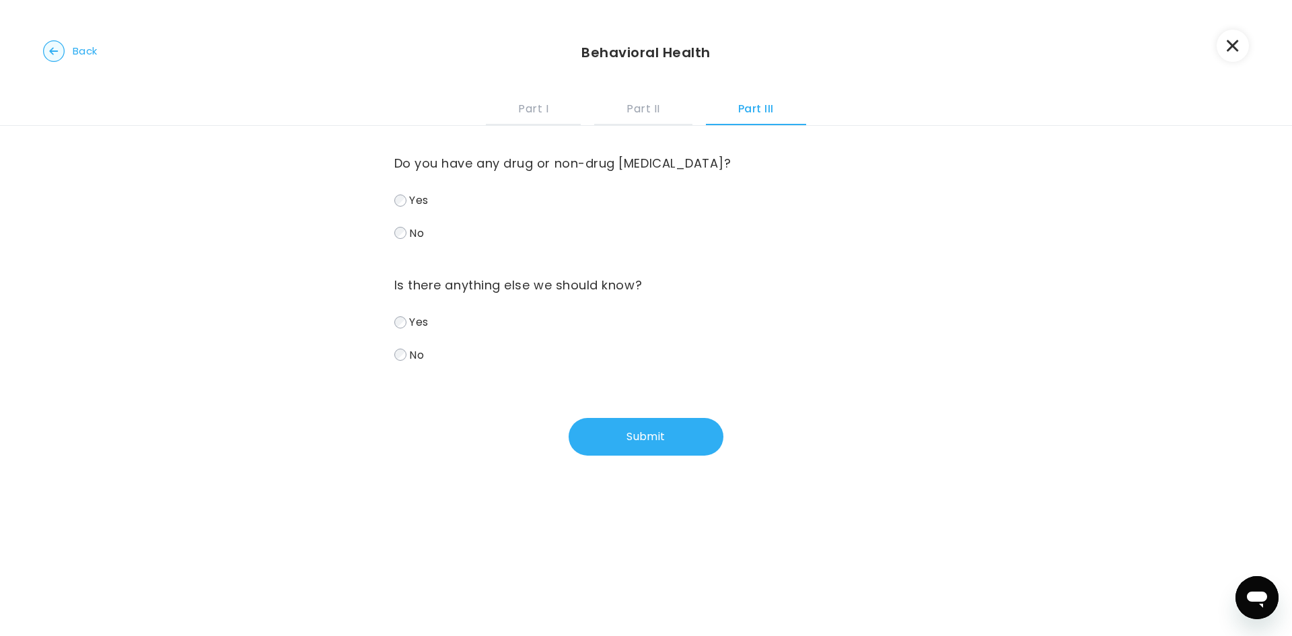
scroll to position [0, 0]
click at [411, 203] on span "Yes" at bounding box center [418, 199] width 19 height 15
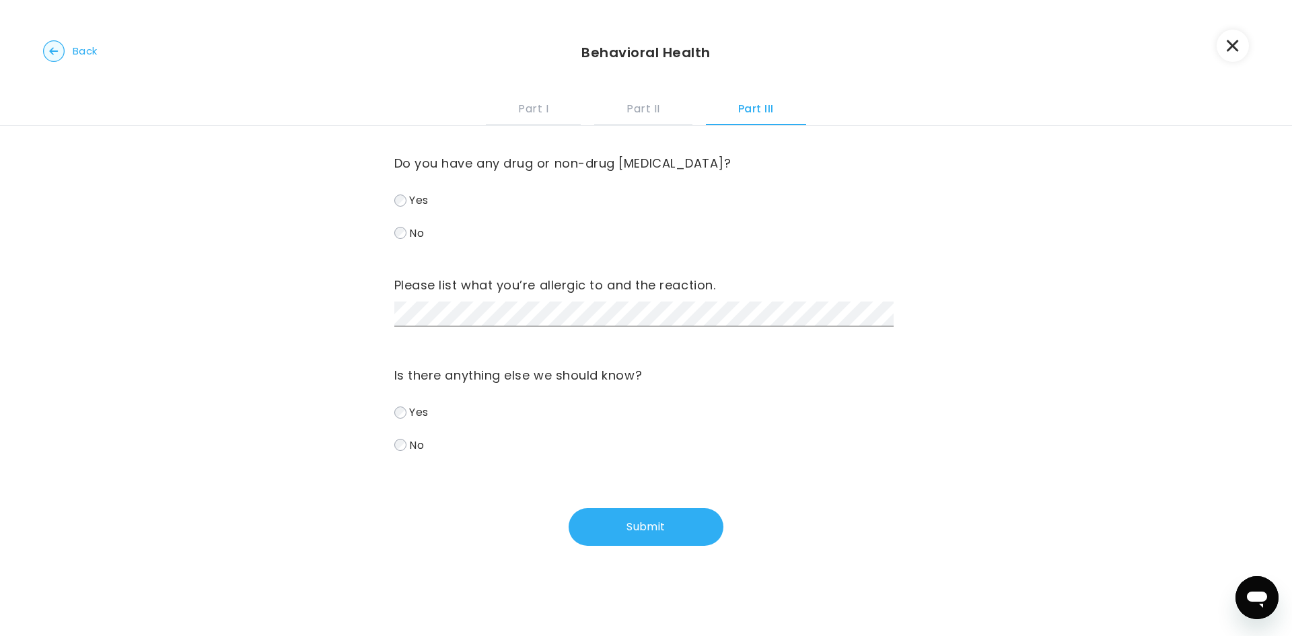
click at [338, 529] on div "Do you have any drug or non-drug [MEDICAL_DATA]? Yes No Please list what you’re…" at bounding box center [646, 352] width 1292 height 453
click at [385, 446] on div "Do you have any drug or non-drug [MEDICAL_DATA]? Yes No Please list what you’re…" at bounding box center [646, 352] width 1292 height 453
click at [400, 453] on label "No" at bounding box center [646, 445] width 504 height 20
click at [649, 539] on button "Submit" at bounding box center [645, 527] width 155 height 38
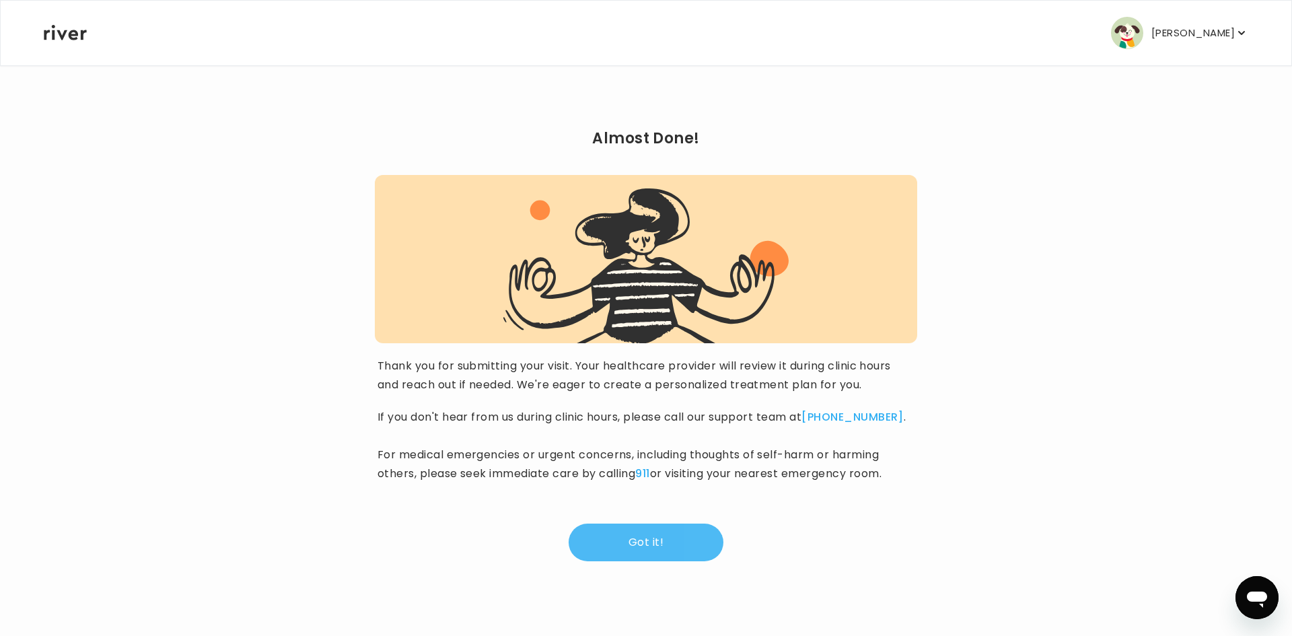
click at [636, 550] on button "Got it!" at bounding box center [645, 542] width 155 height 38
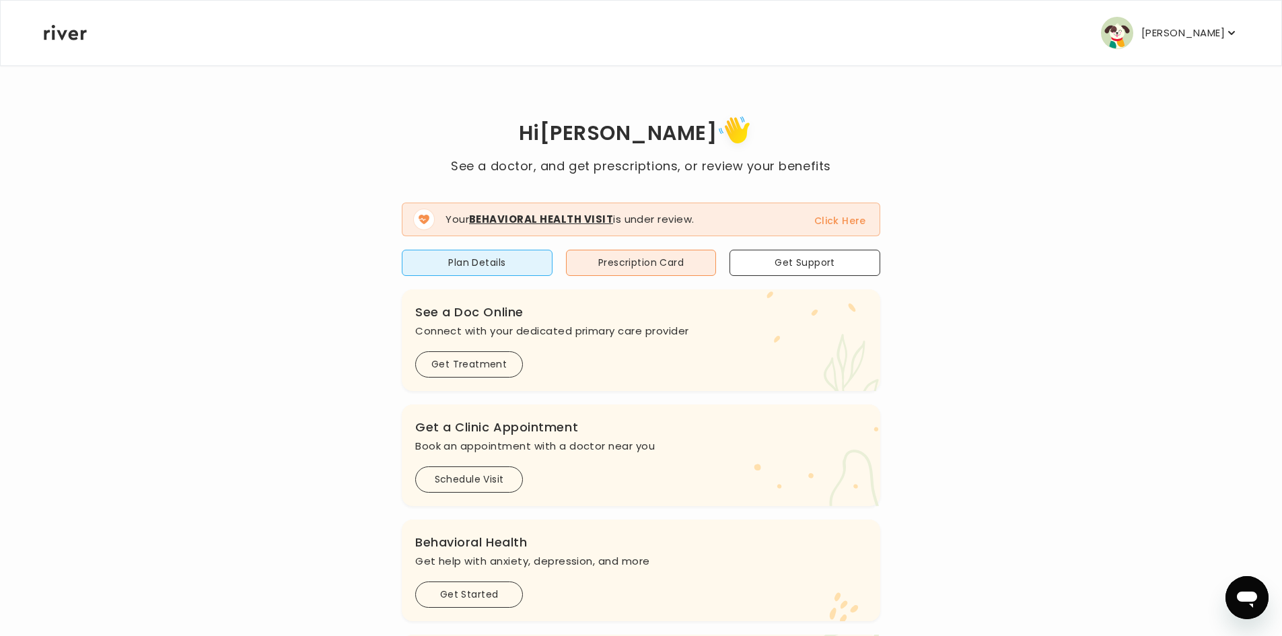
click at [834, 222] on button "Click Here" at bounding box center [840, 221] width 52 height 16
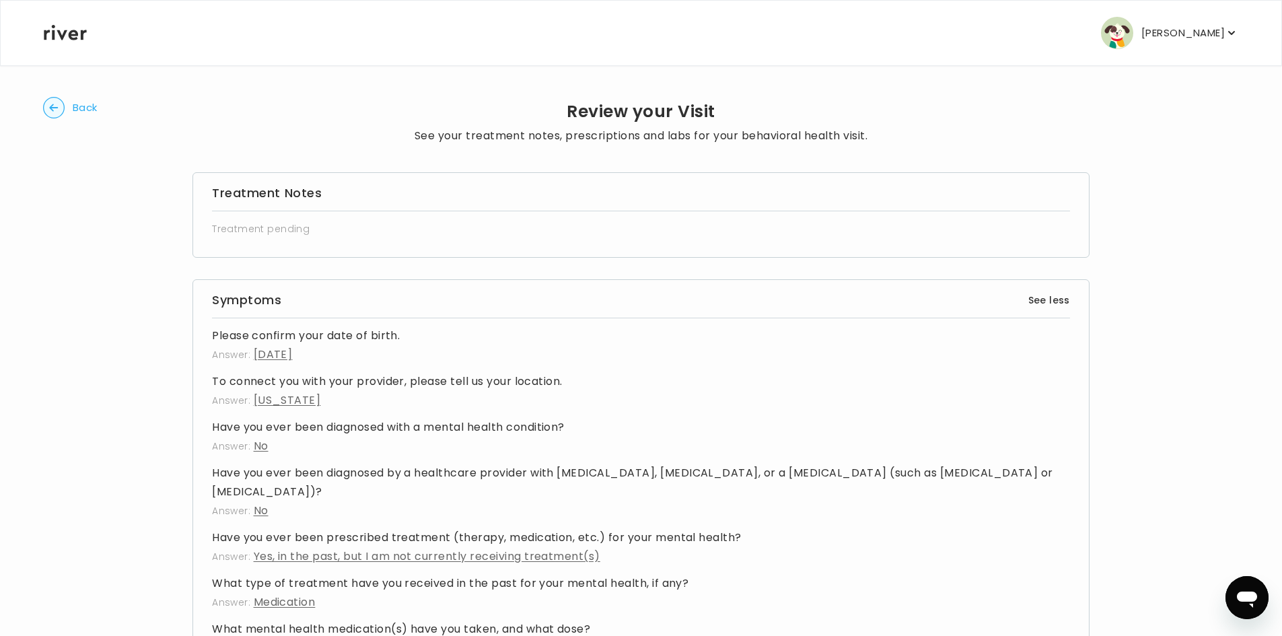
click at [60, 110] on circle "button" at bounding box center [54, 108] width 21 height 21
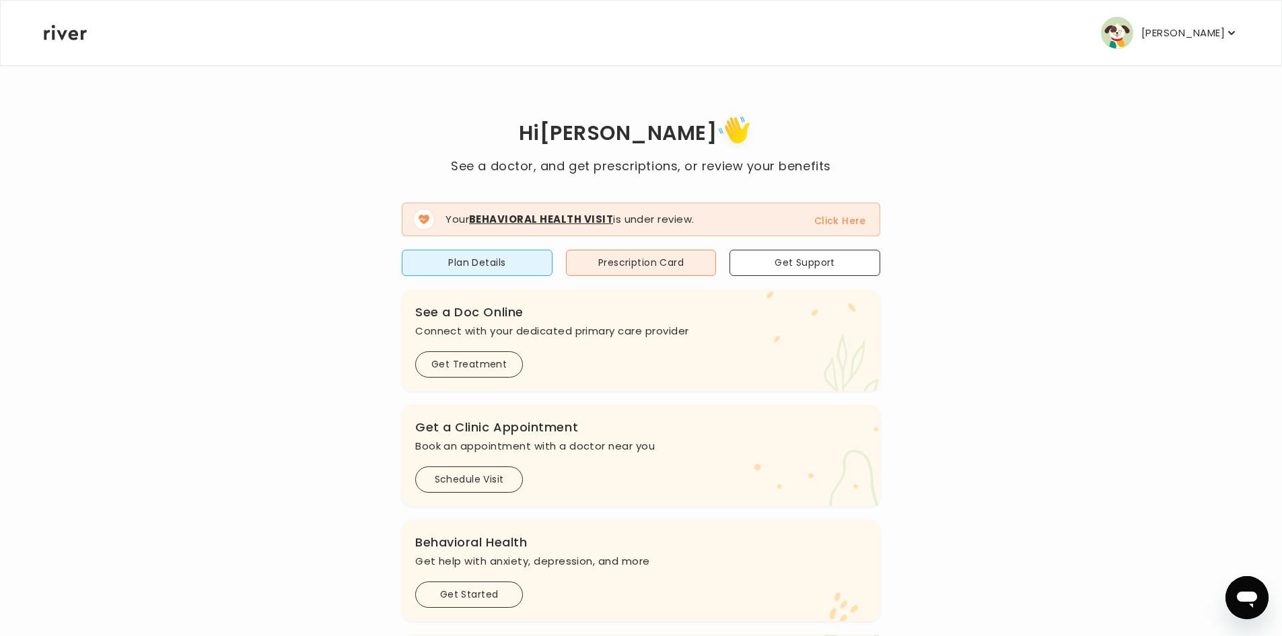
click at [1161, 24] on p "[PERSON_NAME]" at bounding box center [1182, 33] width 83 height 19
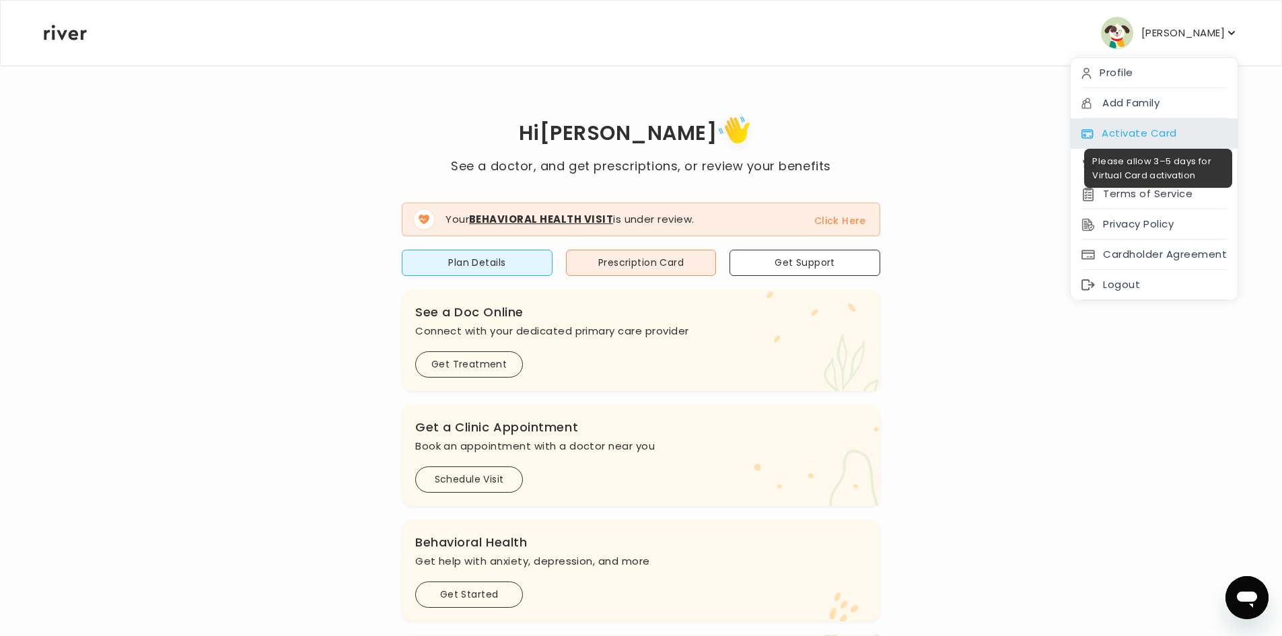
click at [1136, 133] on div "Activate Card" at bounding box center [1153, 133] width 167 height 30
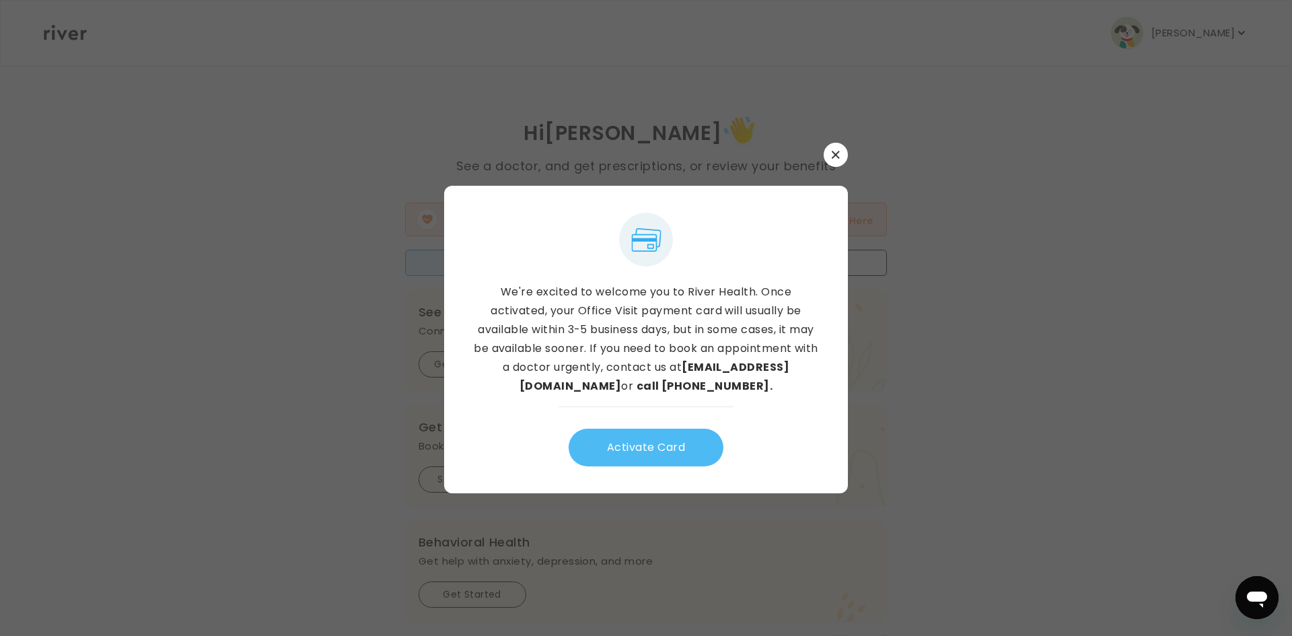
click at [699, 452] on button "Activate Card" at bounding box center [645, 448] width 155 height 38
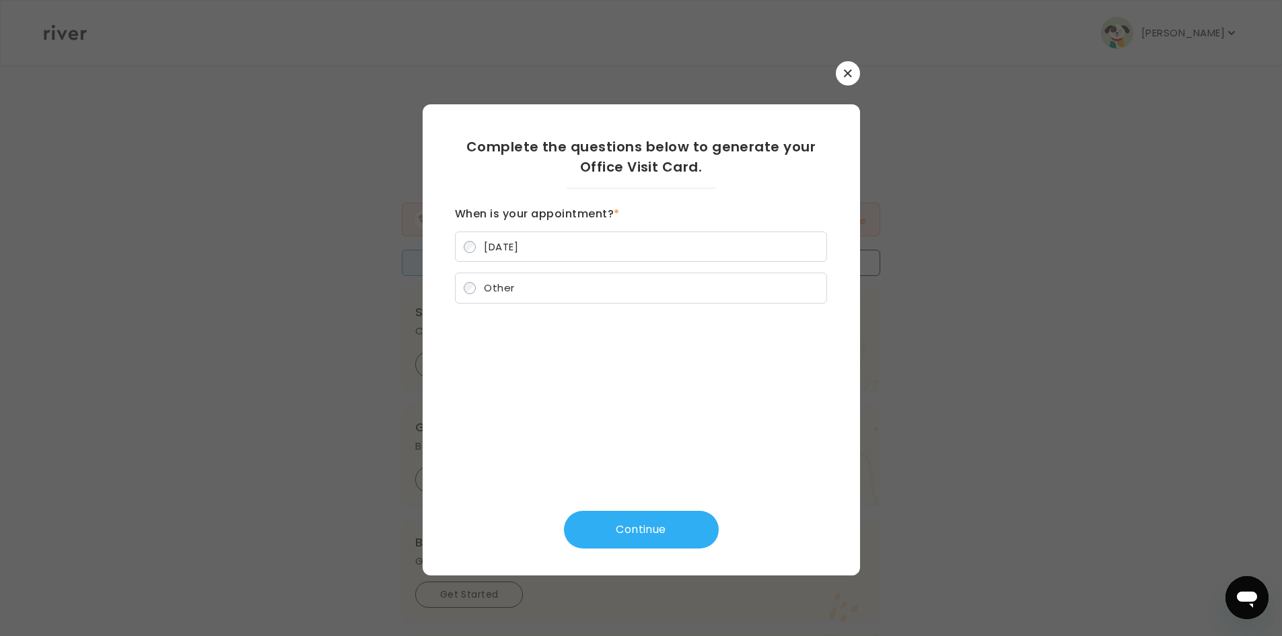
click at [602, 297] on label "Other" at bounding box center [641, 287] width 372 height 31
click at [638, 524] on button "Continue" at bounding box center [641, 530] width 155 height 38
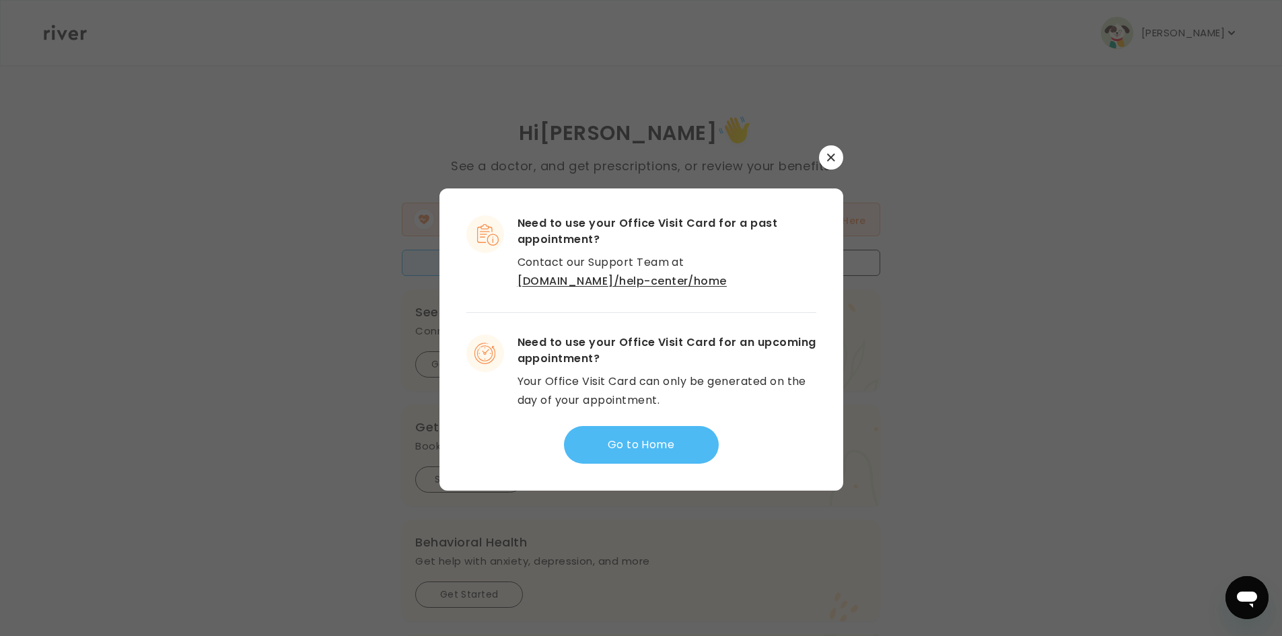
click at [649, 449] on button "Go to Home" at bounding box center [641, 445] width 155 height 38
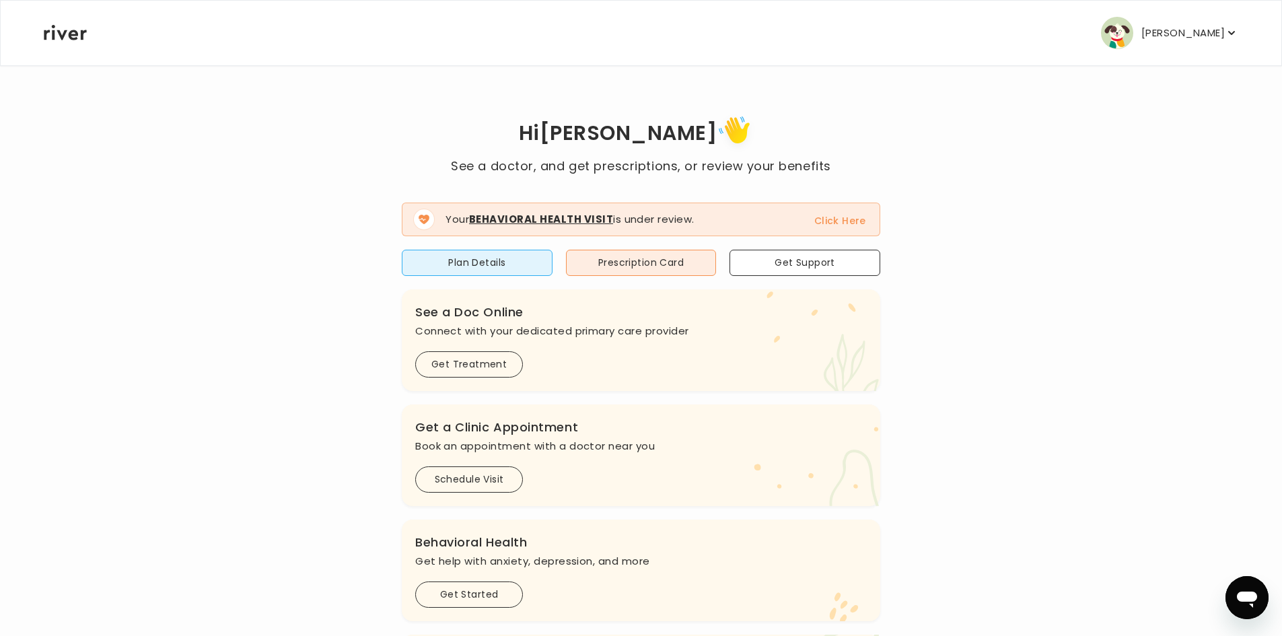
click at [1178, 30] on p "[PERSON_NAME]" at bounding box center [1182, 33] width 83 height 19
click at [940, 141] on div "Hi ISABEL See a doctor, and get prescriptions, or review your benefits Your Beh…" at bounding box center [640, 481] width 1195 height 739
